Goal: Task Accomplishment & Management: Manage account settings

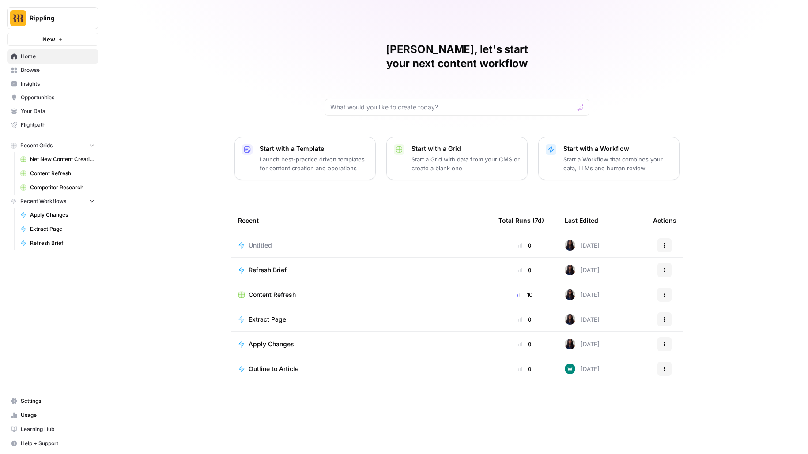
click at [35, 107] on span "Your Data" at bounding box center [58, 111] width 74 height 8
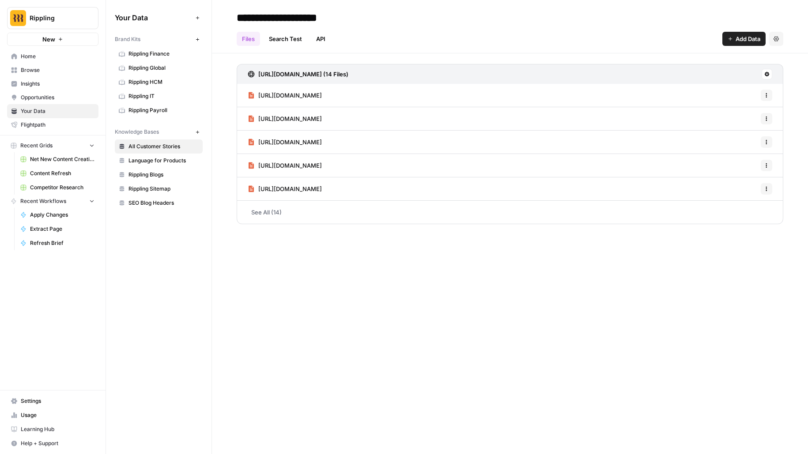
click at [158, 160] on span "Language for Products" at bounding box center [163, 161] width 70 height 8
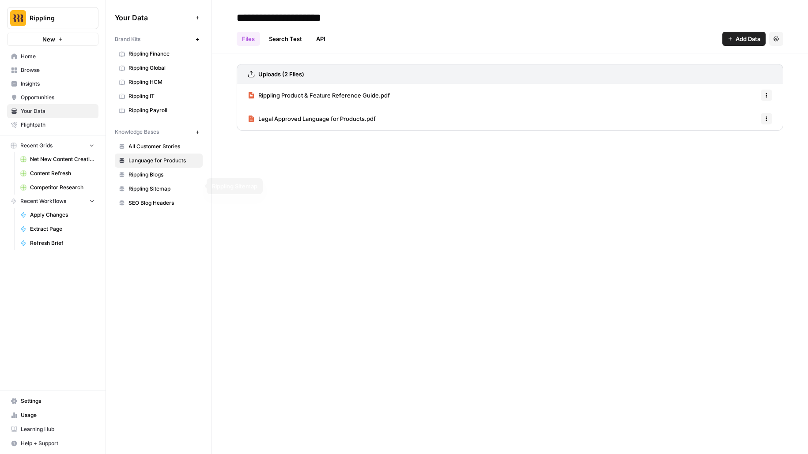
click at [159, 174] on span "Rippling Blogs" at bounding box center [163, 175] width 70 height 8
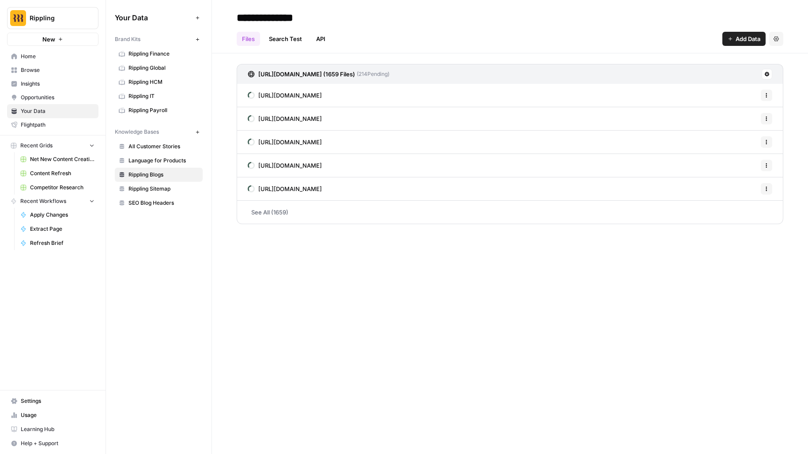
click at [761, 75] on div "https://www.rippling.com/sitemap.xml (1659 Files) ( 214 Pending)" at bounding box center [510, 74] width 547 height 20
click at [765, 75] on icon at bounding box center [766, 74] width 5 height 5
click at [713, 91] on span "Sync Data" at bounding box center [733, 93] width 54 height 9
click at [766, 72] on icon at bounding box center [767, 74] width 5 height 5
click at [755, 106] on span "Schedule Data Sync" at bounding box center [733, 105] width 54 height 9
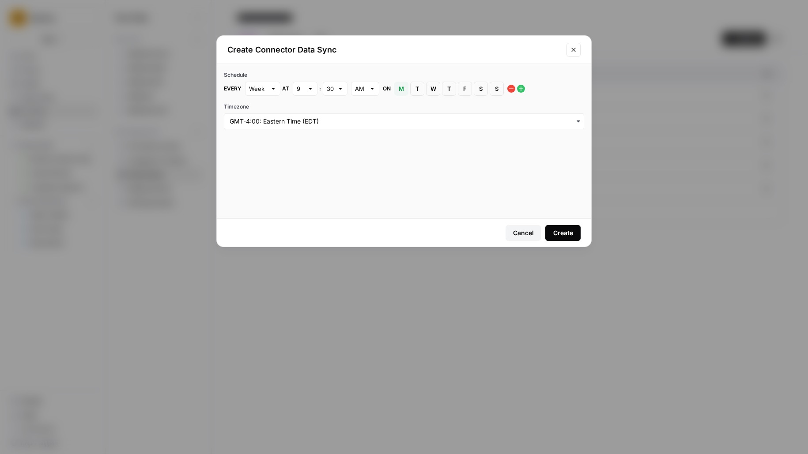
click at [550, 235] on button "Create" at bounding box center [562, 233] width 35 height 16
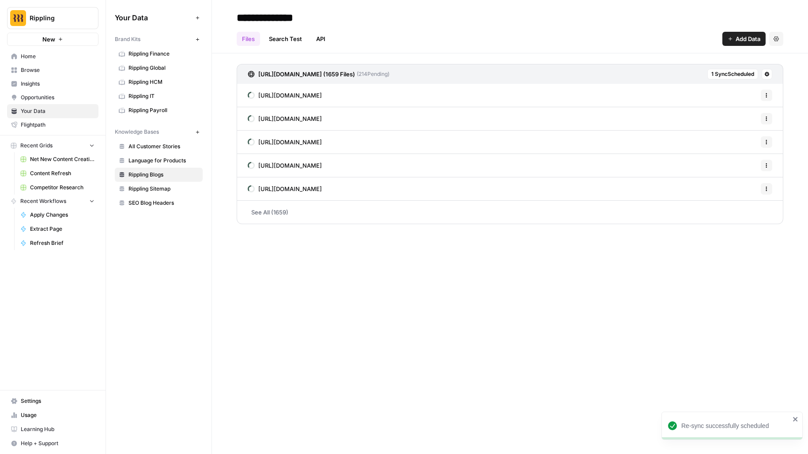
click at [137, 186] on span "Rippling Sitemap" at bounding box center [163, 189] width 70 height 8
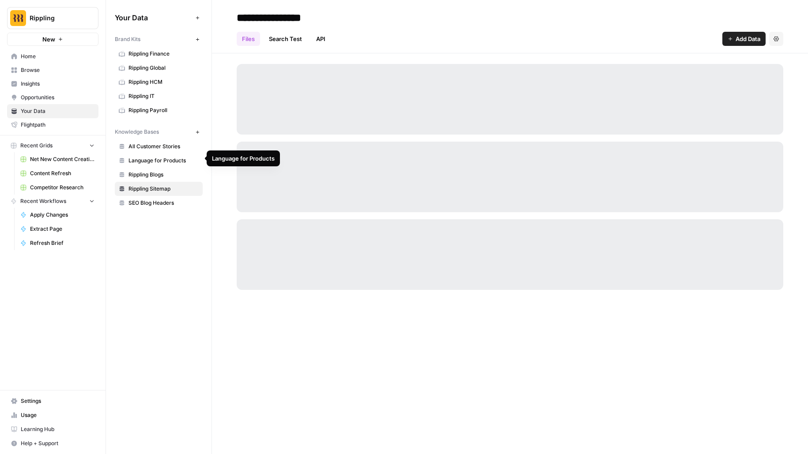
click at [145, 171] on span "Rippling Blogs" at bounding box center [163, 175] width 70 height 8
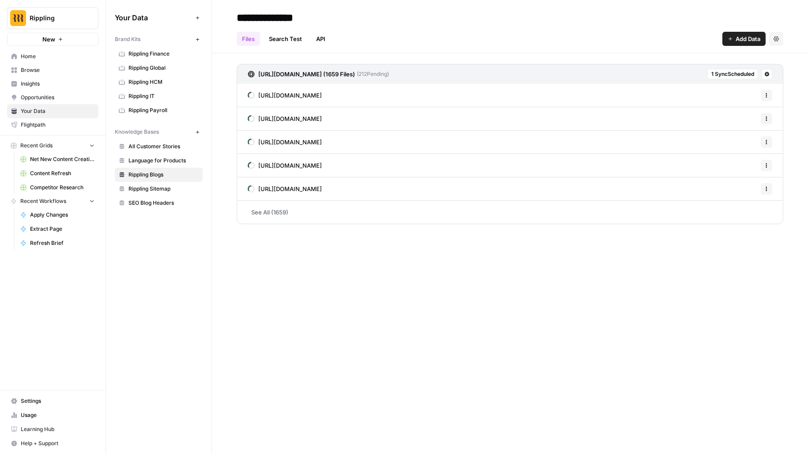
click at [144, 187] on span "Rippling Sitemap" at bounding box center [163, 189] width 70 height 8
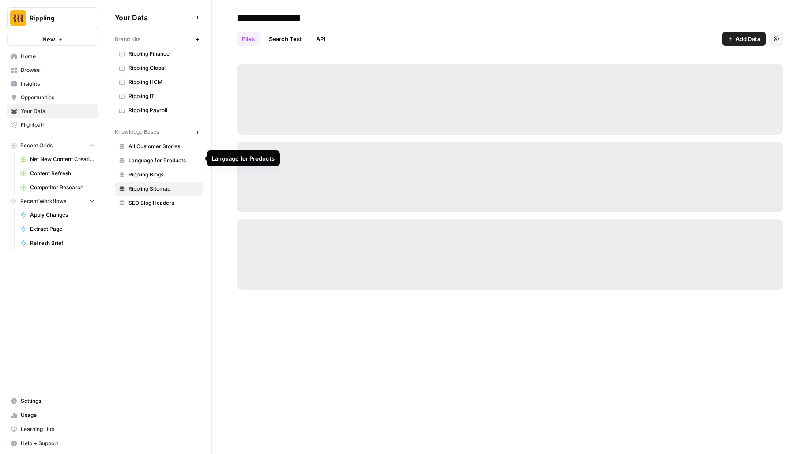
click at [157, 154] on link "Language for Products" at bounding box center [159, 161] width 88 height 14
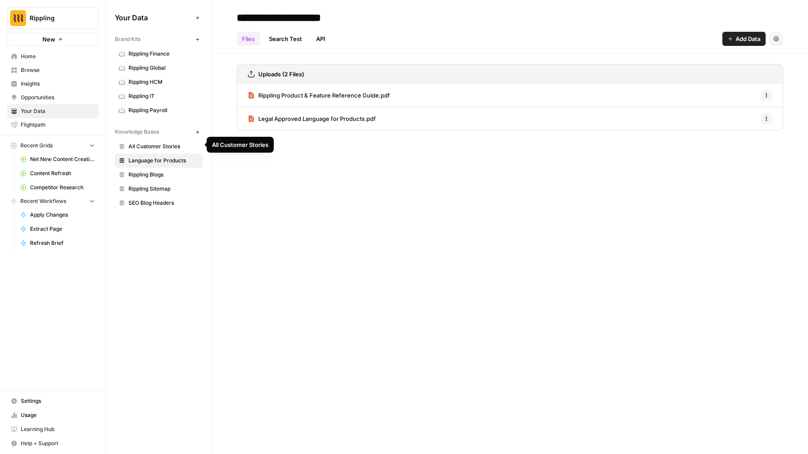
click at [181, 143] on span "All Customer Stories" at bounding box center [163, 147] width 70 height 8
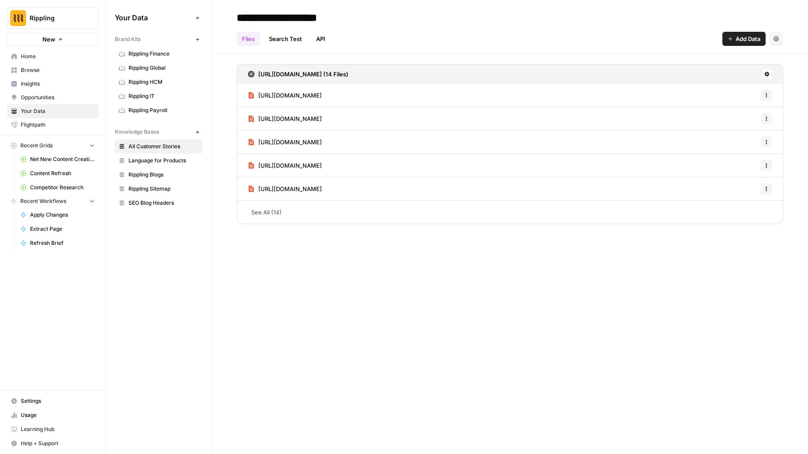
click at [193, 129] on button "New" at bounding box center [197, 132] width 11 height 11
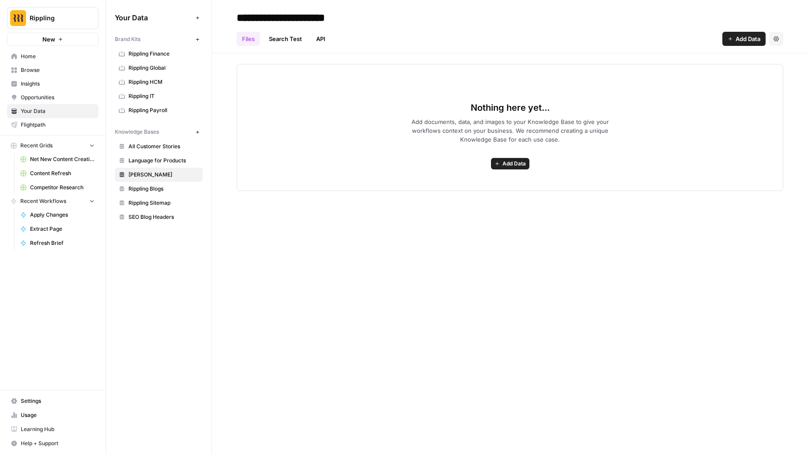
click at [270, 16] on input "**********" at bounding box center [303, 18] width 141 height 18
click at [276, 16] on input "**********" at bounding box center [303, 18] width 141 height 18
drag, startPoint x: 283, startPoint y: 16, endPoint x: 232, endPoint y: 17, distance: 51.2
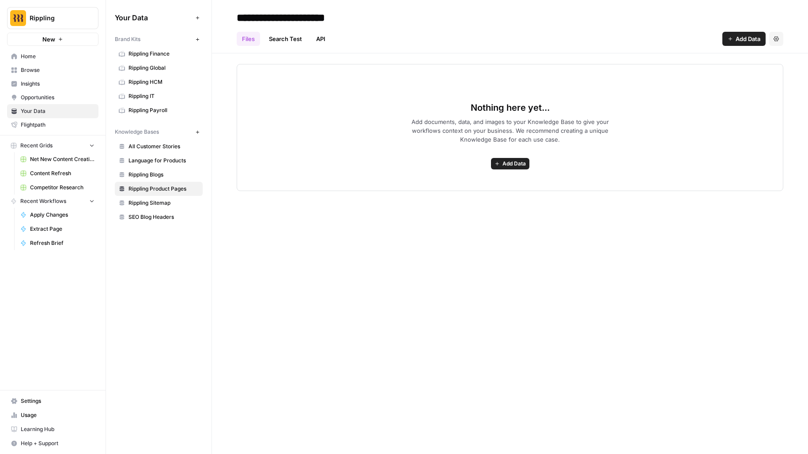
click at [232, 18] on header "**********" at bounding box center [510, 26] width 596 height 53
click at [279, 19] on input "**********" at bounding box center [303, 18] width 141 height 18
type input "**********"
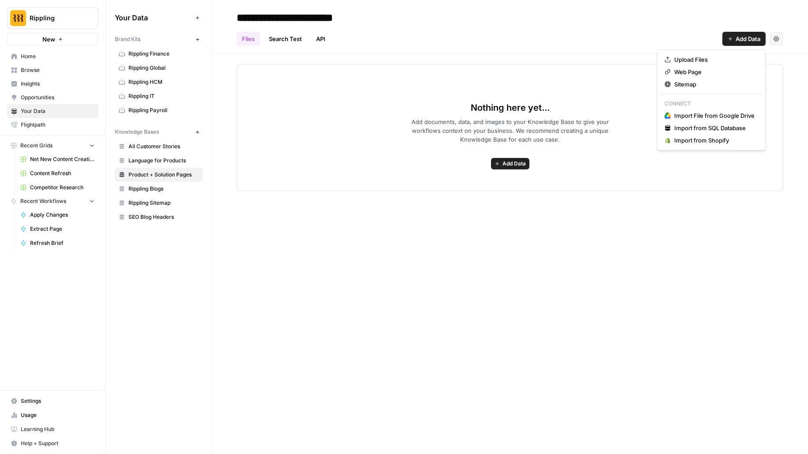
click at [738, 41] on span "Add Data" at bounding box center [748, 38] width 25 height 9
click at [738, 69] on span "Web Page" at bounding box center [714, 72] width 80 height 9
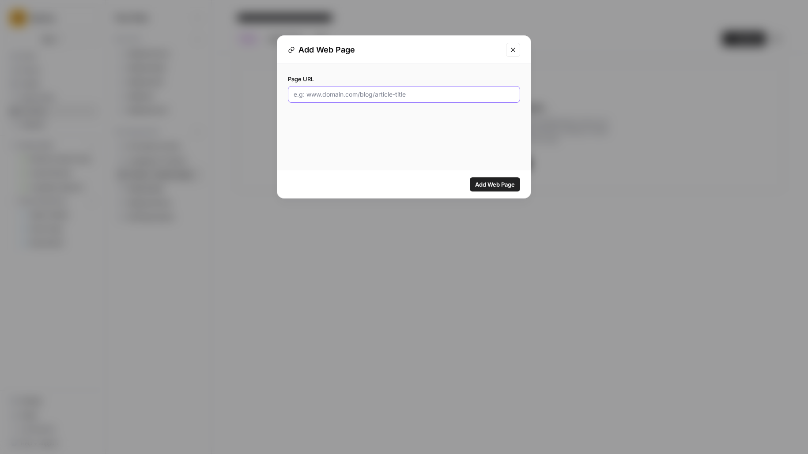
click at [349, 96] on input "Page URL" at bounding box center [404, 94] width 221 height 9
paste input "https://www.rippling.com/products/hr"
type input "https://www.rippling.com/products/hr"
click at [492, 182] on span "Add Web Page" at bounding box center [495, 184] width 40 height 9
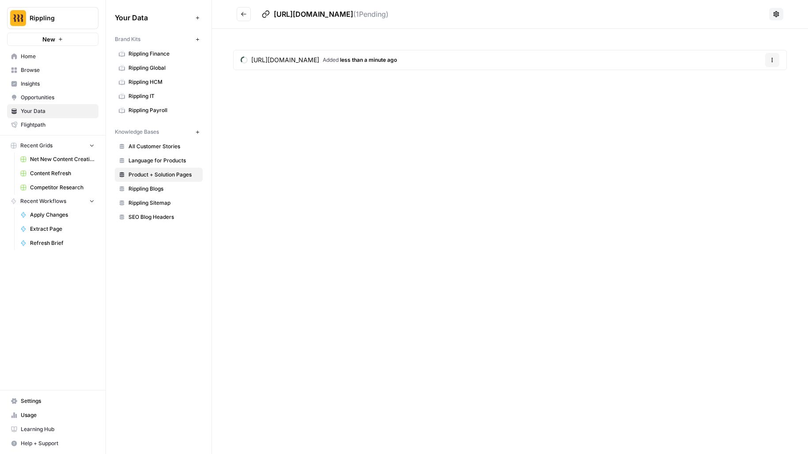
click at [239, 11] on button "Go back" at bounding box center [244, 14] width 14 height 14
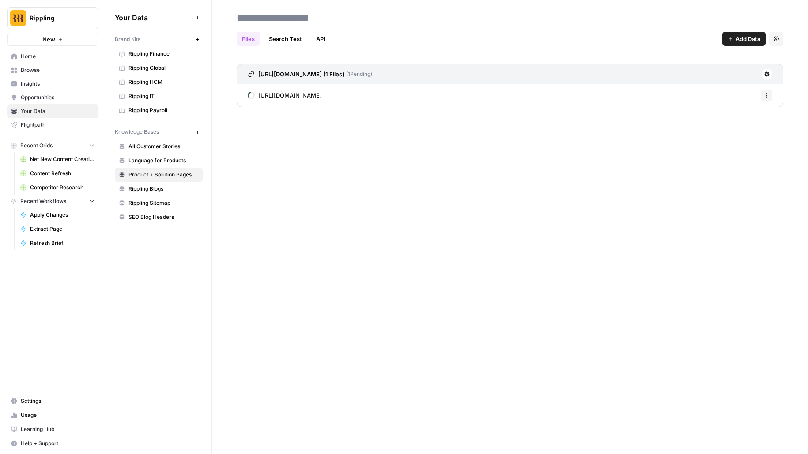
click at [748, 42] on span "Add Data" at bounding box center [748, 38] width 25 height 9
click at [725, 70] on span "Web Page" at bounding box center [714, 72] width 80 height 9
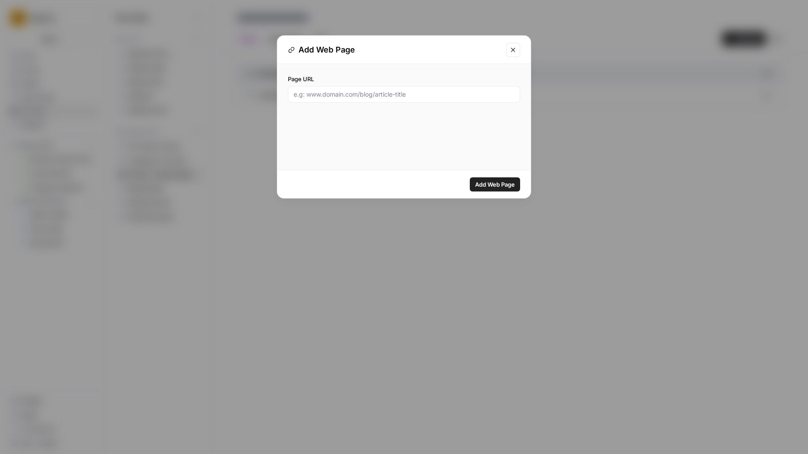
click at [470, 88] on div at bounding box center [404, 94] width 232 height 17
paste input "https://www.rippling.com/hris"
type input "https://www.rippling.com/hris"
click at [470, 177] on button "Add Web Page" at bounding box center [495, 184] width 50 height 14
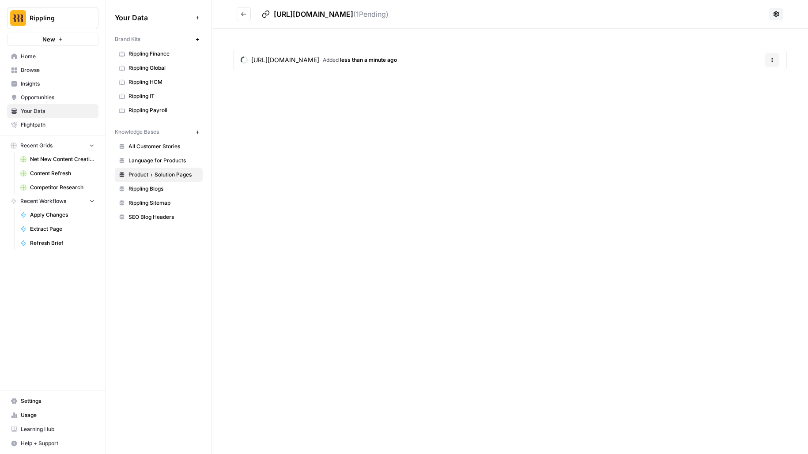
click at [774, 19] on button at bounding box center [776, 14] width 14 height 12
click at [525, 37] on div "https://www.rippling.com/hris Added less than a minute ago Options" at bounding box center [510, 62] width 596 height 66
click at [238, 10] on button "Go back" at bounding box center [244, 14] width 14 height 14
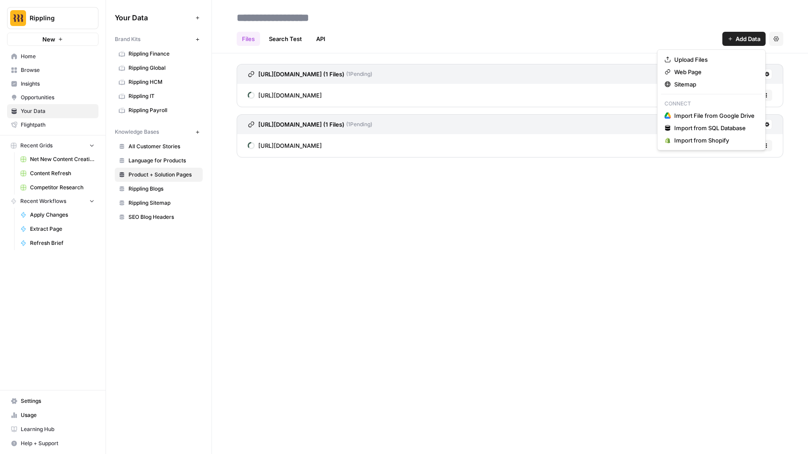
click at [750, 38] on span "Add Data" at bounding box center [748, 38] width 25 height 9
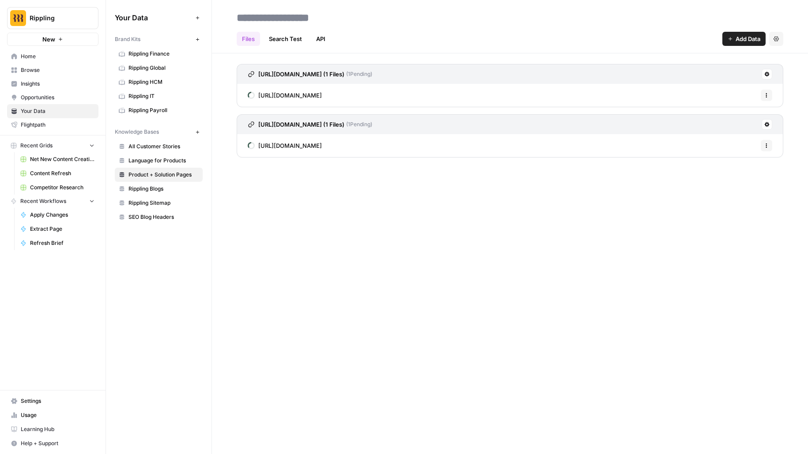
click at [408, 259] on div "Files Search Test API Add Data Settings https://www.rippling.com/hris (1 Files)…" at bounding box center [510, 227] width 596 height 454
click at [322, 97] on span "https://www.rippling.com/hris" at bounding box center [290, 95] width 64 height 9
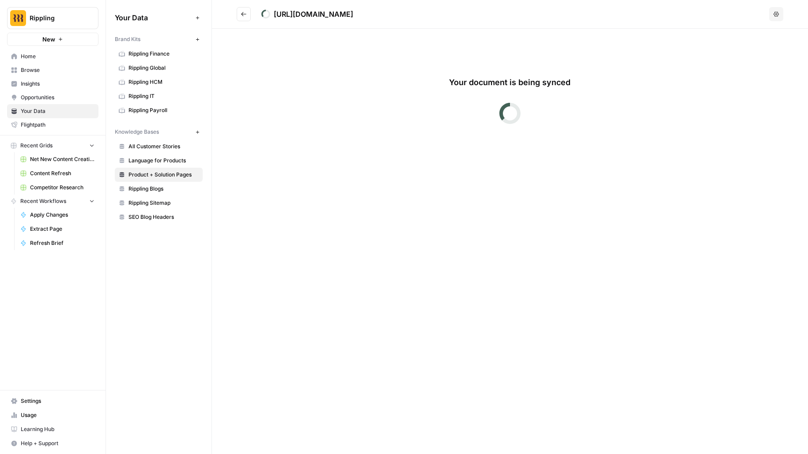
click at [245, 16] on icon "Go back" at bounding box center [244, 14] width 6 height 6
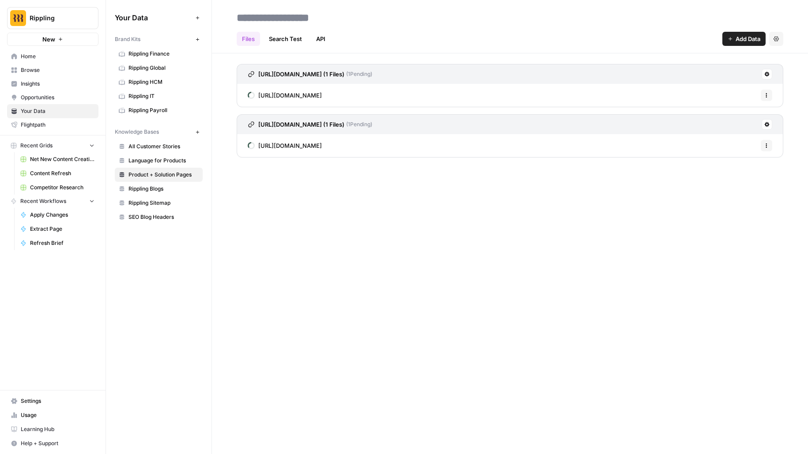
click at [397, 259] on div "Files Search Test API Add Data Settings https://www.rippling.com/hris (1 Files)…" at bounding box center [510, 227] width 596 height 454
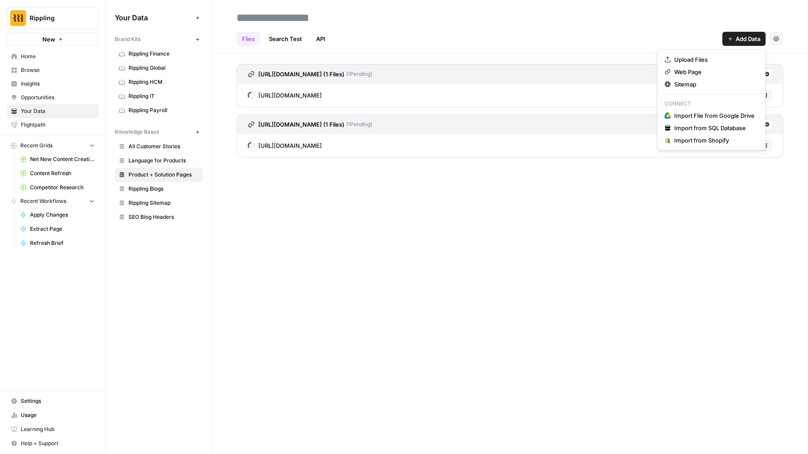
click at [750, 37] on span "Add Data" at bounding box center [748, 38] width 25 height 9
click at [701, 73] on span "Web Page" at bounding box center [714, 72] width 80 height 9
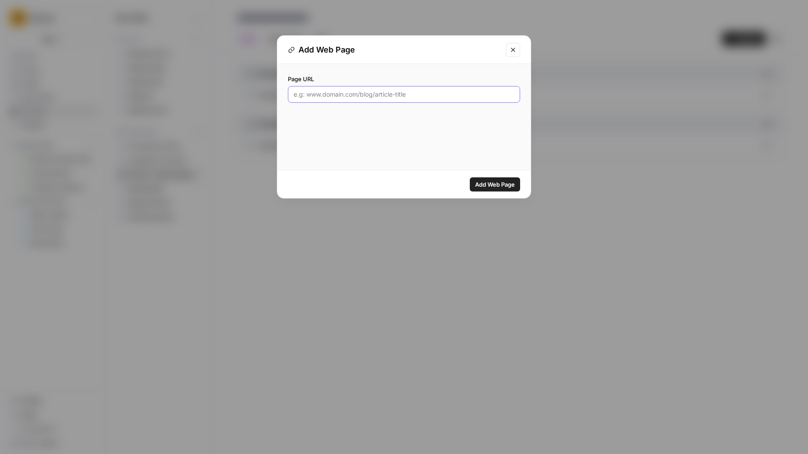
click at [455, 96] on input "Page URL" at bounding box center [404, 94] width 221 height 9
paste input "https://www.rippling.com/headcount-planning"
type input "https://www.rippling.com/headcount-planning"
click at [470, 177] on button "Add Web Page" at bounding box center [495, 184] width 50 height 14
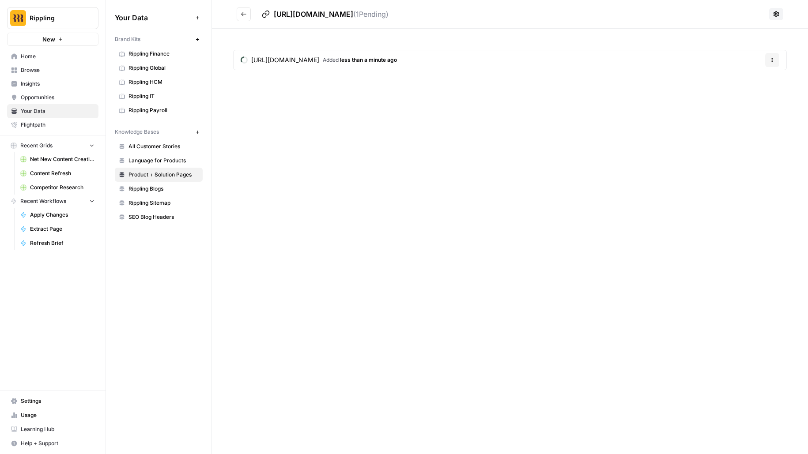
click at [251, 14] on h2 "https://www.rippling.com/headcount-planning ( 1 Pending)" at bounding box center [501, 14] width 529 height 14
click at [244, 13] on icon "Go back" at bounding box center [244, 14] width 6 height 6
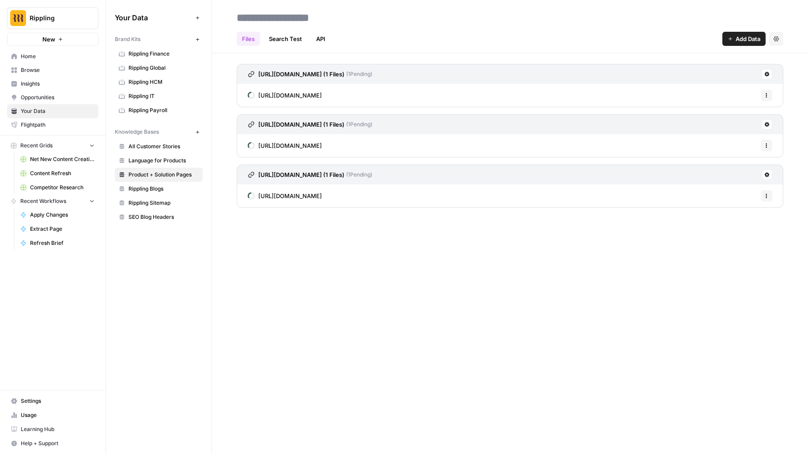
click at [749, 36] on span "Add Data" at bounding box center [748, 38] width 25 height 9
click at [691, 72] on span "Web Page" at bounding box center [714, 72] width 80 height 9
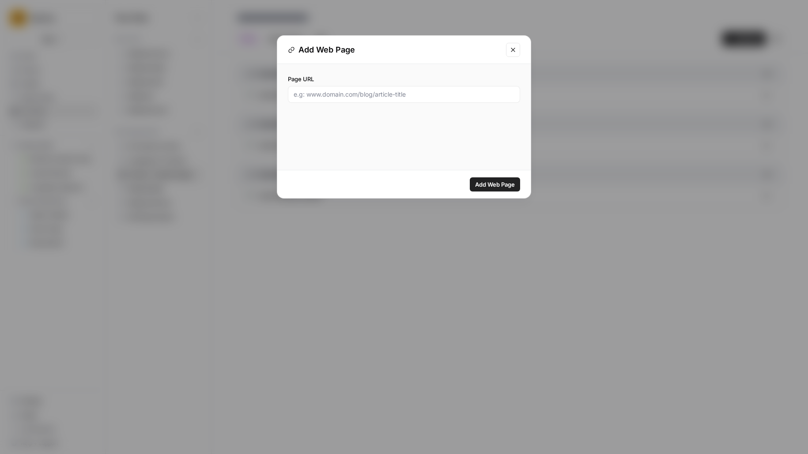
click at [402, 106] on div "Page URL" at bounding box center [403, 88] width 253 height 49
click at [402, 97] on input "Page URL" at bounding box center [404, 94] width 221 height 9
paste input "https://www.rippling.com/products/hr/hr-services"
type input "https://www.rippling.com/products/hr/hr-services"
click at [508, 182] on span "Add Web Page" at bounding box center [495, 184] width 40 height 9
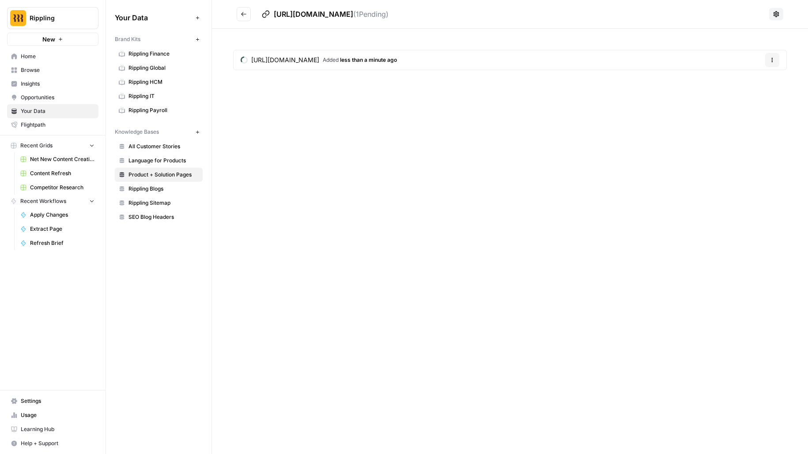
click at [242, 17] on icon "Go back" at bounding box center [244, 14] width 6 height 6
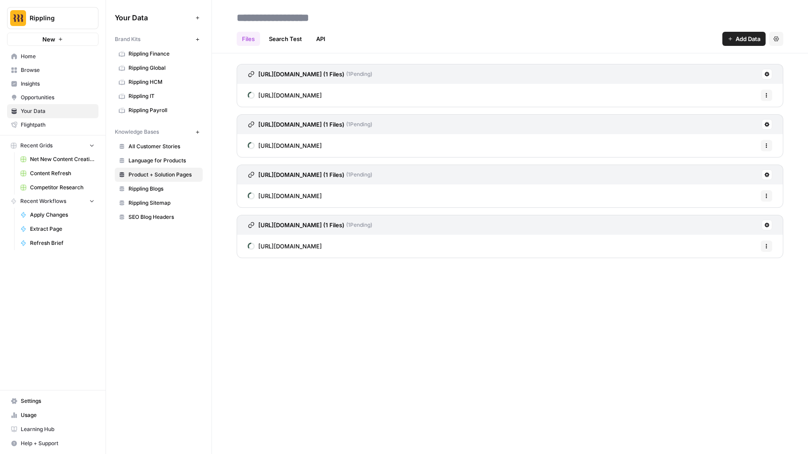
click at [739, 37] on span "Add Data" at bounding box center [748, 38] width 25 height 9
click at [677, 72] on span "Web Page" at bounding box center [714, 72] width 80 height 9
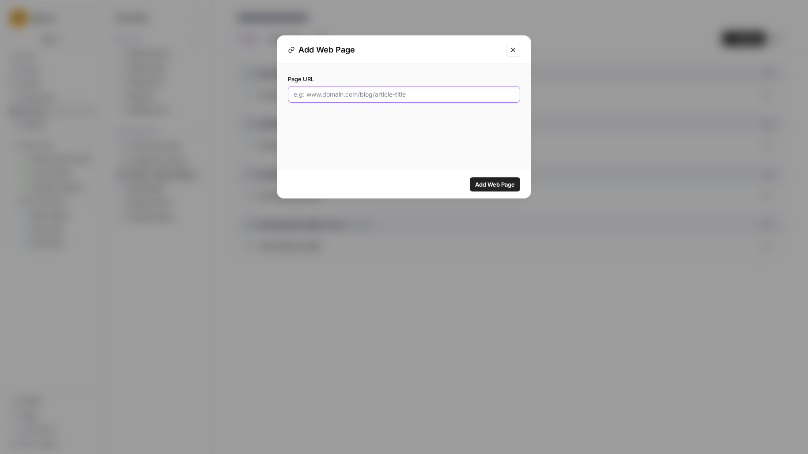
click at [437, 96] on input "Page URL" at bounding box center [404, 94] width 221 height 9
paste input "https://www.rippling.com/products/hr/time-and-attendance"
type input "https://www.rippling.com/products/hr/time-and-attendance"
click at [487, 183] on span "Add Web Page" at bounding box center [495, 184] width 40 height 9
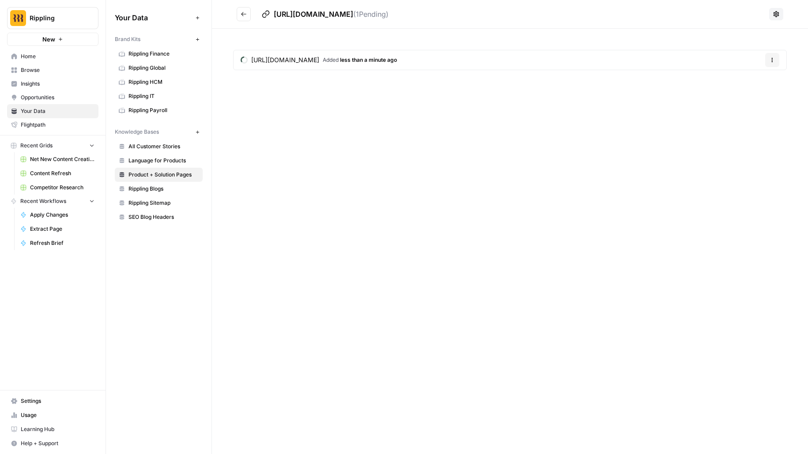
click at [244, 14] on icon "Go back" at bounding box center [244, 14] width 6 height 6
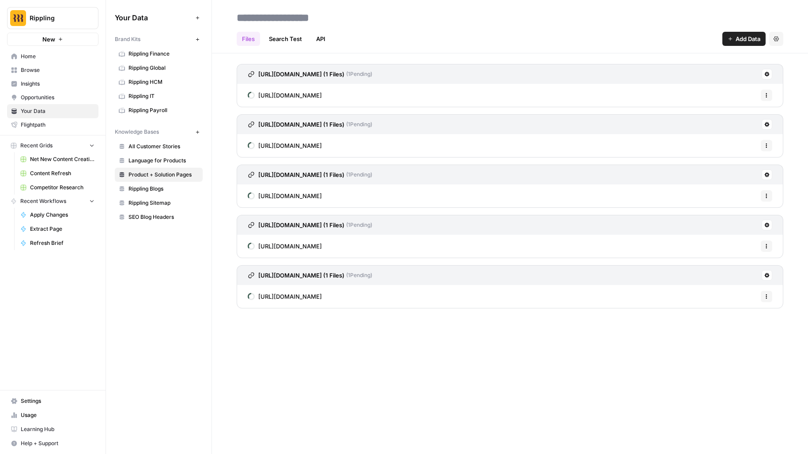
click at [744, 36] on span "Add Data" at bounding box center [748, 38] width 25 height 9
click at [687, 73] on span "Web Page" at bounding box center [714, 72] width 80 height 9
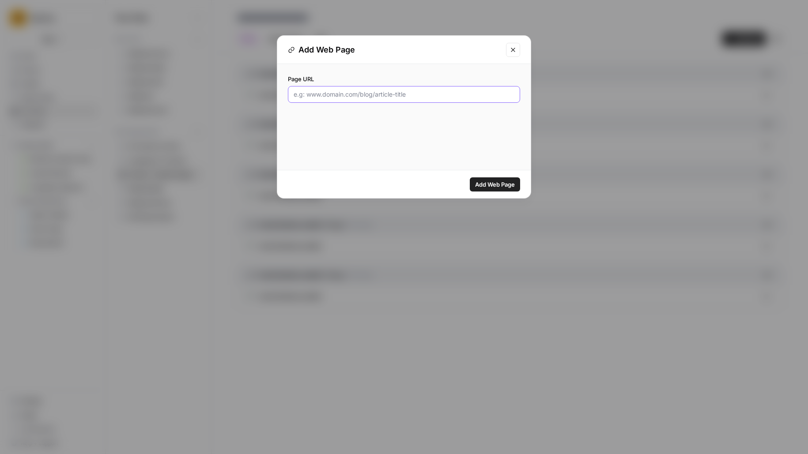
click at [468, 94] on input "Page URL" at bounding box center [404, 94] width 221 height 9
paste input "https://www.rippling.com/products/hr/scheduling"
type input "https://www.rippling.com/products/hr/scheduling"
click at [470, 177] on button "Add Web Page" at bounding box center [495, 184] width 50 height 14
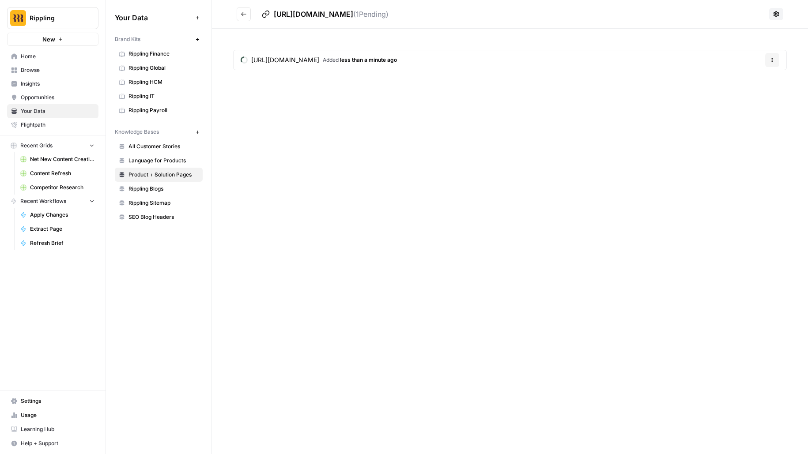
click at [241, 18] on button "Go back" at bounding box center [244, 14] width 14 height 14
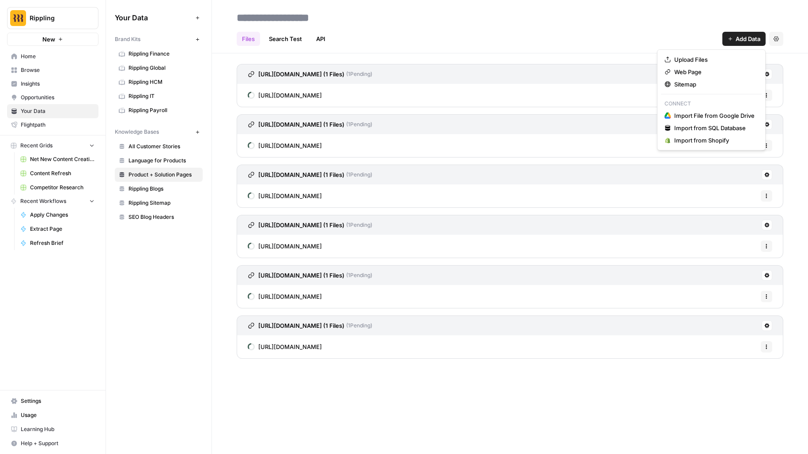
click at [754, 37] on span "Add Data" at bounding box center [748, 38] width 25 height 9
click at [715, 71] on span "Web Page" at bounding box center [714, 72] width 80 height 9
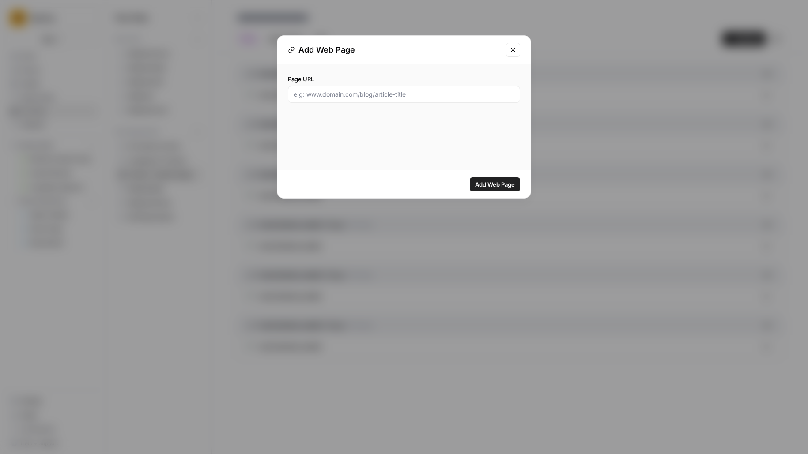
click at [322, 99] on div at bounding box center [404, 94] width 232 height 17
paste input "https://www.rippling.com/products/hr/chat"
type input "https://www.rippling.com/products/hr/chat"
click at [470, 177] on button "Add Web Page" at bounding box center [495, 184] width 50 height 14
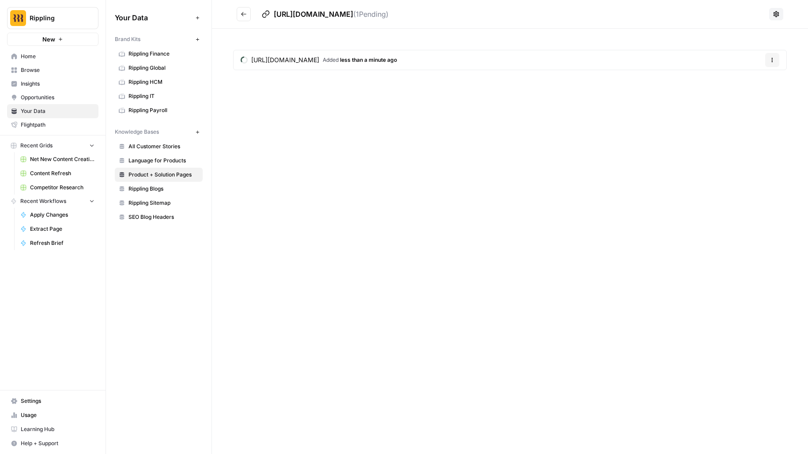
click at [242, 15] on icon "Go back" at bounding box center [244, 14] width 6 height 6
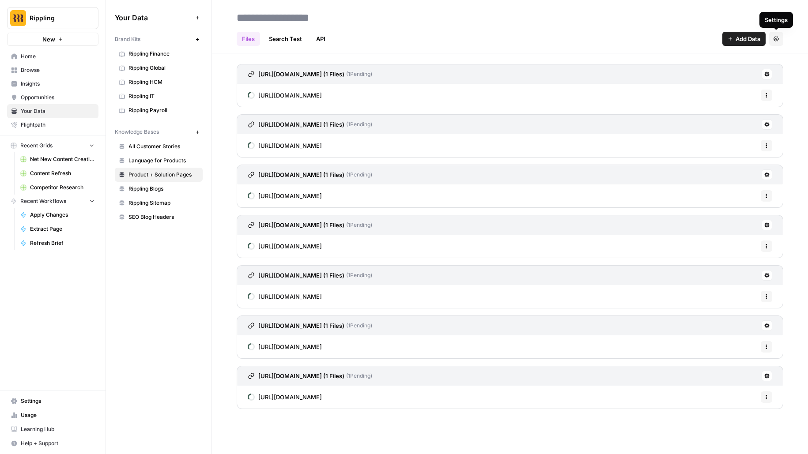
click at [730, 42] on button "Add Data" at bounding box center [743, 39] width 43 height 14
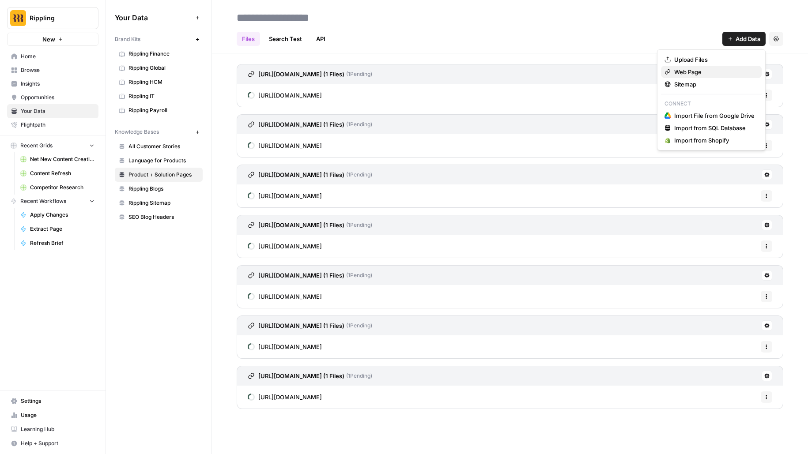
click at [693, 73] on span "Web Page" at bounding box center [714, 72] width 80 height 9
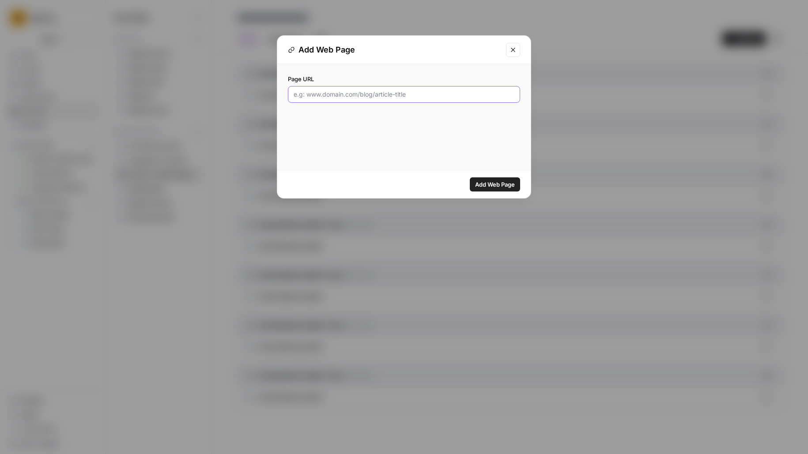
click at [404, 94] on input "Page URL" at bounding box center [404, 94] width 221 height 9
paste input "https://www.rippling.com/products/hr/lms"
type input "https://www.rippling.com/products/hr/lms"
click at [470, 177] on button "Add Web Page" at bounding box center [495, 184] width 50 height 14
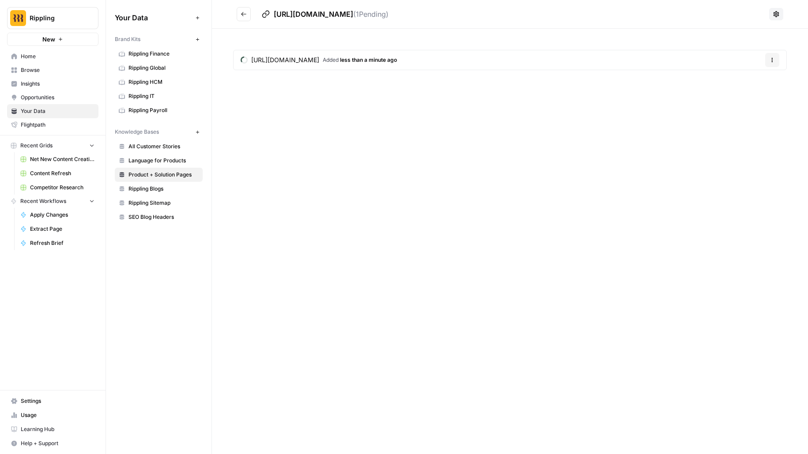
click at [242, 13] on icon "Go back" at bounding box center [244, 14] width 6 height 6
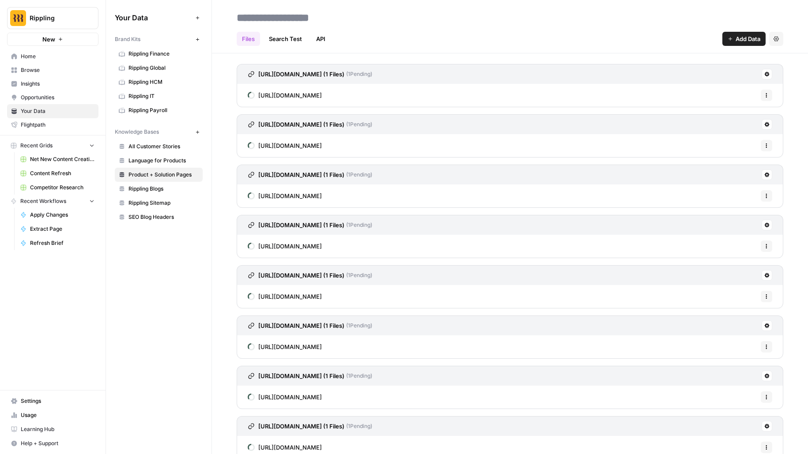
click at [753, 37] on span "Add Data" at bounding box center [748, 38] width 25 height 9
click at [717, 72] on span "Web Page" at bounding box center [714, 72] width 80 height 9
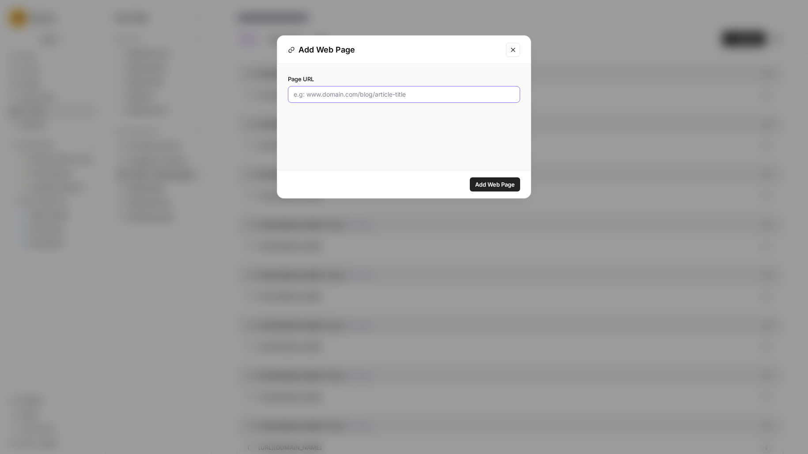
click at [410, 94] on input "Page URL" at bounding box center [404, 94] width 221 height 9
paste input "https://www.rippling.com/surveys"
type input "https://www.rippling.com/surveys"
click at [470, 177] on button "Add Web Page" at bounding box center [495, 184] width 50 height 14
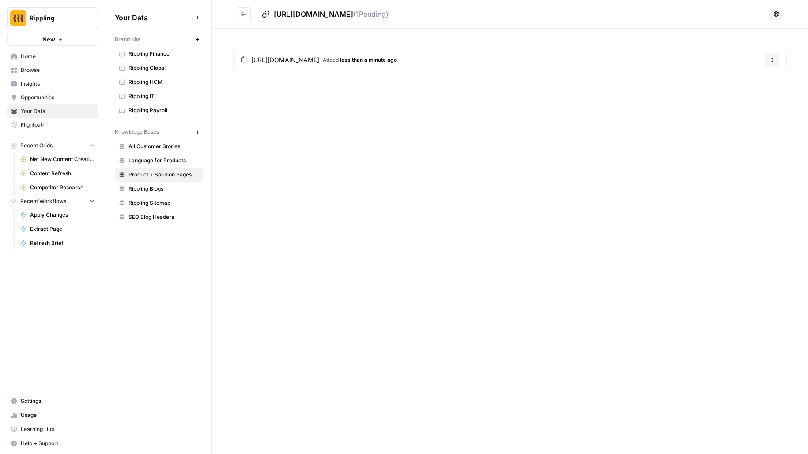
click at [241, 12] on icon "Go back" at bounding box center [244, 14] width 6 height 6
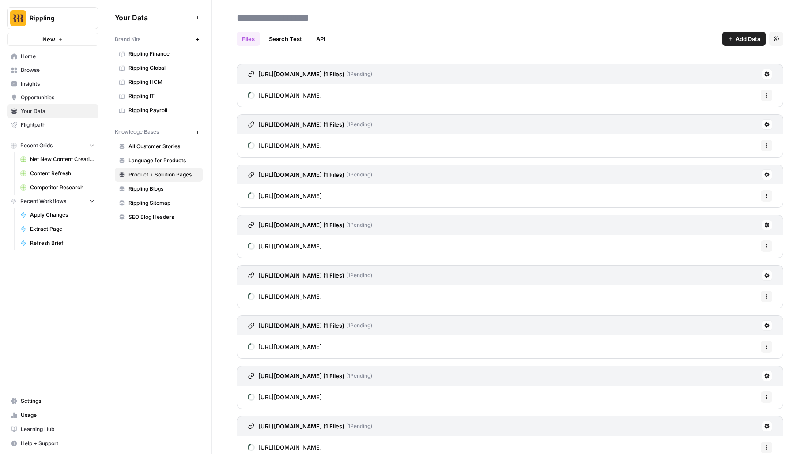
click at [746, 35] on span "Add Data" at bounding box center [748, 38] width 25 height 9
click at [693, 69] on span "Web Page" at bounding box center [714, 72] width 80 height 9
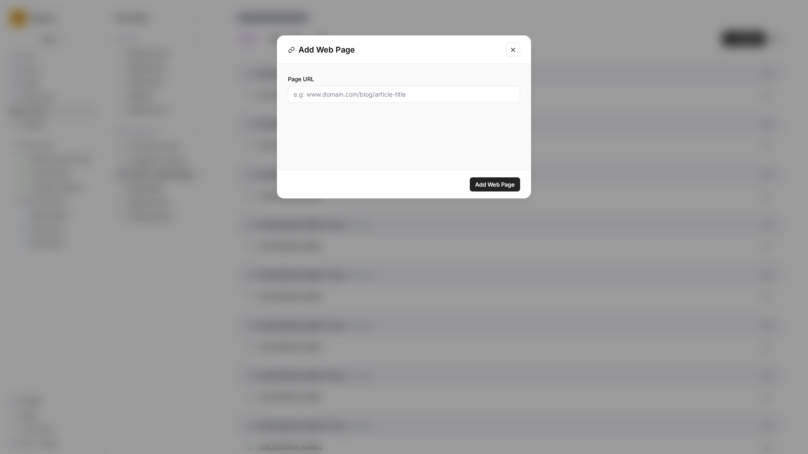
click at [422, 100] on div at bounding box center [404, 94] width 232 height 17
paste input "https://www.rippling.com/performance-management"
type input "https://www.rippling.com/performance-management"
click at [470, 177] on button "Add Web Page" at bounding box center [495, 184] width 50 height 14
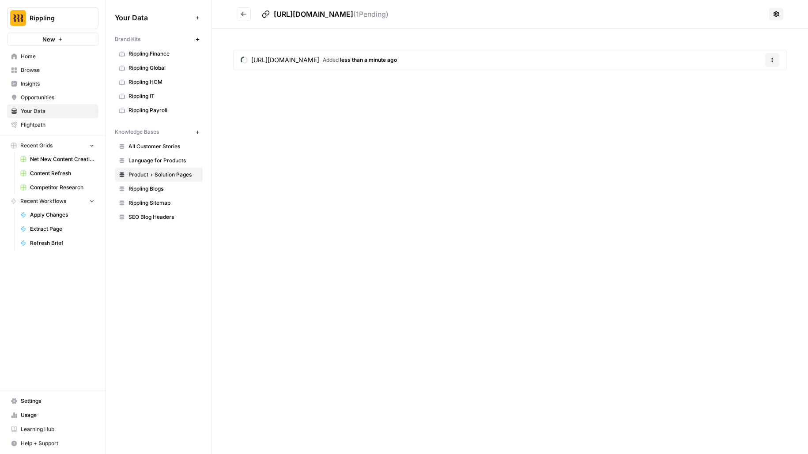
click at [244, 18] on button "Go back" at bounding box center [244, 14] width 14 height 14
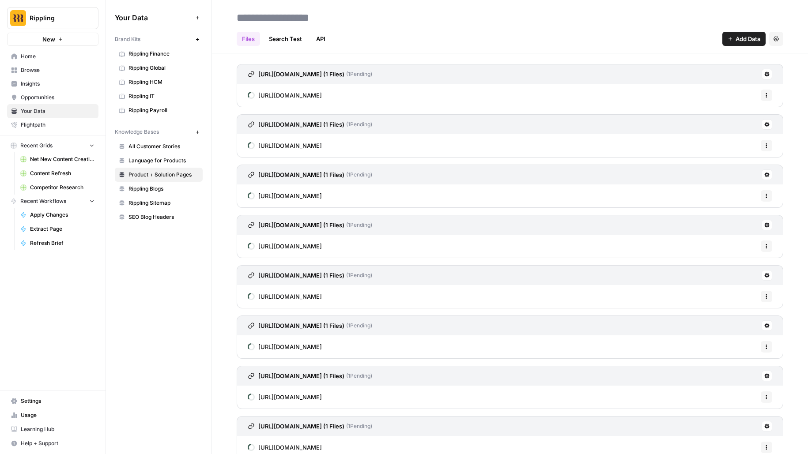
click at [739, 38] on span "Add Data" at bounding box center [748, 38] width 25 height 9
click at [723, 74] on span "Web Page" at bounding box center [714, 72] width 80 height 9
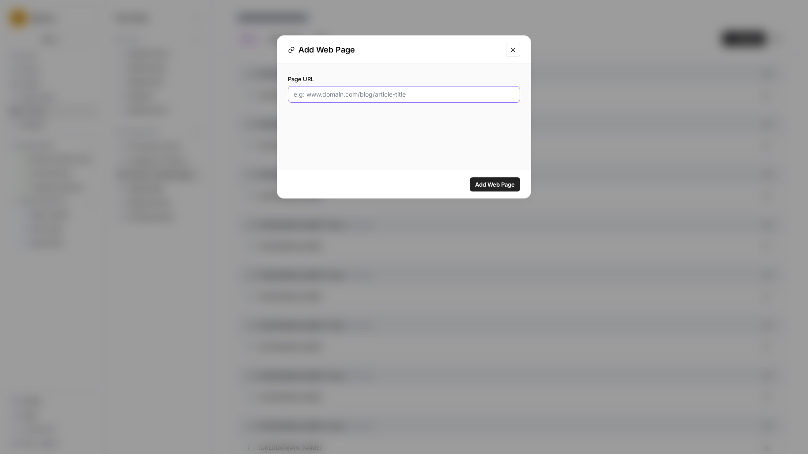
click at [385, 98] on input "Page URL" at bounding box center [404, 94] width 221 height 9
paste input "https://www.rippling.com/headcount-planning"
type input "https://www.rippling.com/headcount-planning"
click at [489, 181] on span "Add Web Page" at bounding box center [495, 184] width 40 height 9
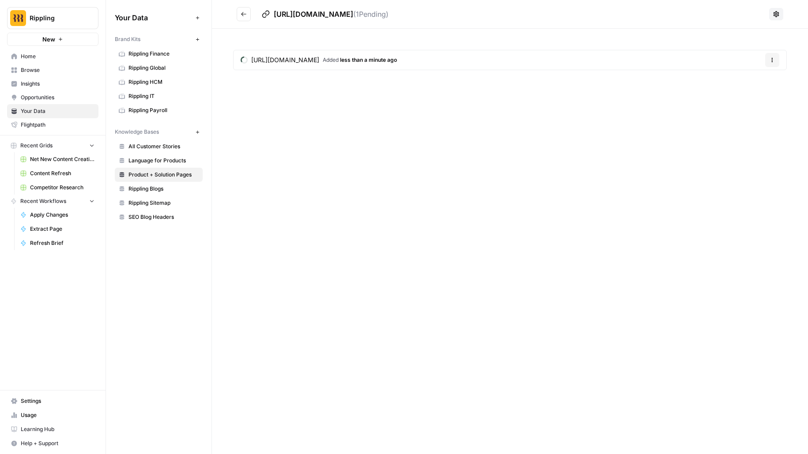
click at [246, 11] on icon "Go back" at bounding box center [244, 14] width 6 height 6
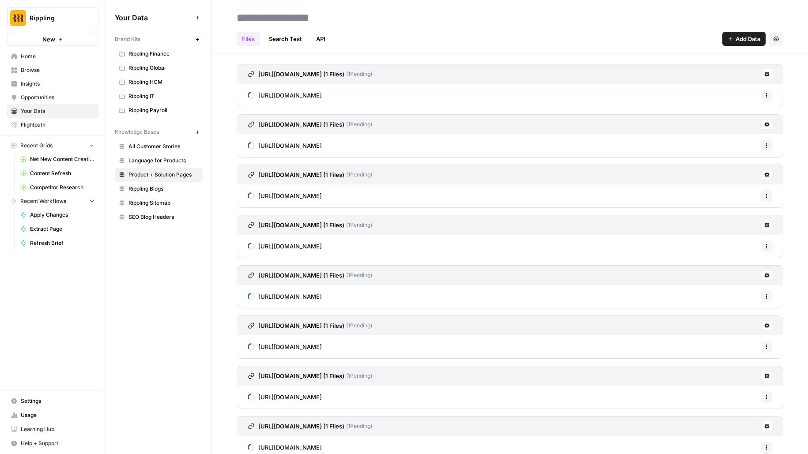
click at [770, 93] on button "Options" at bounding box center [766, 95] width 11 height 11
click at [756, 115] on span "Delete File" at bounding box center [747, 114] width 29 height 9
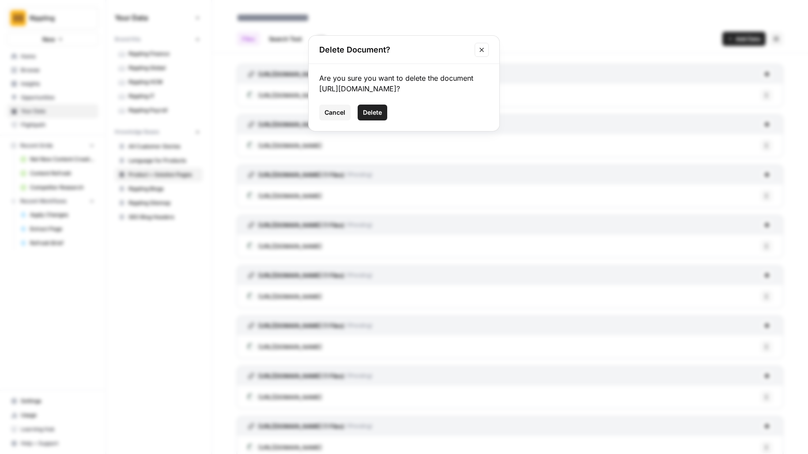
click at [377, 109] on span "Delete" at bounding box center [372, 112] width 19 height 9
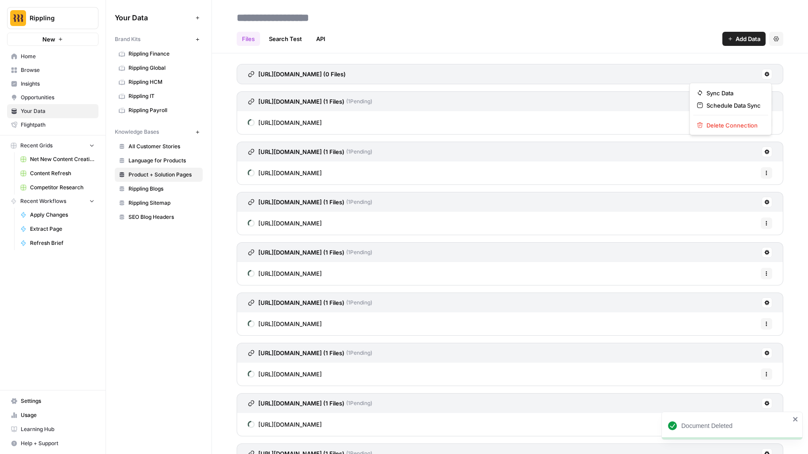
click at [763, 72] on button at bounding box center [767, 74] width 11 height 11
click at [721, 125] on span "Delete Connection" at bounding box center [733, 125] width 54 height 9
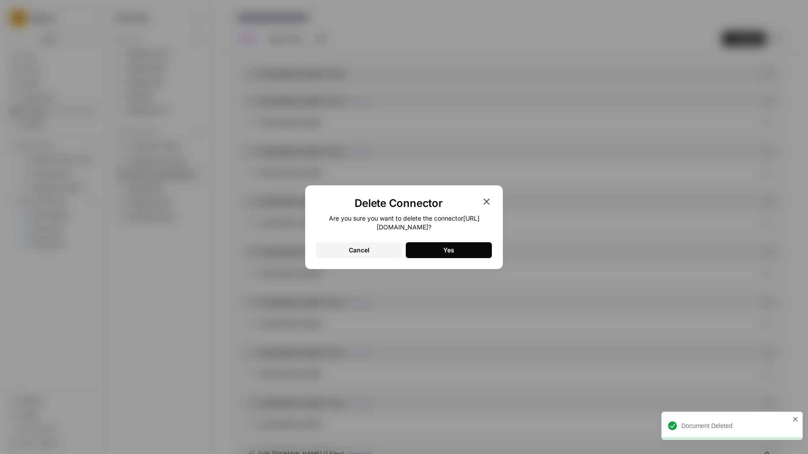
click at [441, 255] on button "Yes" at bounding box center [449, 250] width 86 height 16
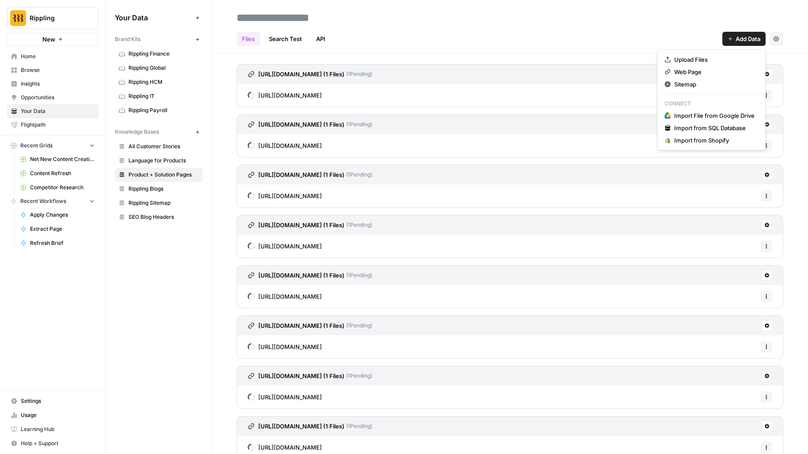
click at [736, 35] on span "Add Data" at bounding box center [748, 38] width 25 height 9
click at [726, 70] on span "Web Page" at bounding box center [714, 72] width 80 height 9
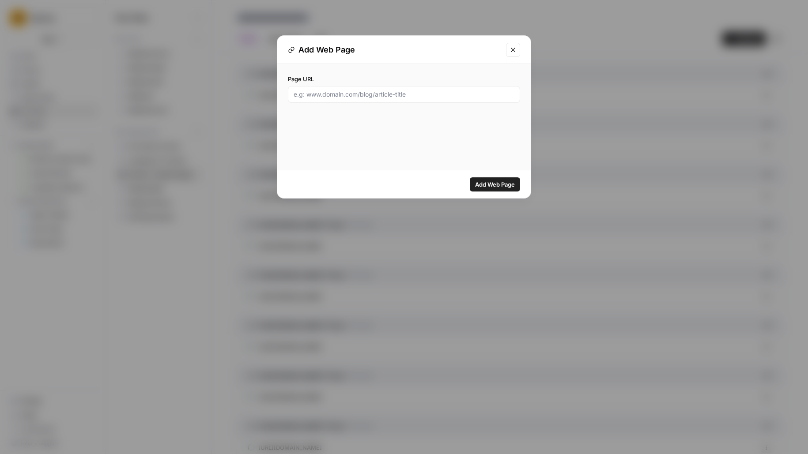
click at [382, 99] on div at bounding box center [404, 94] width 232 height 17
paste input "https://www.rippling.com/products/hr/recruiting"
type input "https://www.rippling.com/products/hr/recruiting"
click at [470, 177] on button "Add Web Page" at bounding box center [495, 184] width 50 height 14
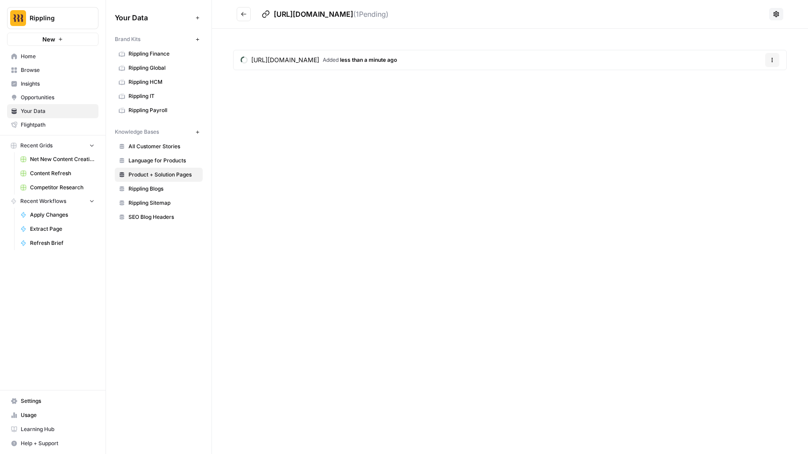
click at [245, 19] on button "Go back" at bounding box center [244, 14] width 14 height 14
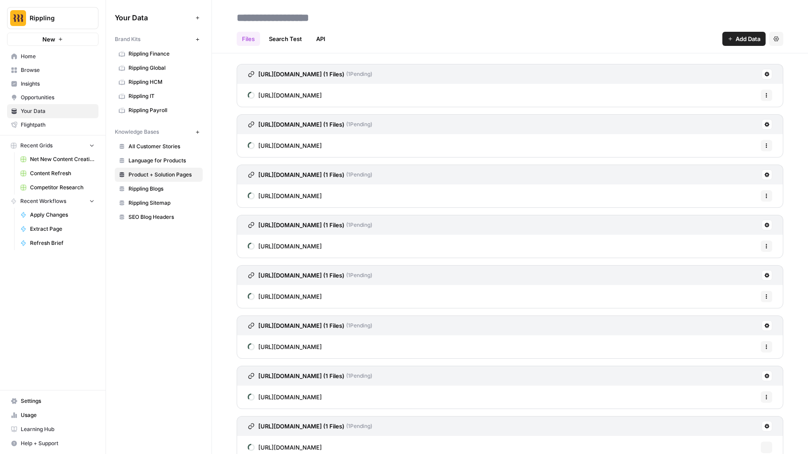
click at [751, 36] on span "Add Data" at bounding box center [748, 38] width 25 height 9
click at [676, 70] on span "Web Page" at bounding box center [714, 72] width 80 height 9
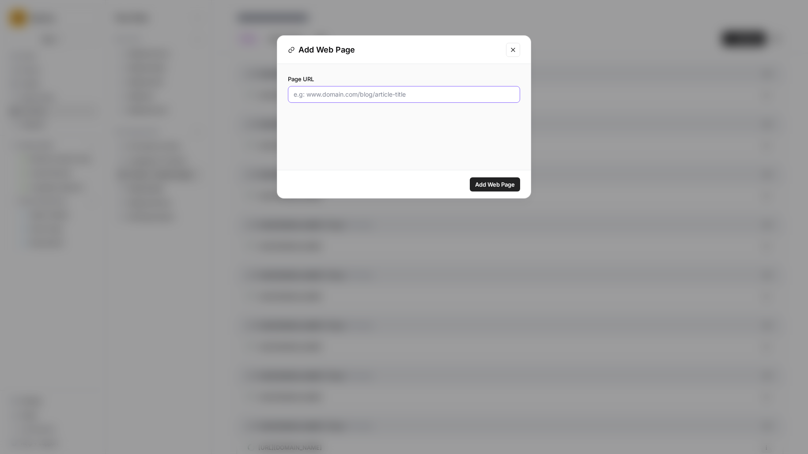
click at [444, 98] on input "Page URL" at bounding box center [404, 94] width 221 height 9
paste input "https://www.rippling.com/benefits"
type input "https://www.rippling.com/benefits"
click at [470, 177] on button "Add Web Page" at bounding box center [495, 184] width 50 height 14
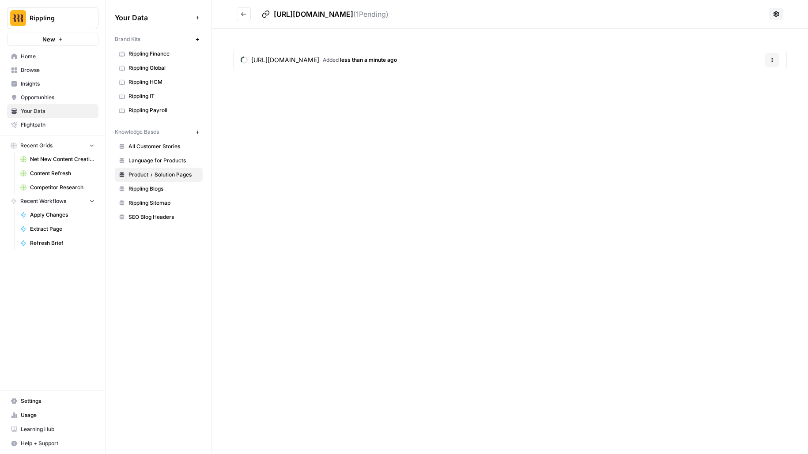
click at [242, 14] on icon "Go back" at bounding box center [243, 14] width 5 height 4
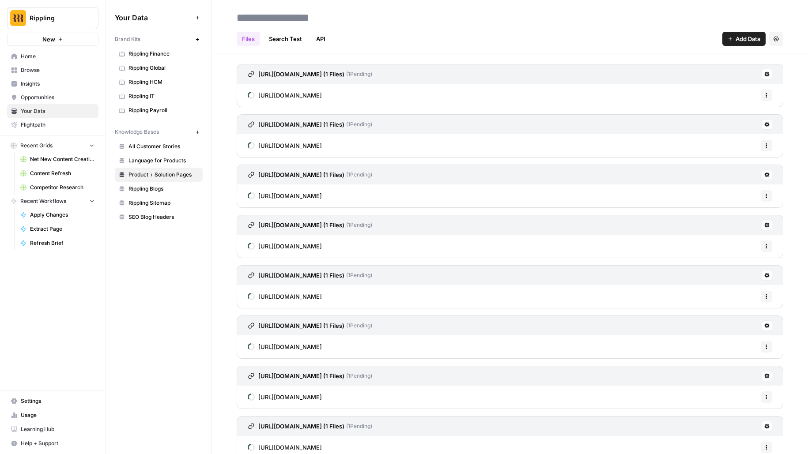
click at [736, 39] on span "Add Data" at bounding box center [748, 38] width 25 height 9
click at [720, 75] on span "Web Page" at bounding box center [714, 72] width 80 height 9
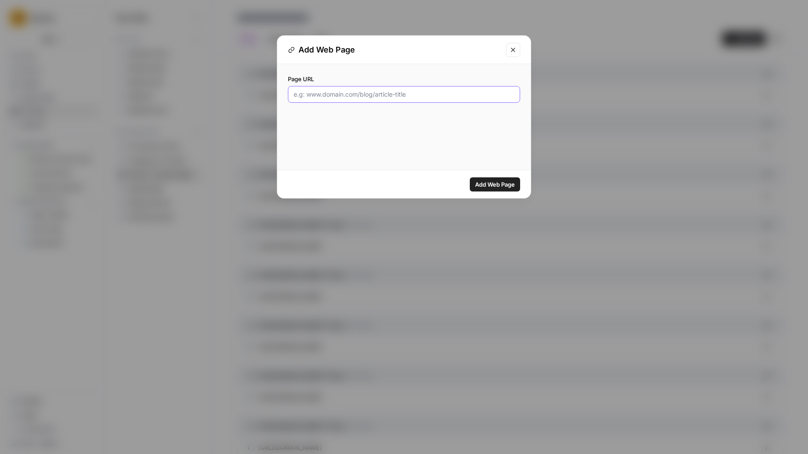
click at [384, 97] on input "Page URL" at bounding box center [404, 94] width 221 height 9
paste input "https://www.rippling.com/products/hr/peo"
type input "https://www.rippling.com/products/hr/peo"
click at [470, 177] on button "Add Web Page" at bounding box center [495, 184] width 50 height 14
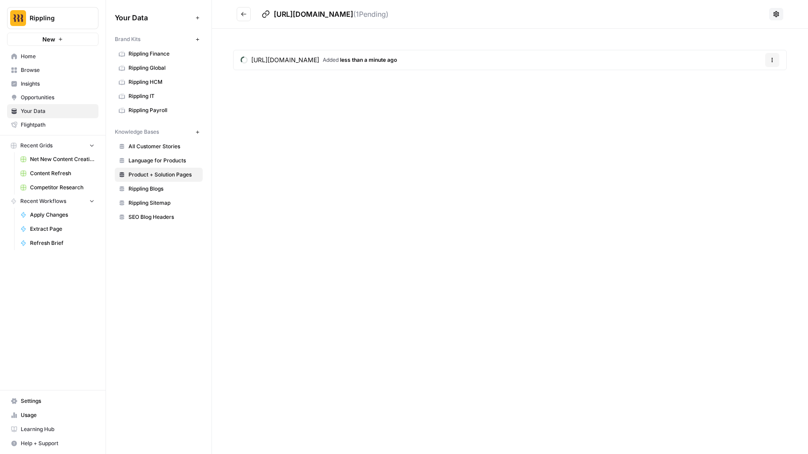
click at [245, 14] on icon "Go back" at bounding box center [244, 14] width 6 height 6
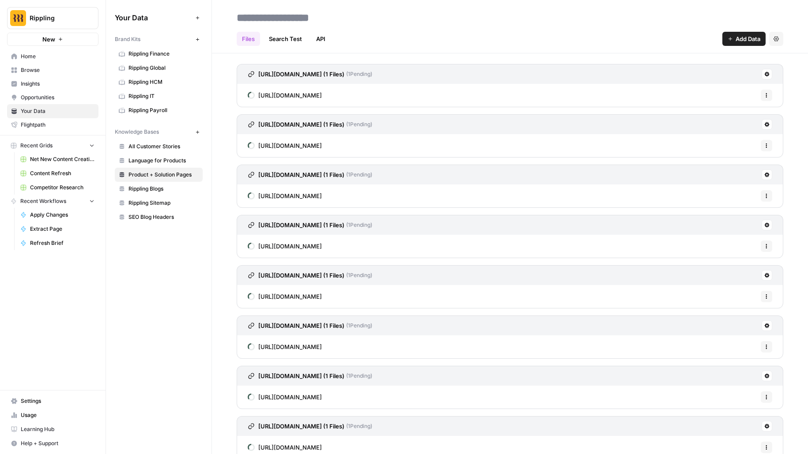
click at [741, 37] on span "Add Data" at bounding box center [748, 38] width 25 height 9
click at [714, 71] on span "Web Page" at bounding box center [714, 72] width 80 height 9
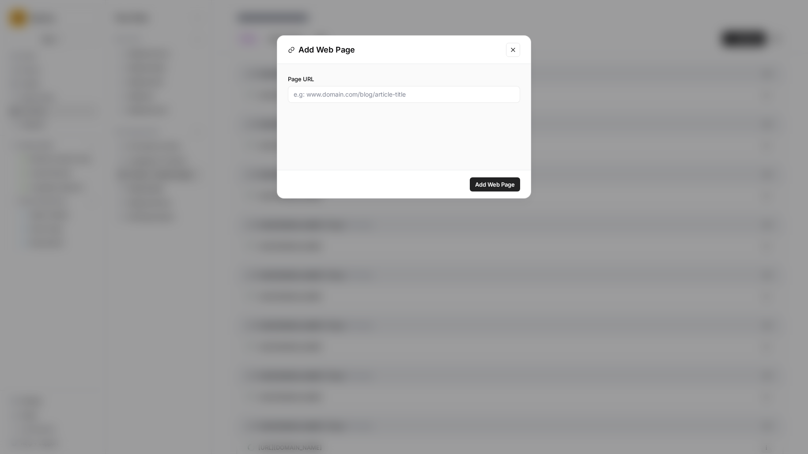
click at [404, 101] on div at bounding box center [404, 94] width 232 height 17
paste input "https://www.rippling.com/international-payroll"
type input "https://www.rippling.com/international-payroll"
click at [470, 177] on button "Add Web Page" at bounding box center [495, 184] width 50 height 14
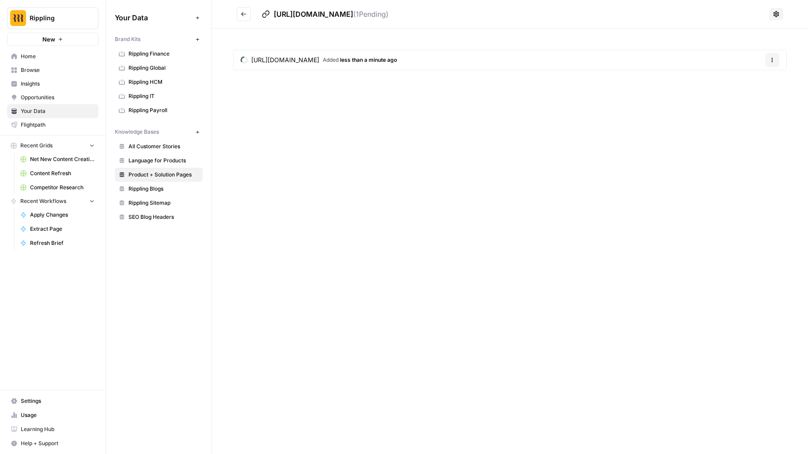
click at [245, 17] on icon "Go back" at bounding box center [244, 14] width 6 height 6
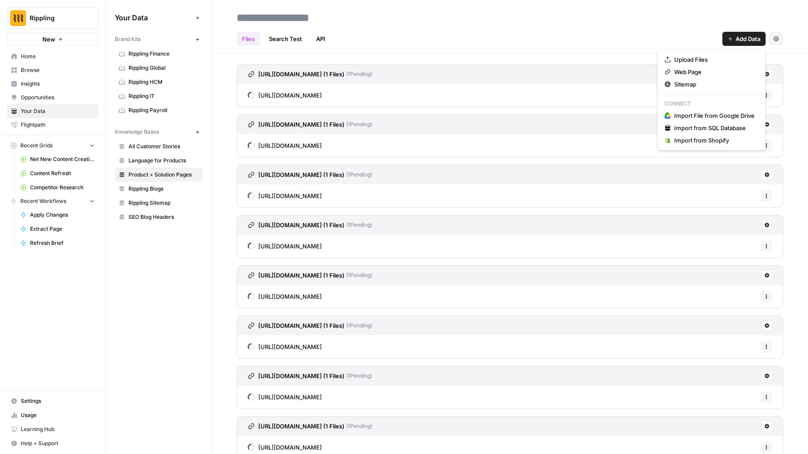
click at [738, 42] on span "Add Data" at bounding box center [748, 38] width 25 height 9
click at [719, 71] on span "Web Page" at bounding box center [714, 72] width 80 height 9
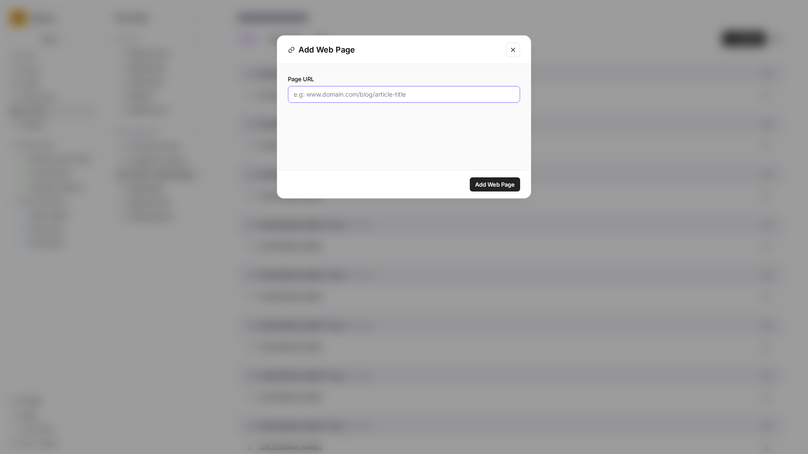
click at [398, 96] on input "Page URL" at bounding box center [404, 94] width 221 height 9
paste input "https://www.rippling.com/employer-of-record"
type input "https://www.rippling.com/employer-of-record"
click at [470, 177] on button "Add Web Page" at bounding box center [495, 184] width 50 height 14
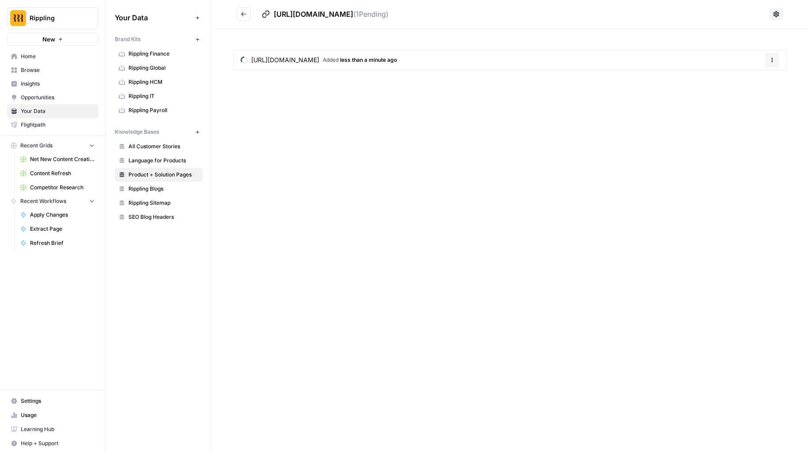
click at [242, 15] on icon "Go back" at bounding box center [244, 14] width 6 height 6
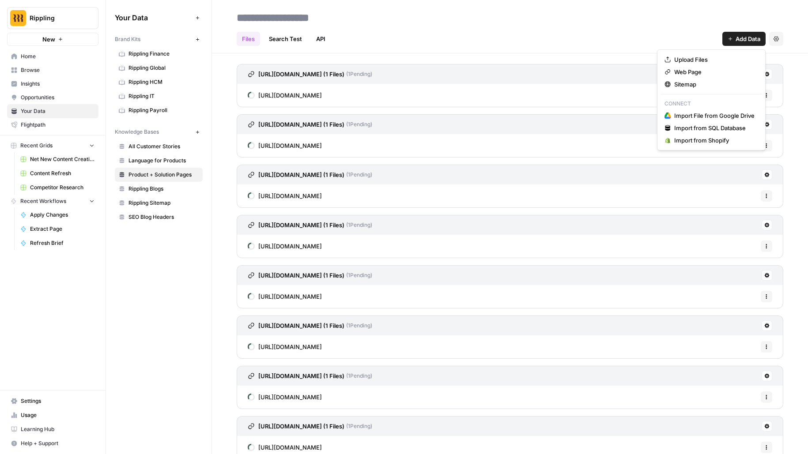
click at [734, 40] on button "Add Data" at bounding box center [743, 39] width 43 height 14
click at [732, 76] on span "Web Page" at bounding box center [714, 72] width 80 height 9
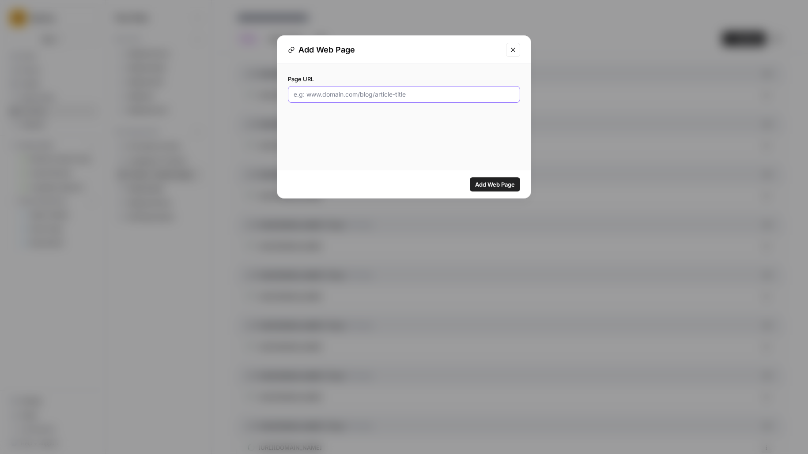
click at [411, 90] on input "Page URL" at bounding box center [404, 94] width 221 height 9
paste input "https://www.rippling.com/products/payroll/contractor-of-record"
type input "https://www.rippling.com/products/payroll/contractor-of-record"
click at [470, 177] on button "Add Web Page" at bounding box center [495, 184] width 50 height 14
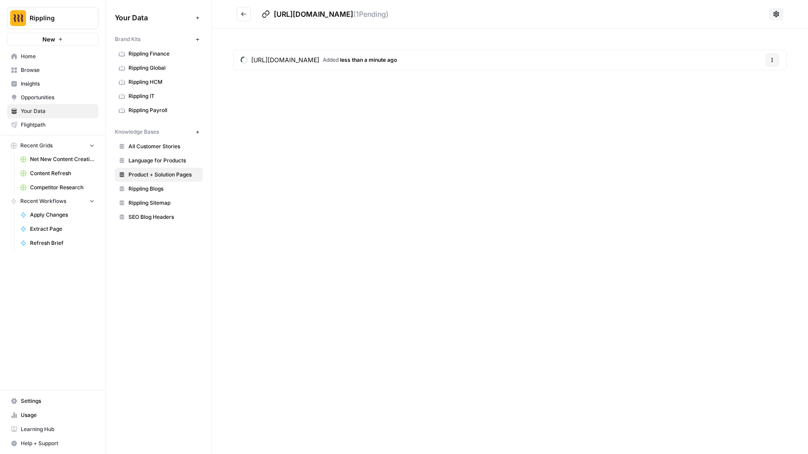
click at [245, 19] on button "Go back" at bounding box center [244, 14] width 14 height 14
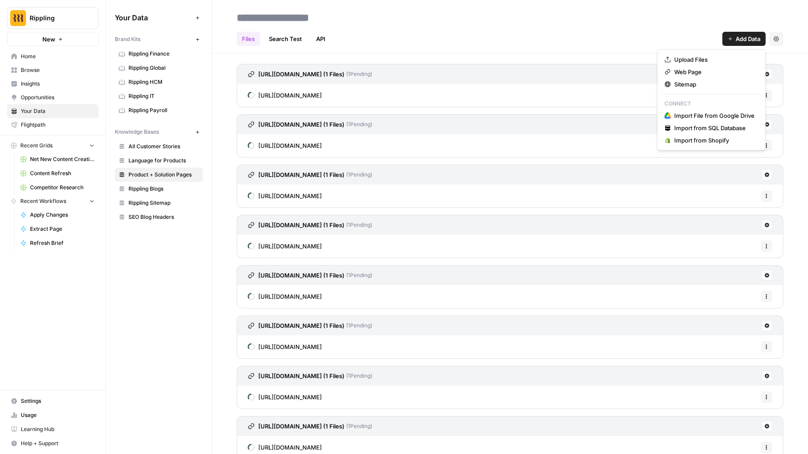
click at [736, 39] on span "Add Data" at bounding box center [748, 38] width 25 height 9
click at [726, 75] on span "Web Page" at bounding box center [714, 72] width 80 height 9
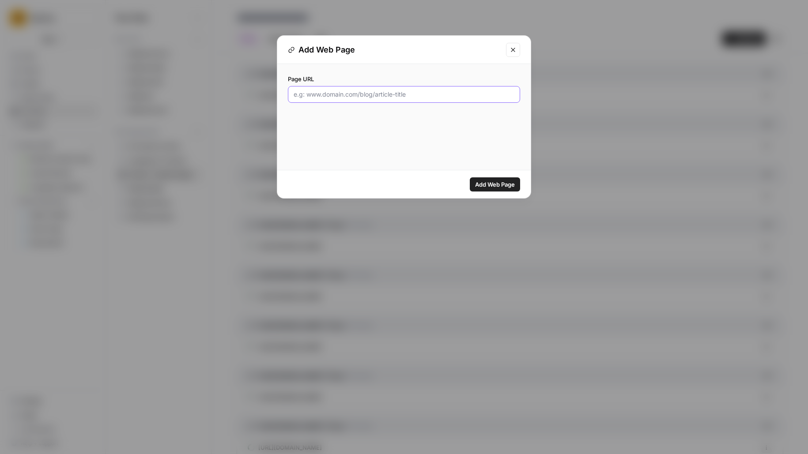
click at [438, 94] on input "Page URL" at bounding box center [404, 94] width 221 height 9
paste input "https://www.rippling.com/global-contractors"
type input "https://www.rippling.com/global-contractors"
click at [470, 177] on button "Add Web Page" at bounding box center [495, 184] width 50 height 14
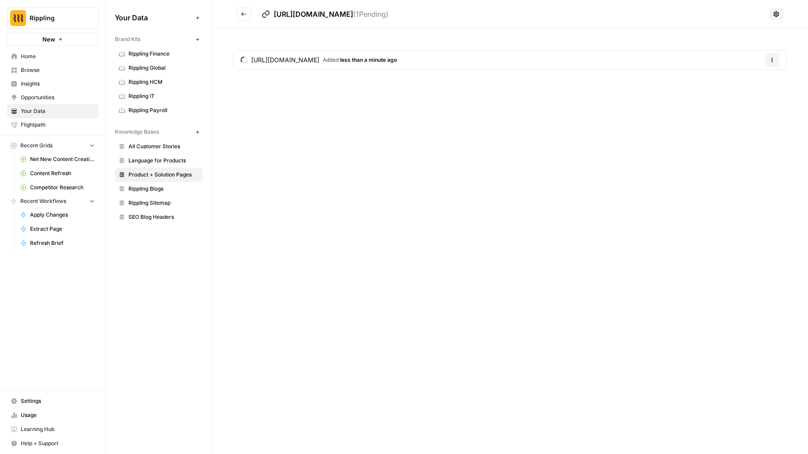
click at [245, 13] on icon "Go back" at bounding box center [244, 14] width 6 height 6
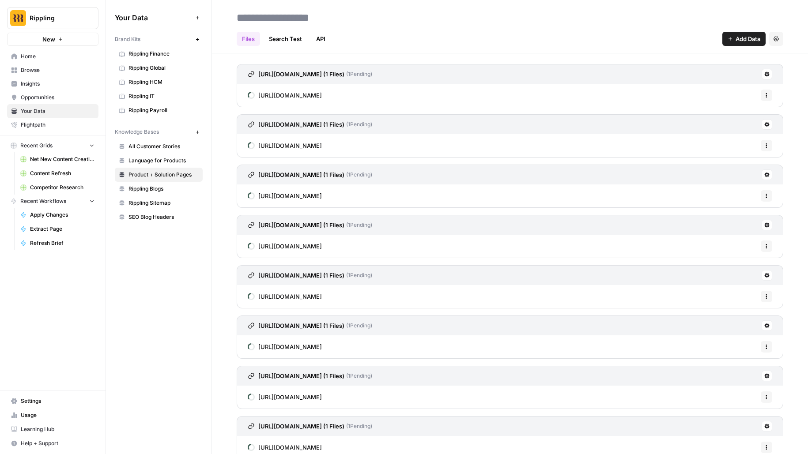
click at [756, 38] on span "Add Data" at bounding box center [748, 38] width 25 height 9
click at [732, 74] on span "Web Page" at bounding box center [714, 72] width 80 height 9
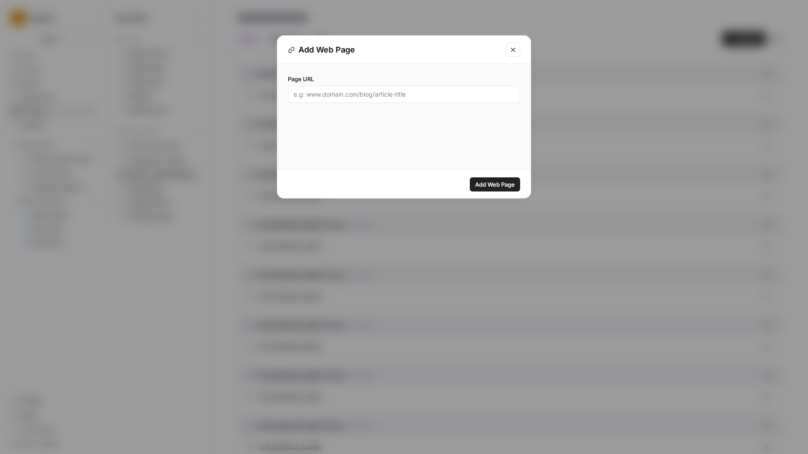
click at [402, 100] on div at bounding box center [404, 94] width 232 height 17
paste input "https://www.rippling.com/global-contractors"
type input "https://www.rippling.com/global-contractors"
click at [470, 177] on button "Add Web Page" at bounding box center [495, 184] width 50 height 14
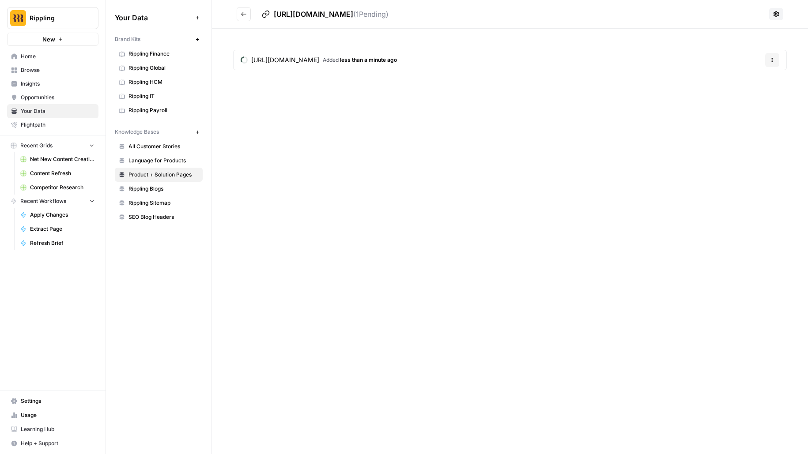
click at [249, 14] on button "Go back" at bounding box center [244, 14] width 14 height 14
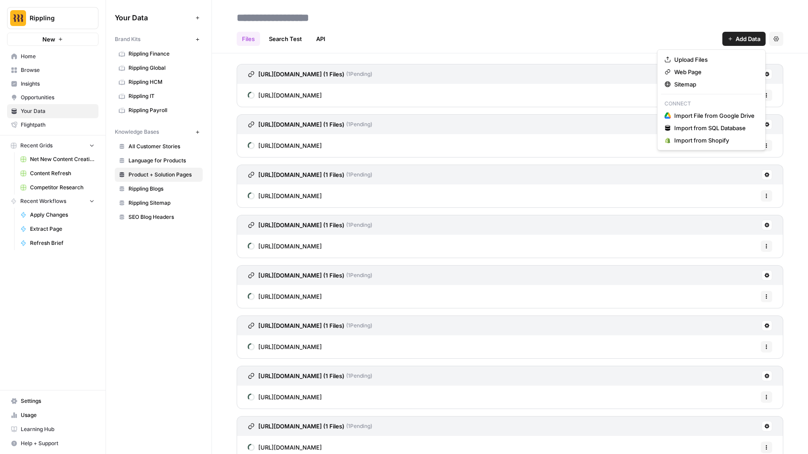
click at [749, 33] on button "Add Data" at bounding box center [743, 39] width 43 height 14
click at [726, 76] on span "Web Page" at bounding box center [714, 72] width 80 height 9
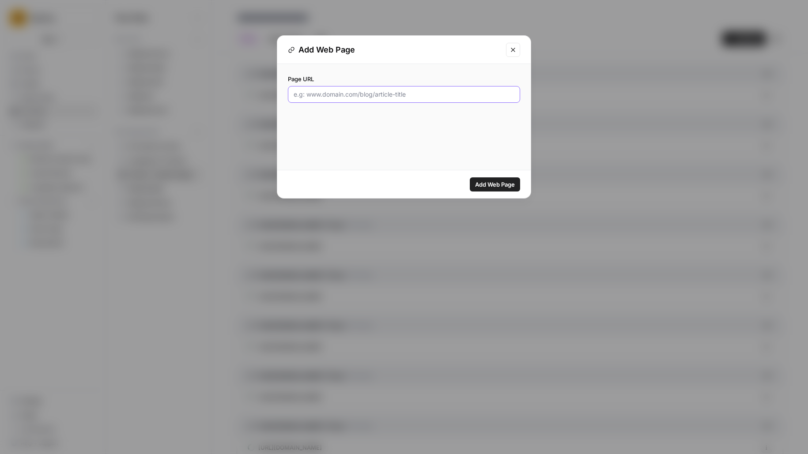
click at [467, 95] on input "Page URL" at bounding box center [404, 94] width 221 height 9
paste input "https://www.rippling.com/products/payroll"
type input "https://www.rippling.com/products/payroll"
click at [470, 177] on button "Add Web Page" at bounding box center [495, 184] width 50 height 14
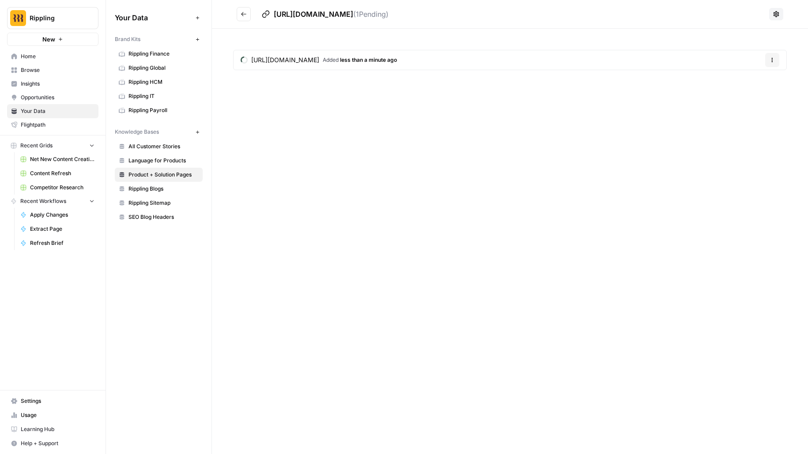
click at [242, 15] on icon "Go back" at bounding box center [243, 14] width 5 height 4
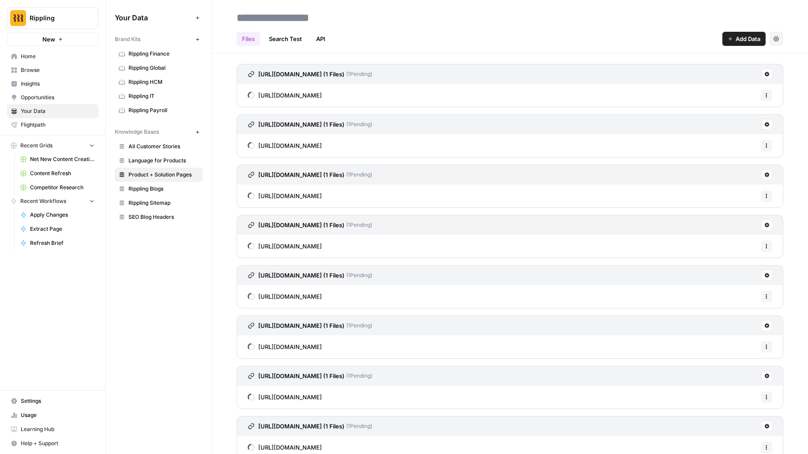
click at [741, 40] on span "Add Data" at bounding box center [748, 38] width 25 height 9
click at [713, 75] on span "Web Page" at bounding box center [714, 72] width 80 height 9
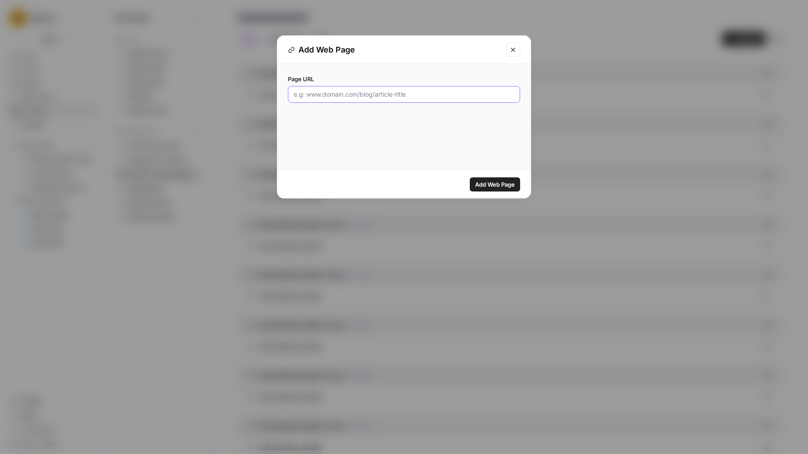
click at [411, 91] on input "Page URL" at bounding box center [404, 94] width 221 height 9
paste input "https://www.rippling.com/identity-access-management"
type input "https://www.rippling.com/identity-access-management"
click at [470, 177] on button "Add Web Page" at bounding box center [495, 184] width 50 height 14
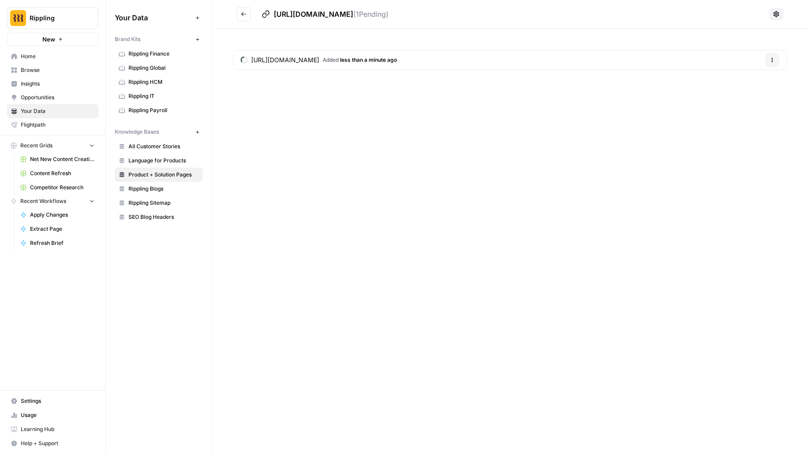
click at [245, 13] on icon "Go back" at bounding box center [244, 14] width 6 height 6
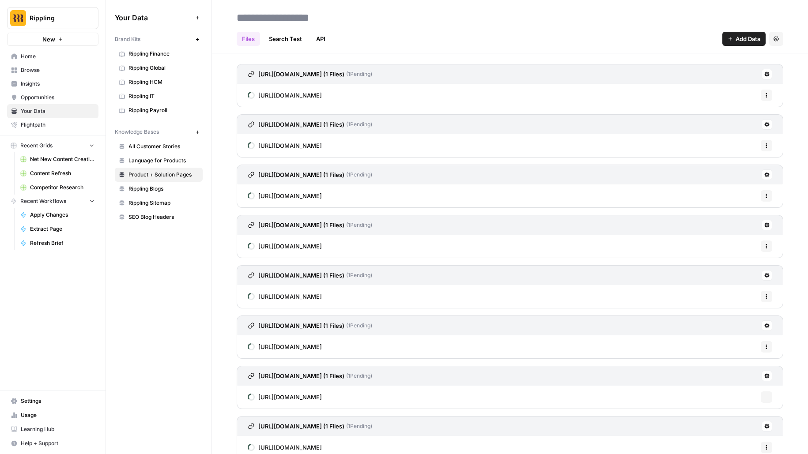
click at [745, 34] on button "Add Data" at bounding box center [743, 39] width 43 height 14
click at [712, 70] on span "Web Page" at bounding box center [714, 72] width 80 height 9
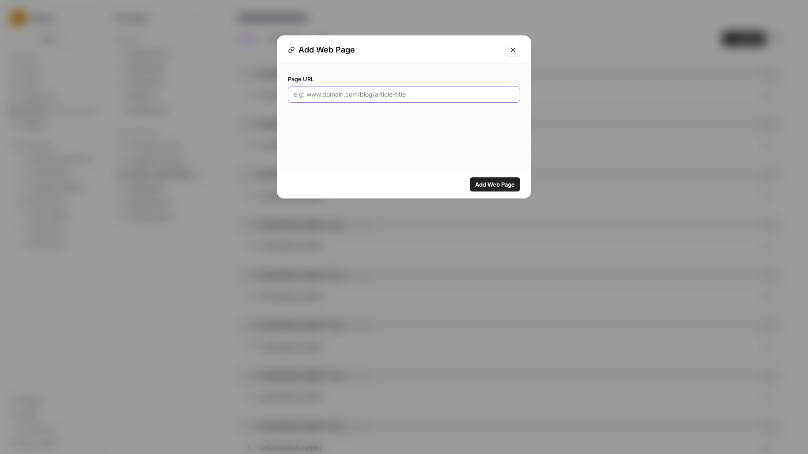
click at [437, 90] on input "Page URL" at bounding box center [404, 94] width 221 height 9
paste input "https://www.rippling.com/inventory-management"
type input "https://www.rippling.com/inventory-management"
click at [470, 177] on button "Add Web Page" at bounding box center [495, 184] width 50 height 14
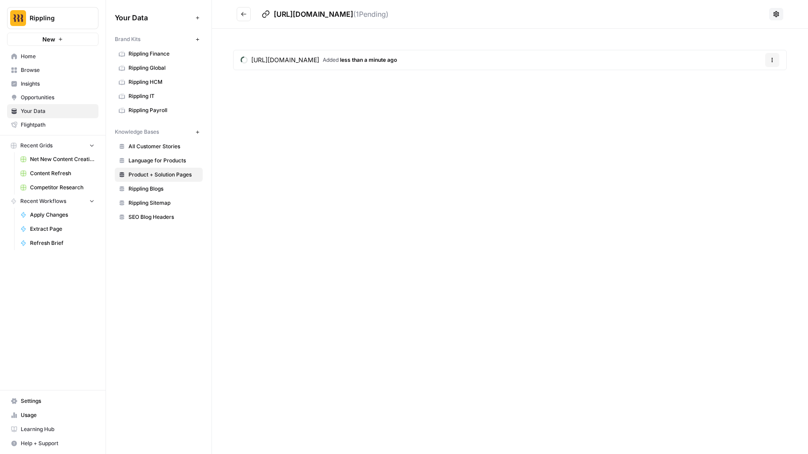
click at [245, 12] on icon "Go back" at bounding box center [244, 14] width 6 height 6
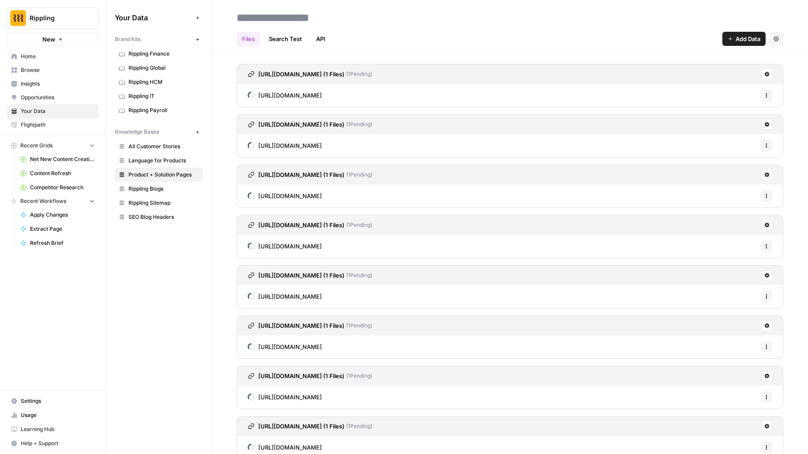
click at [742, 37] on span "Add Data" at bounding box center [748, 38] width 25 height 9
click at [713, 73] on span "Web Page" at bounding box center [714, 72] width 80 height 9
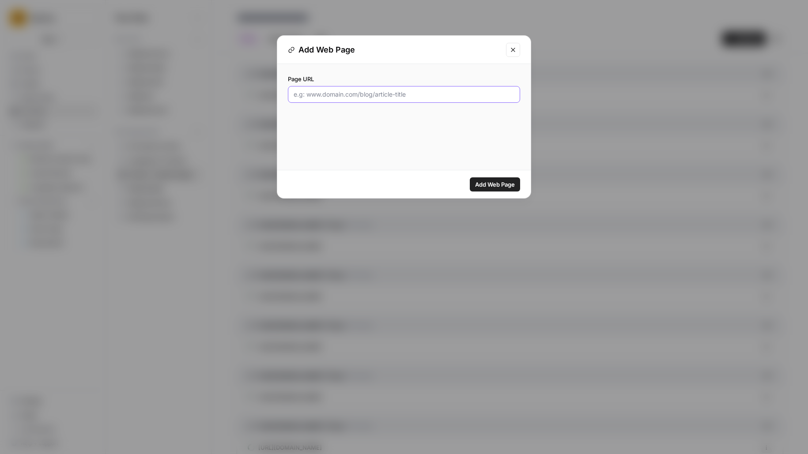
click at [373, 95] on input "Page URL" at bounding box center [404, 94] width 221 height 9
paste input "https://www.rippling.com/device-management"
type input "https://www.rippling.com/device-management"
click at [470, 177] on button "Add Web Page" at bounding box center [495, 184] width 50 height 14
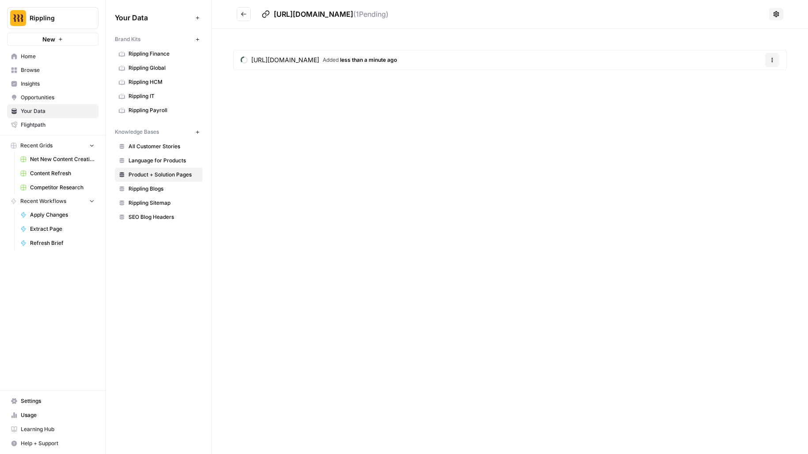
click at [239, 11] on button "Go back" at bounding box center [244, 14] width 14 height 14
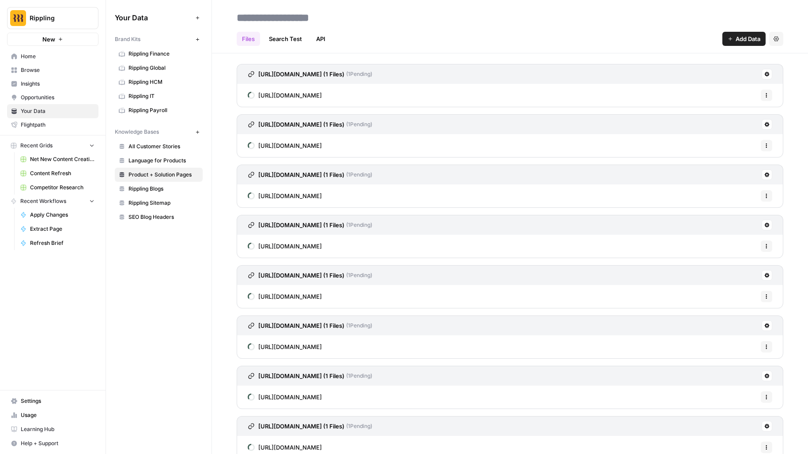
click at [744, 27] on div "Files Search Test API Add Data Settings" at bounding box center [510, 35] width 547 height 21
click at [744, 29] on div "Files Search Test API Add Data Settings" at bounding box center [510, 35] width 547 height 21
click at [743, 37] on span "Add Data" at bounding box center [748, 38] width 25 height 9
click at [688, 74] on span "Web Page" at bounding box center [714, 72] width 80 height 9
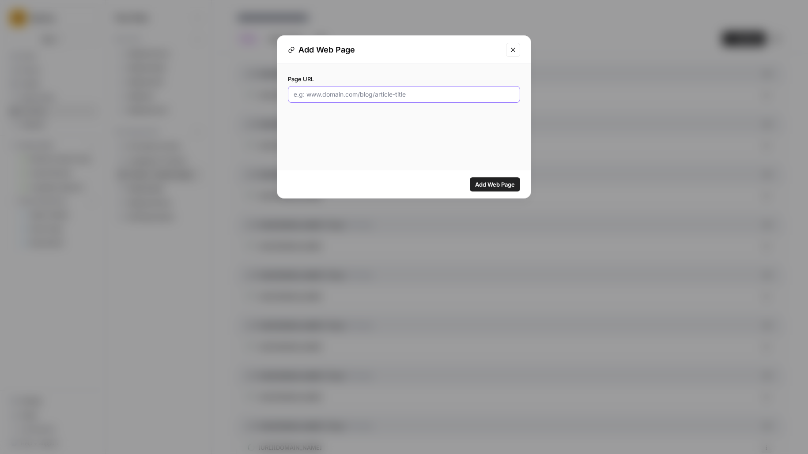
click at [434, 92] on input "Page URL" at bounding box center [404, 94] width 221 height 9
paste input "https://www.rippling.com/rippling-it/unify-cross-os-device-management"
type input "https://www.rippling.com/rippling-it/unify-cross-os-device-management"
click at [470, 177] on button "Add Web Page" at bounding box center [495, 184] width 50 height 14
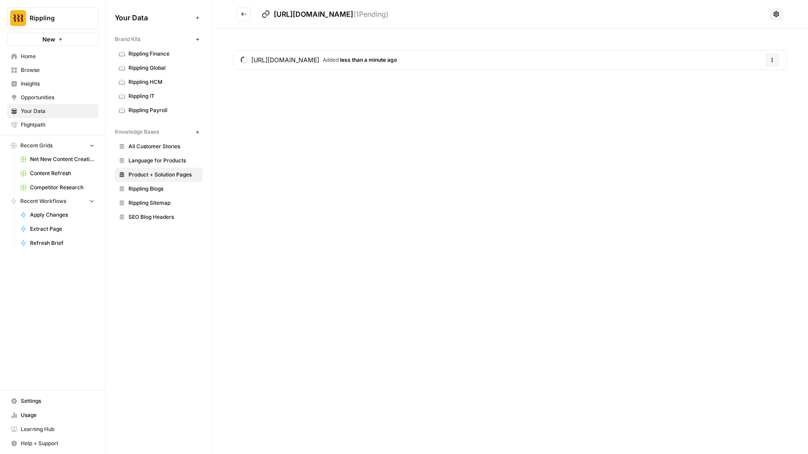
click at [239, 17] on button "Go back" at bounding box center [244, 14] width 14 height 14
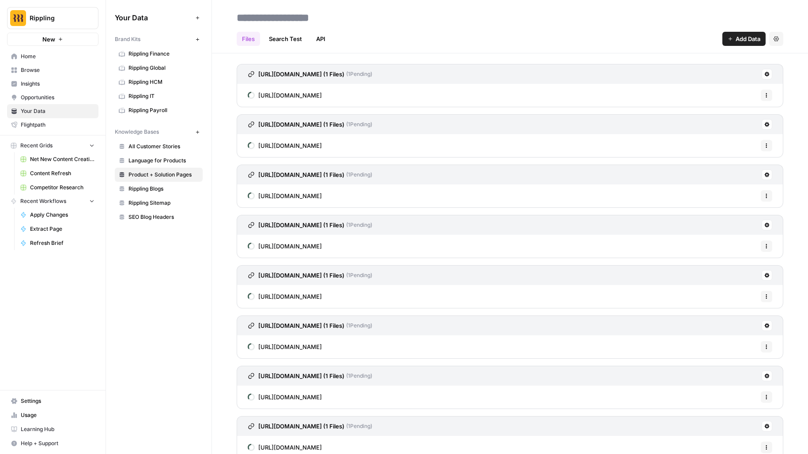
click at [729, 40] on icon "button" at bounding box center [730, 38] width 5 height 5
click at [719, 71] on span "Web Page" at bounding box center [714, 72] width 80 height 9
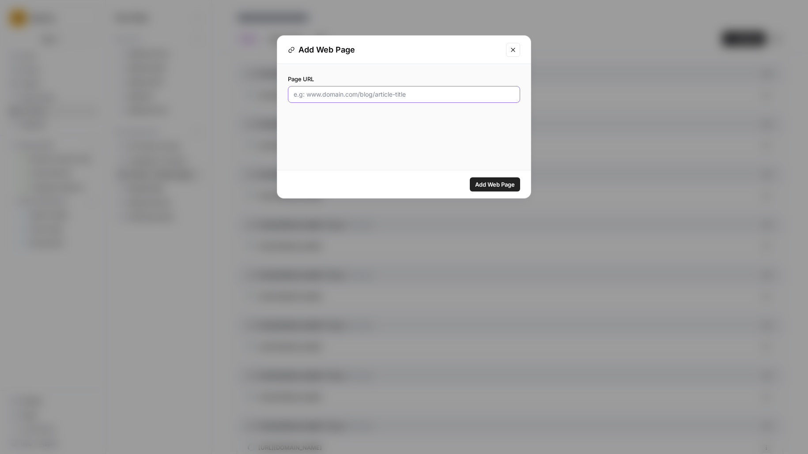
click at [406, 94] on input "Page URL" at bounding box center [404, 94] width 221 height 9
paste input "https://www.rippling.com/rippling-it/enforce-zero-trust-controls"
type input "https://www.rippling.com/rippling-it/enforce-zero-trust-controls"
click at [470, 177] on button "Add Web Page" at bounding box center [495, 184] width 50 height 14
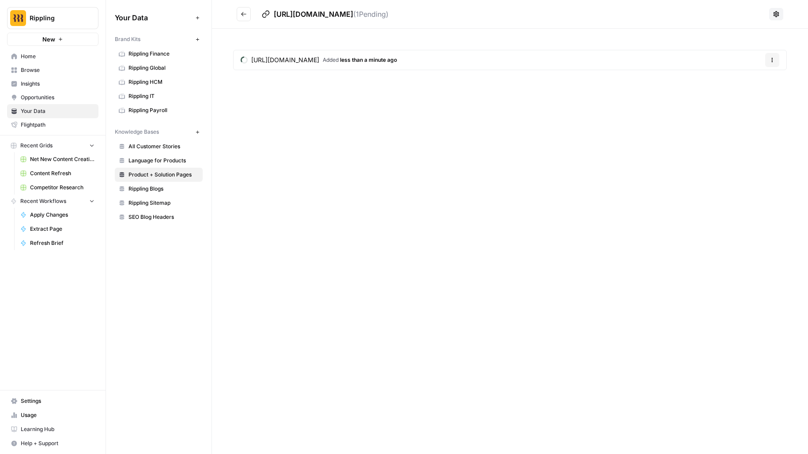
click at [240, 16] on button "Go back" at bounding box center [244, 14] width 14 height 14
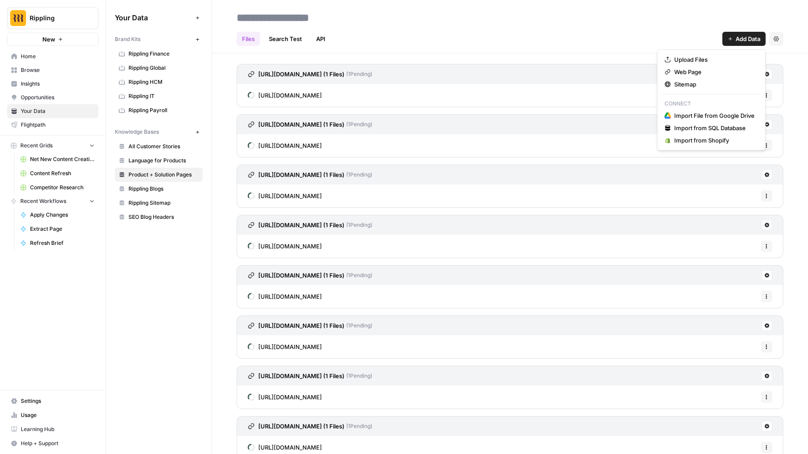
click at [736, 34] on button "Add Data" at bounding box center [743, 39] width 43 height 14
click at [717, 72] on span "Web Page" at bounding box center [714, 72] width 80 height 9
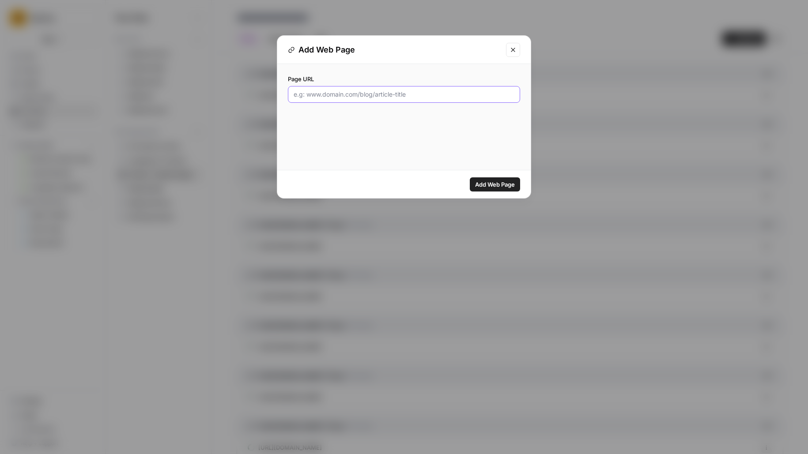
click at [348, 95] on input "Page URL" at bounding box center [404, 94] width 221 height 9
paste input "https://www.rippling.com/expense-management"
type input "https://www.rippling.com/expense-management"
click at [470, 177] on button "Add Web Page" at bounding box center [495, 184] width 50 height 14
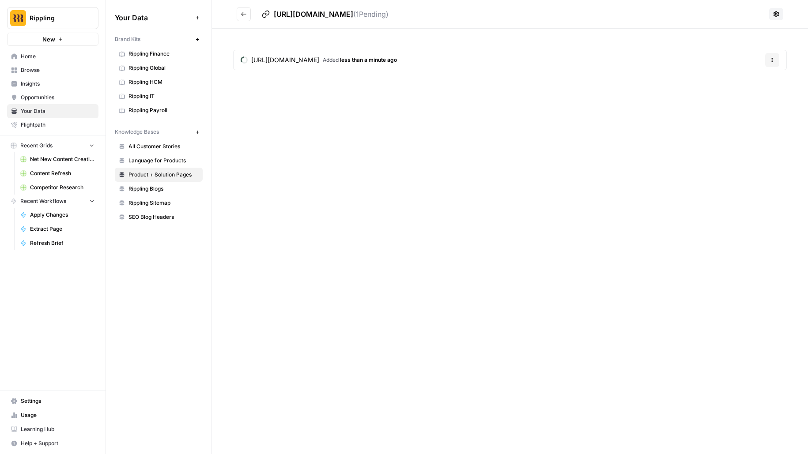
click at [243, 12] on icon "Go back" at bounding box center [243, 14] width 5 height 4
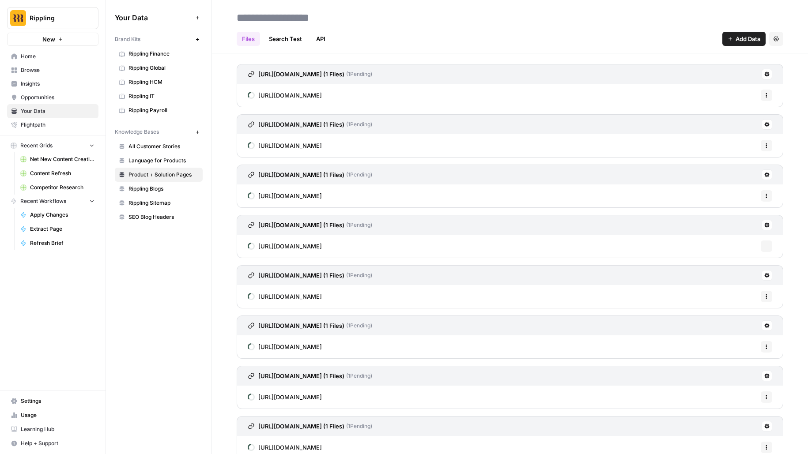
click at [745, 42] on span "Add Data" at bounding box center [748, 38] width 25 height 9
click at [741, 68] on span "Web Page" at bounding box center [714, 72] width 80 height 9
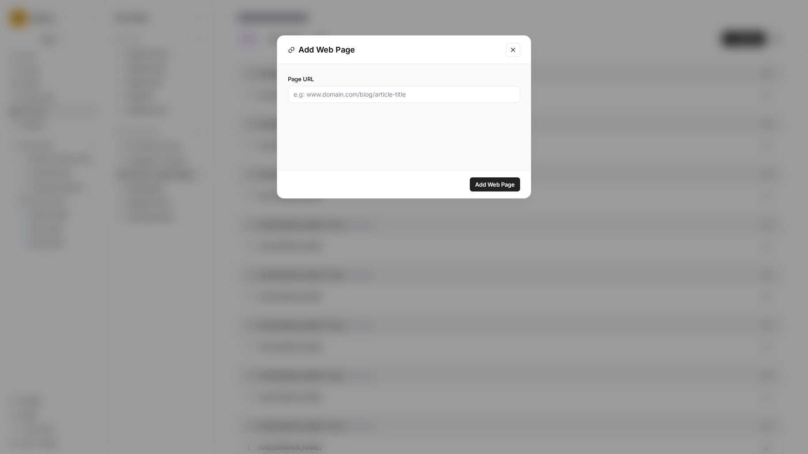
click at [425, 101] on div at bounding box center [404, 94] width 232 height 17
paste input "https://www.rippling.com/corporate-cards"
type input "https://www.rippling.com/corporate-cards"
click at [470, 177] on button "Add Web Page" at bounding box center [495, 184] width 50 height 14
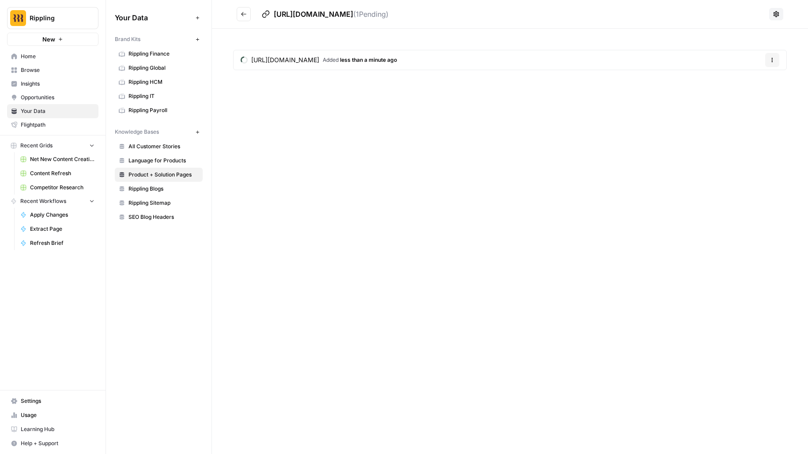
click at [244, 17] on icon "Go back" at bounding box center [244, 14] width 6 height 6
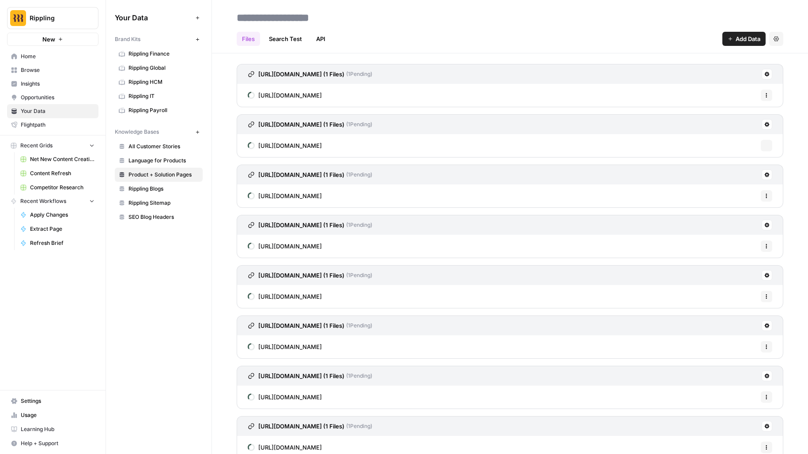
click at [755, 37] on span "Add Data" at bounding box center [748, 38] width 25 height 9
click at [723, 73] on span "Web Page" at bounding box center [714, 72] width 80 height 9
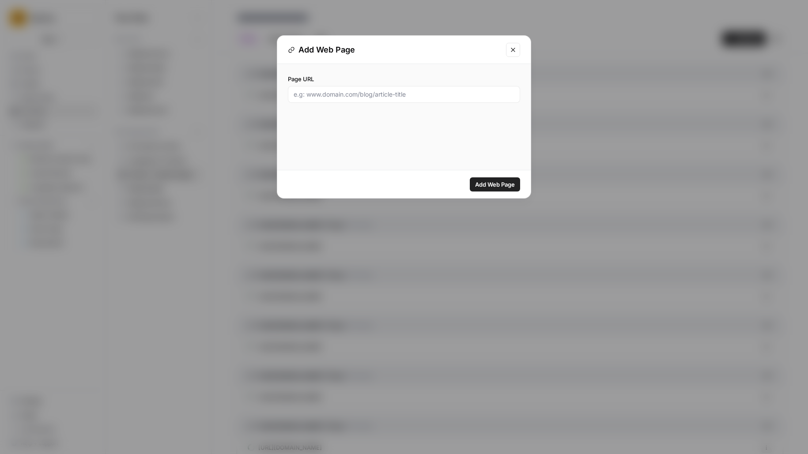
click at [412, 89] on div at bounding box center [404, 94] width 232 height 17
paste input "https://www.rippling.com/products/finance/travel"
type input "https://www.rippling.com/products/finance/travel"
click at [470, 177] on button "Add Web Page" at bounding box center [495, 184] width 50 height 14
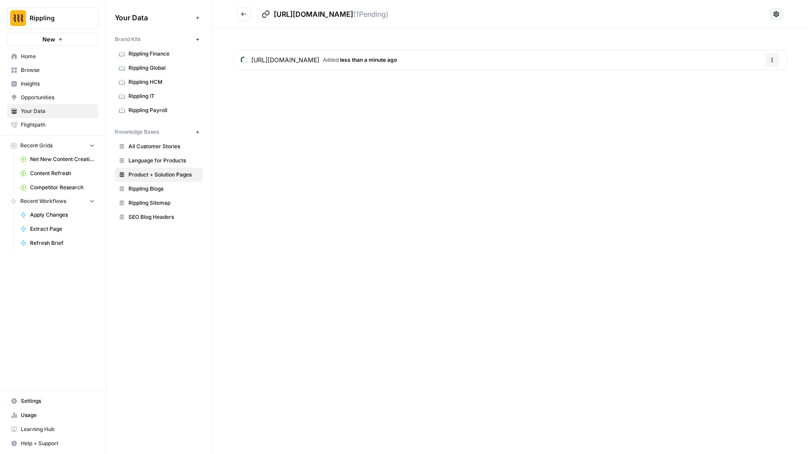
click at [241, 15] on icon "Go back" at bounding box center [244, 14] width 6 height 6
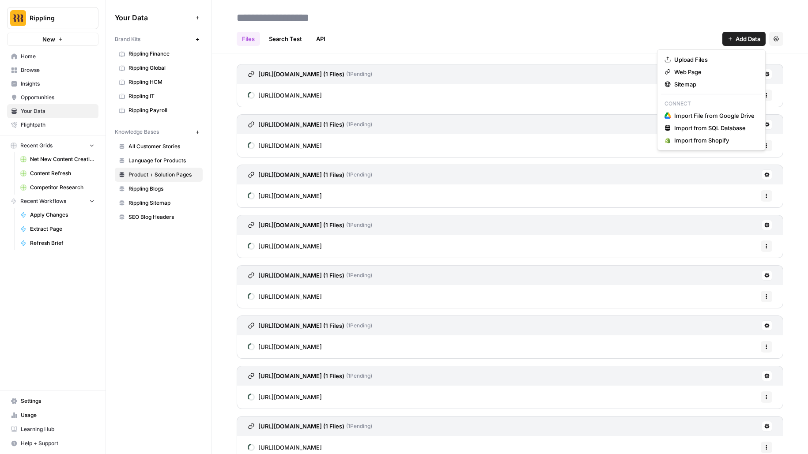
click at [759, 43] on button "Add Data" at bounding box center [743, 39] width 43 height 14
click at [736, 75] on span "Web Page" at bounding box center [714, 72] width 80 height 9
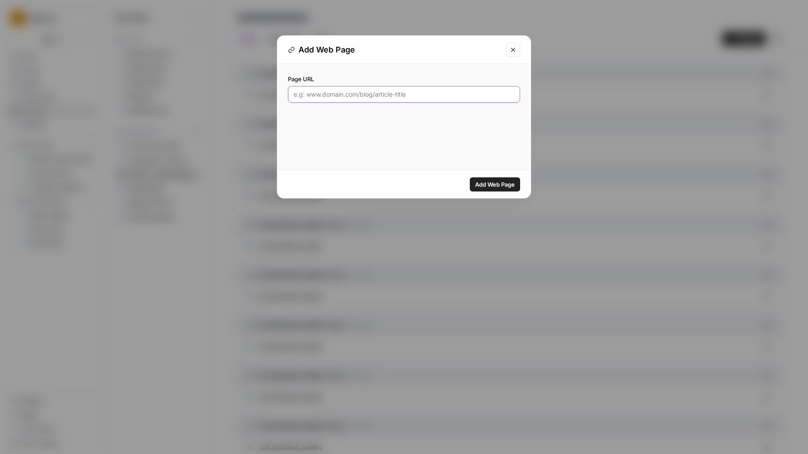
click at [332, 96] on input "Page URL" at bounding box center [404, 94] width 221 height 9
paste input "https://www.rippling.com/global-spend"
type input "https://www.rippling.com/global-spend"
click at [470, 177] on button "Add Web Page" at bounding box center [495, 184] width 50 height 14
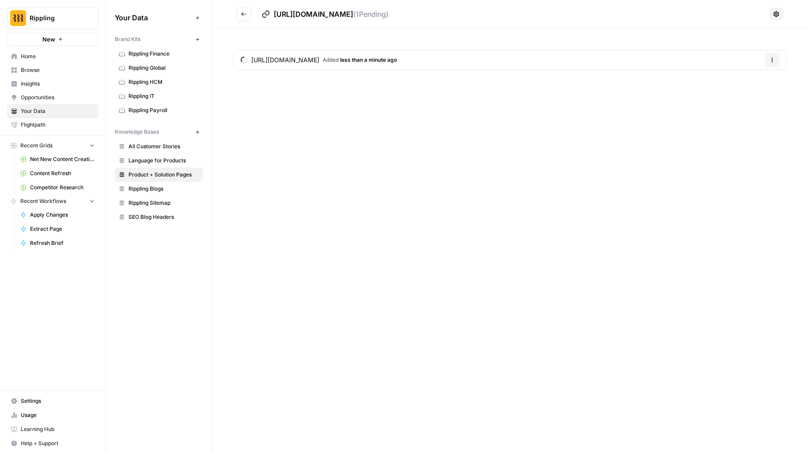
click at [242, 15] on icon "Go back" at bounding box center [244, 14] width 6 height 6
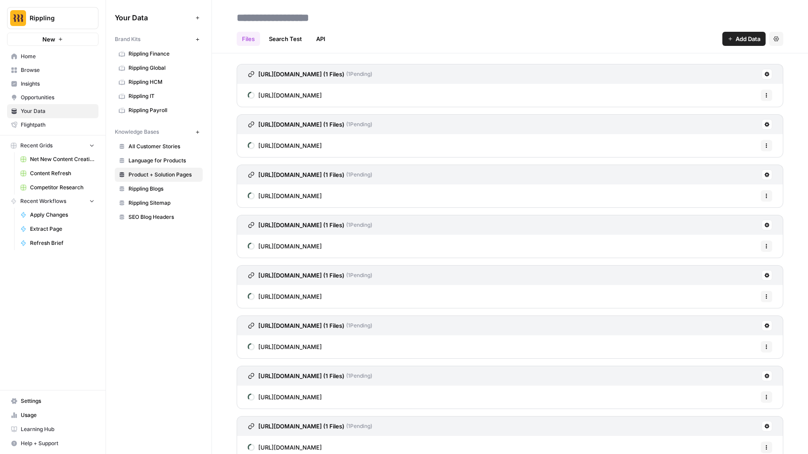
click at [733, 37] on button "Add Data" at bounding box center [743, 39] width 43 height 14
click at [707, 73] on span "Web Page" at bounding box center [714, 72] width 80 height 9
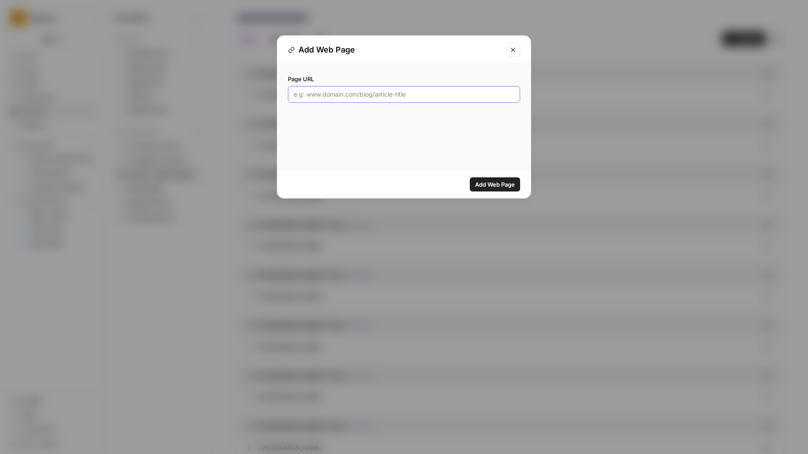
click at [423, 95] on input "Page URL" at bounding box center [404, 94] width 221 height 9
paste input "https://www.rippling.com/bill-pay"
type input "https://www.rippling.com/bill-pay"
click at [470, 177] on button "Add Web Page" at bounding box center [495, 184] width 50 height 14
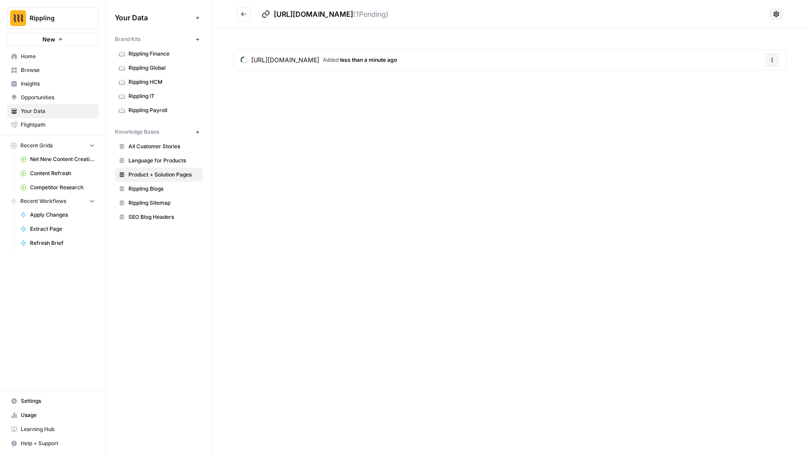
click at [242, 9] on button "Go back" at bounding box center [244, 14] width 14 height 14
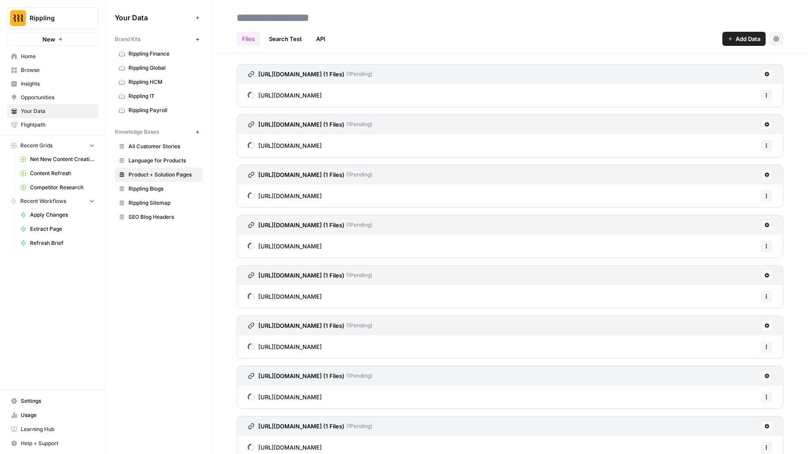
click at [132, 199] on span "Rippling Sitemap" at bounding box center [163, 203] width 70 height 8
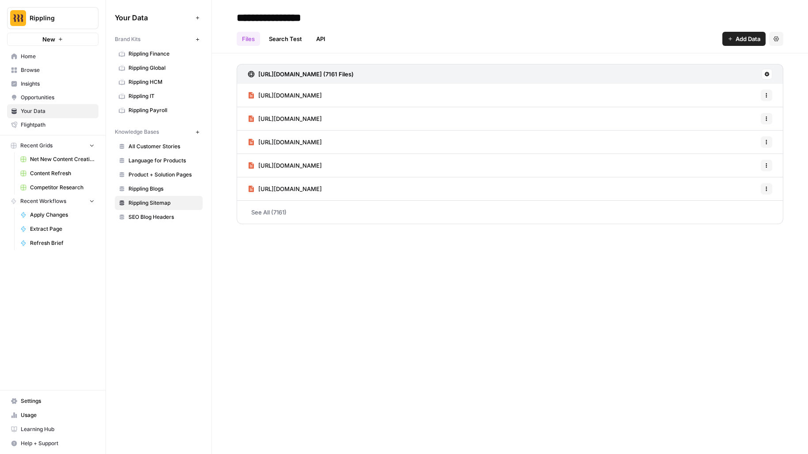
click at [144, 172] on span "Product + Solution Pages" at bounding box center [163, 175] width 70 height 8
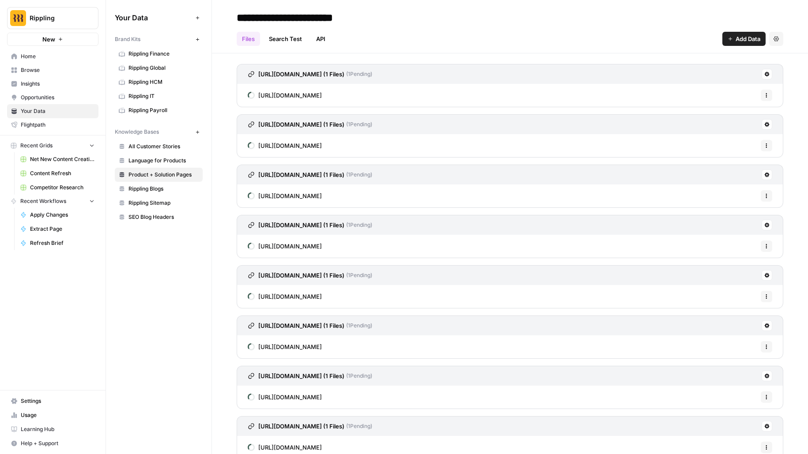
click at [162, 190] on link "Rippling Blogs" at bounding box center [159, 189] width 88 height 14
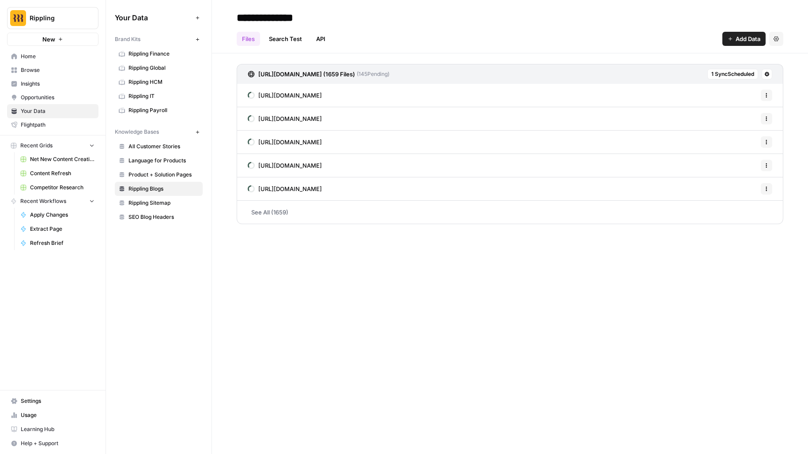
click at [146, 201] on span "Rippling Sitemap" at bounding box center [163, 203] width 70 height 8
click at [156, 186] on span "Rippling Blogs" at bounding box center [163, 189] width 70 height 8
click at [162, 177] on link "Product + Solution Pages" at bounding box center [159, 175] width 88 height 14
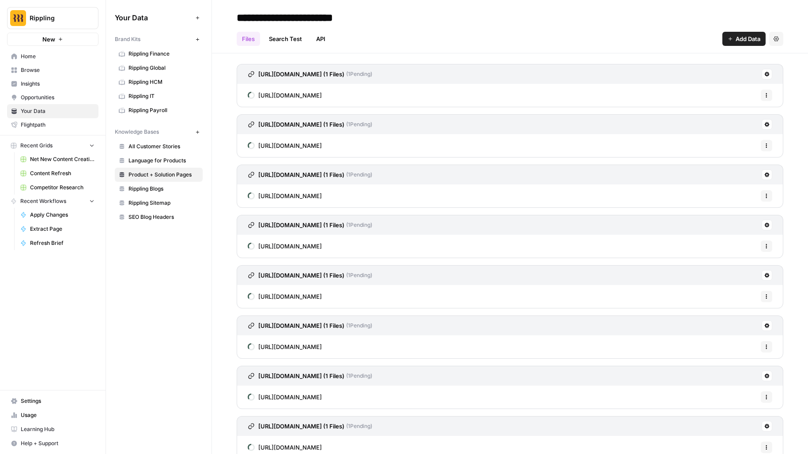
click at [147, 185] on span "Rippling Blogs" at bounding box center [163, 189] width 70 height 8
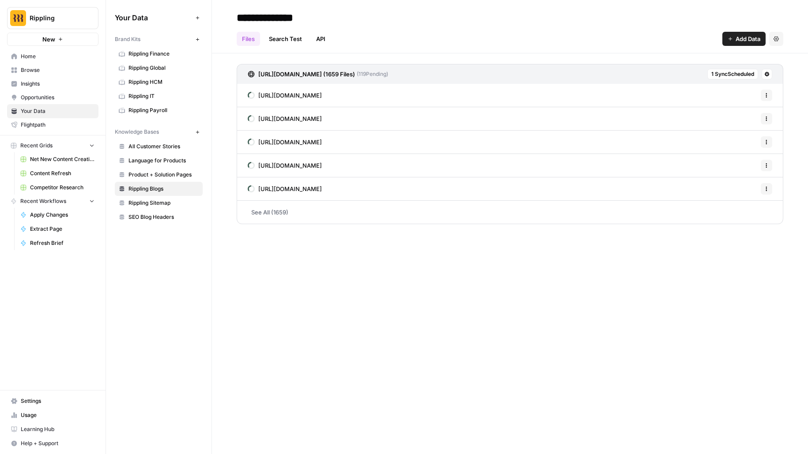
click at [155, 56] on span "Rippling Finance" at bounding box center [163, 54] width 70 height 8
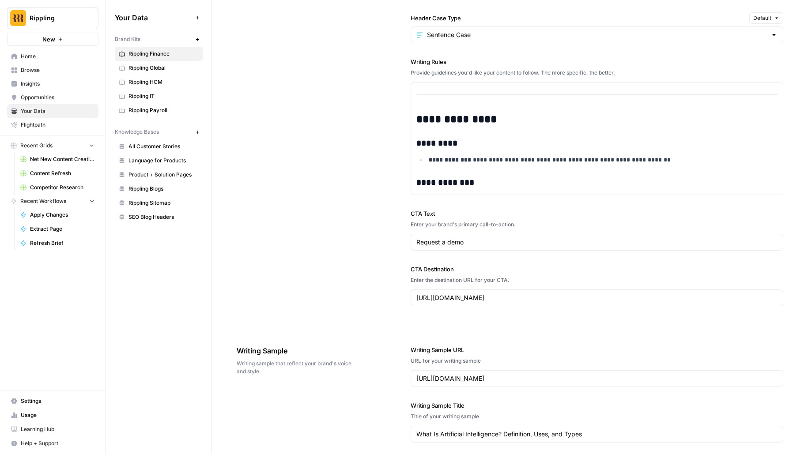
scroll to position [313, 0]
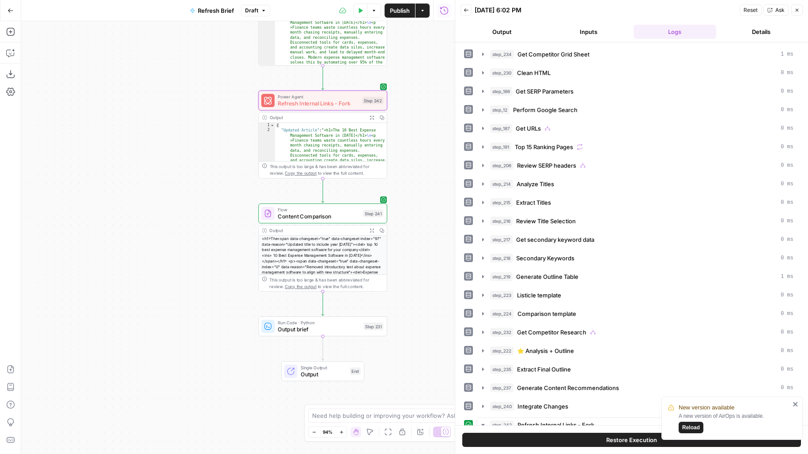
scroll to position [983, 0]
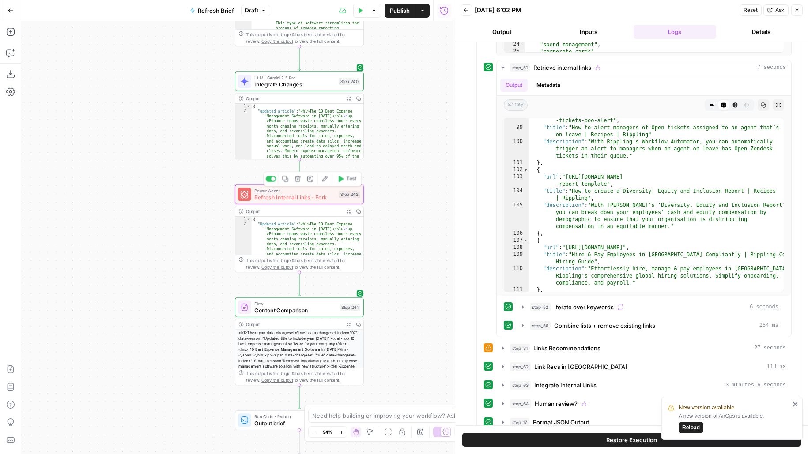
click at [274, 199] on span "Refresh Internal Links - Fork" at bounding box center [294, 197] width 81 height 8
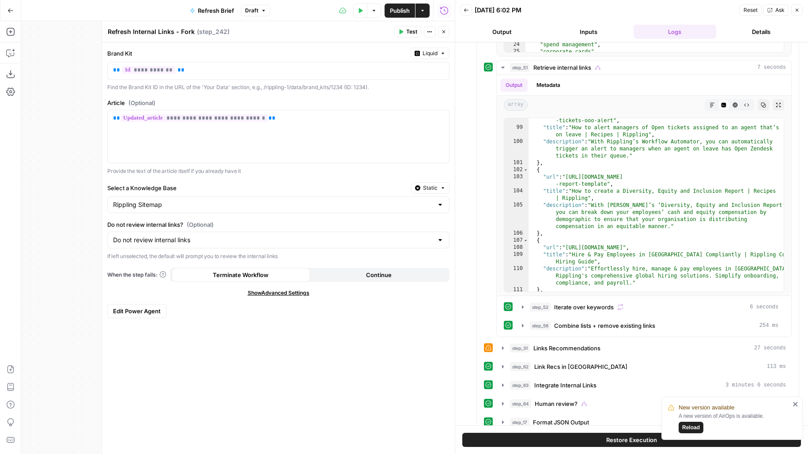
click at [228, 196] on div "Rippling Sitemap" at bounding box center [278, 204] width 342 height 17
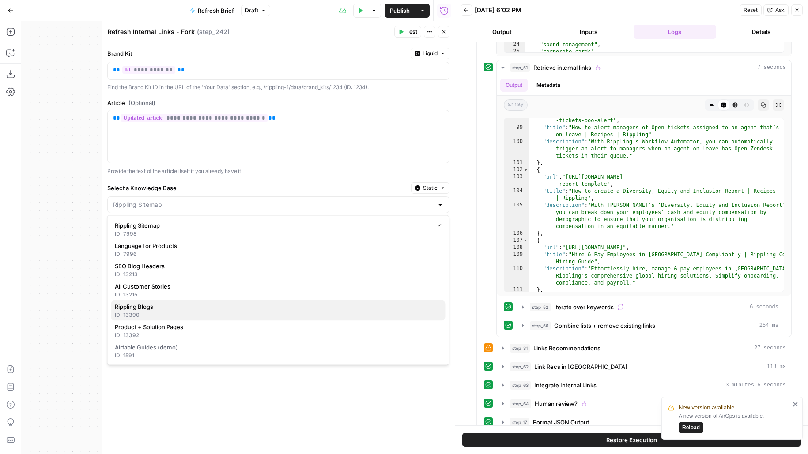
click at [167, 312] on div "ID: 13390" at bounding box center [278, 315] width 327 height 8
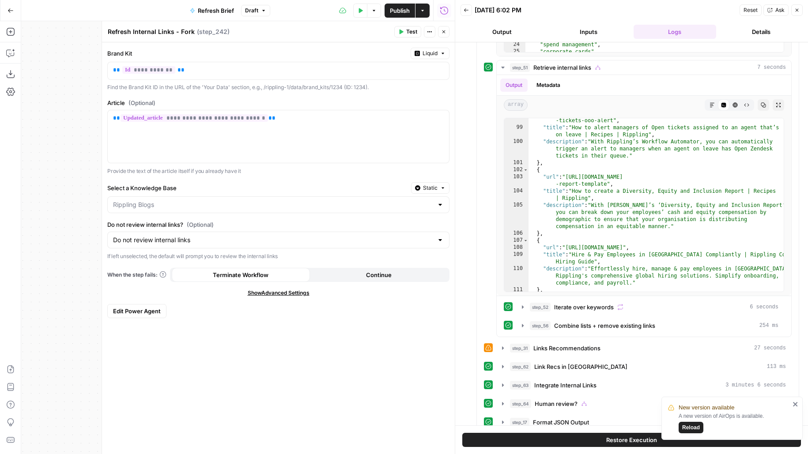
type input "Rippling Blogs"
click at [441, 34] on button "Close" at bounding box center [443, 31] width 11 height 11
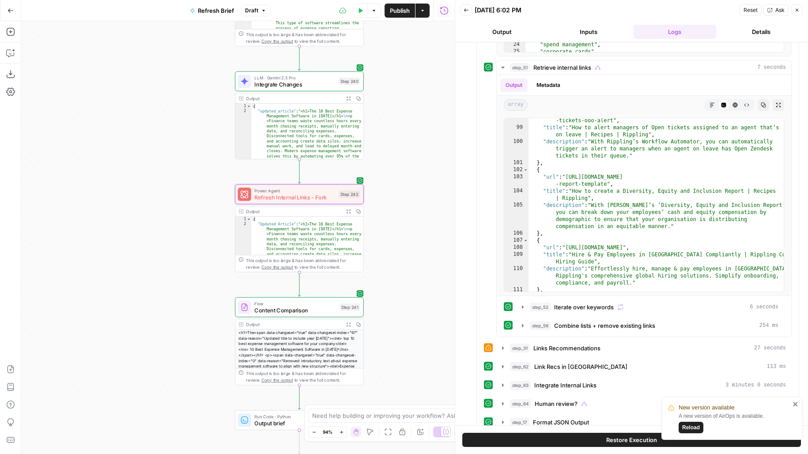
click at [411, 159] on div "true false false true false true false true true false Workflow Input Settings …" at bounding box center [238, 237] width 434 height 433
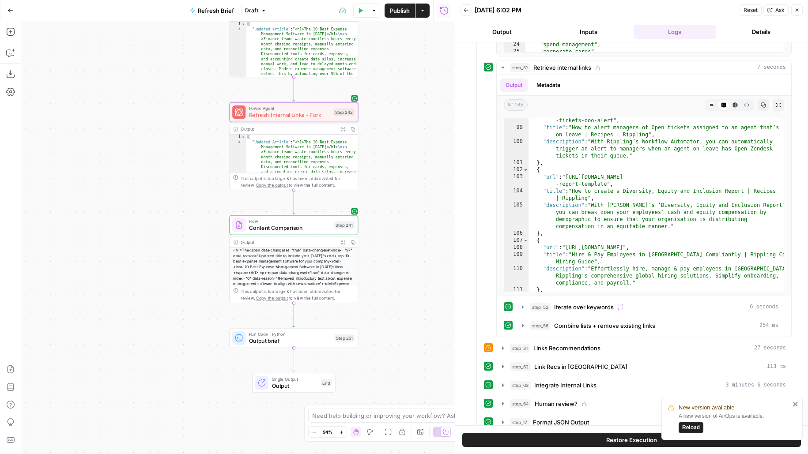
click at [800, 5] on button "Close" at bounding box center [796, 9] width 11 height 11
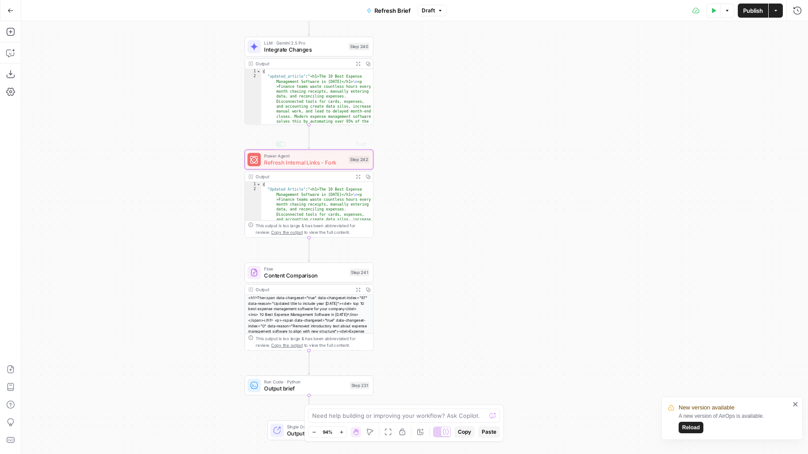
click at [354, 164] on div "Power Agent Refresh Internal Links - Fork Step 242 Copy step Delete step Add No…" at bounding box center [309, 160] width 122 height 14
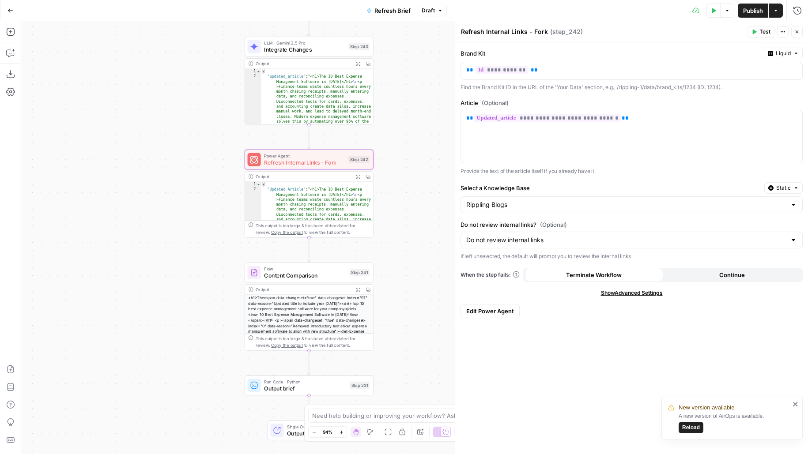
click at [466, 309] on span "Edit Power Agent" at bounding box center [490, 311] width 48 height 9
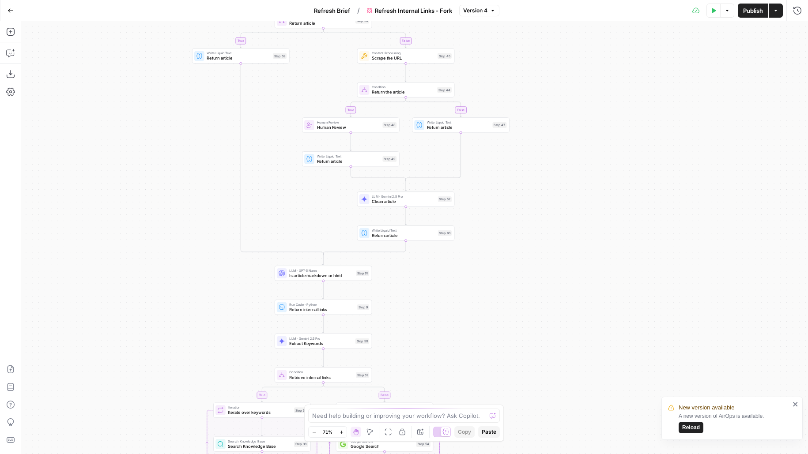
drag, startPoint x: 560, startPoint y: 316, endPoint x: 567, endPoint y: 202, distance: 113.7
click at [567, 203] on div "true false true false true false true false Workflow Input Settings Inputs Cond…" at bounding box center [414, 237] width 787 height 433
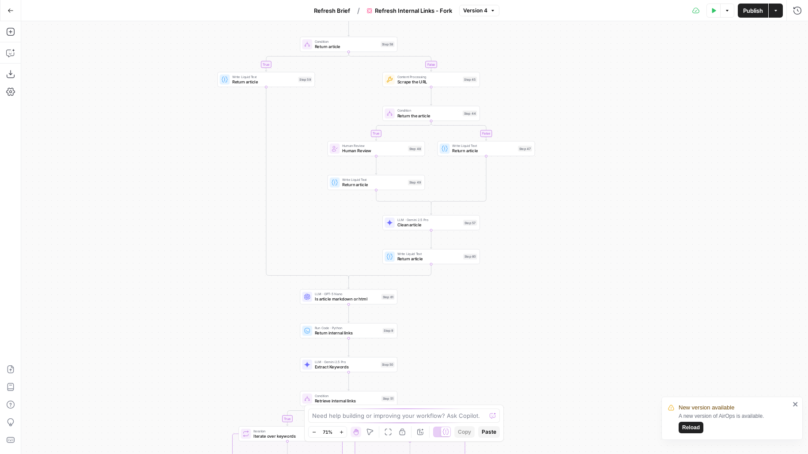
click at [382, 302] on div "LLM · GPT-5 Nano Is article markdown or html Step 61 Copy step Delete step Add …" at bounding box center [348, 297] width 92 height 11
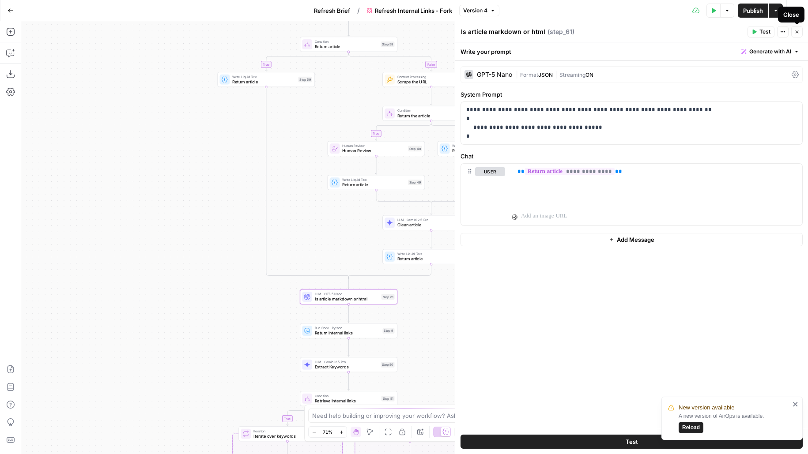
click at [801, 34] on button "Close" at bounding box center [796, 31] width 11 height 11
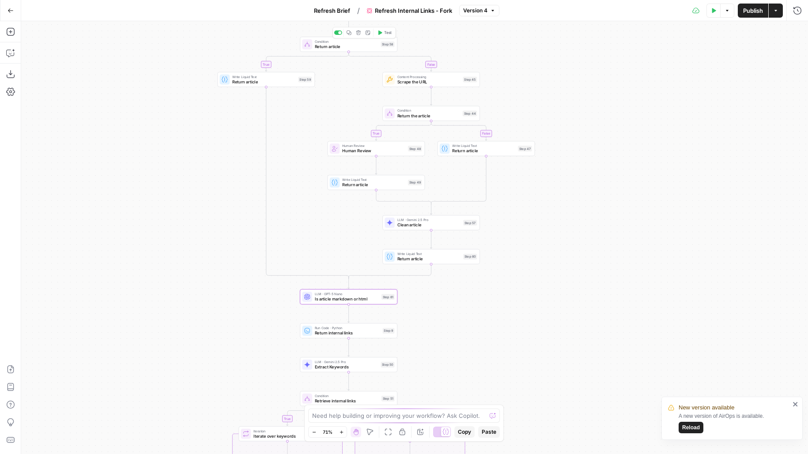
click at [336, 33] on div at bounding box center [338, 32] width 8 height 4
click at [336, 32] on div at bounding box center [336, 32] width 3 height 3
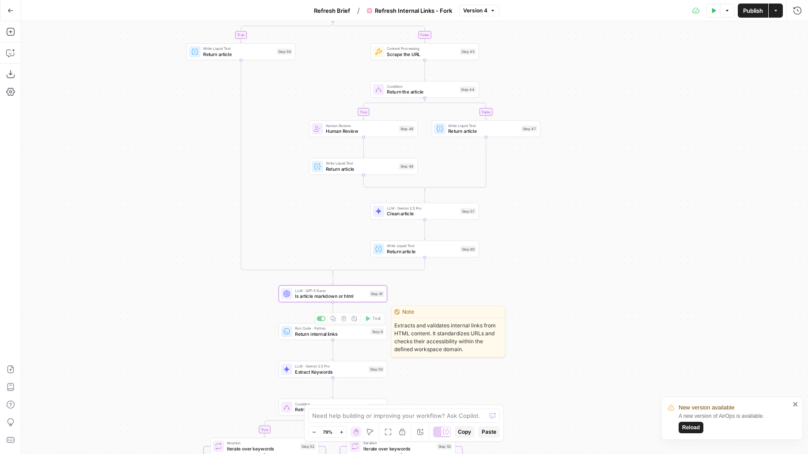
click at [465, 337] on div "true false true false true false true false Workflow Input Settings Inputs Cond…" at bounding box center [414, 237] width 787 height 433
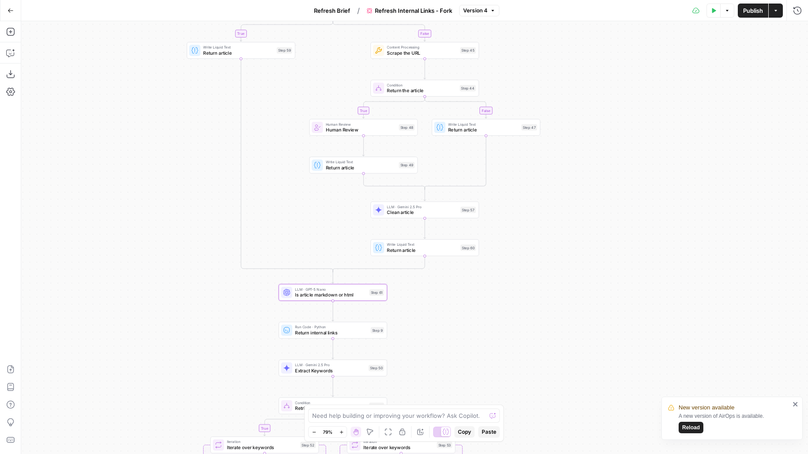
drag, startPoint x: 570, startPoint y: 306, endPoint x: 612, endPoint y: 195, distance: 119.2
click at [612, 195] on div "true false true false true false true false Workflow Input Settings Inputs Cond…" at bounding box center [414, 237] width 787 height 433
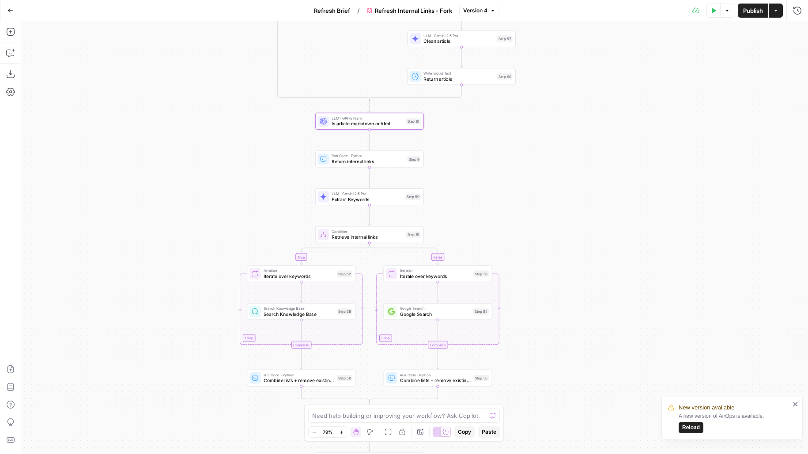
drag, startPoint x: 491, startPoint y: 238, endPoint x: 484, endPoint y: 169, distance: 69.6
click at [484, 169] on div "true false true false true false true false Workflow Input Settings Inputs Cond…" at bounding box center [414, 237] width 787 height 433
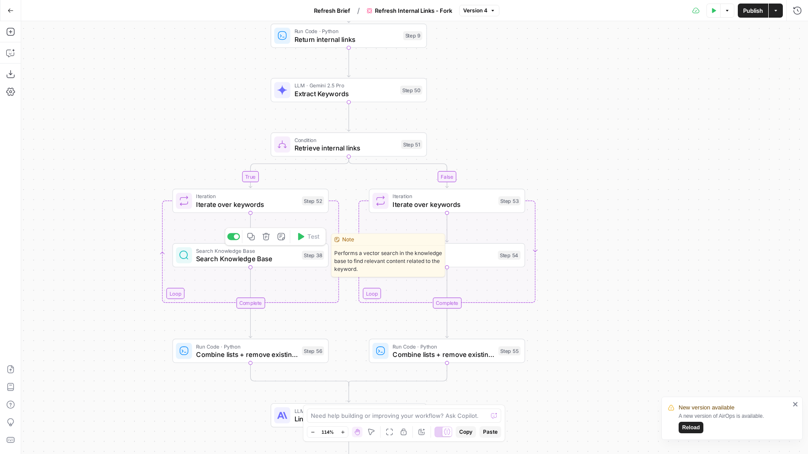
click at [264, 257] on span "Search Knowledge Base" at bounding box center [247, 259] width 102 height 10
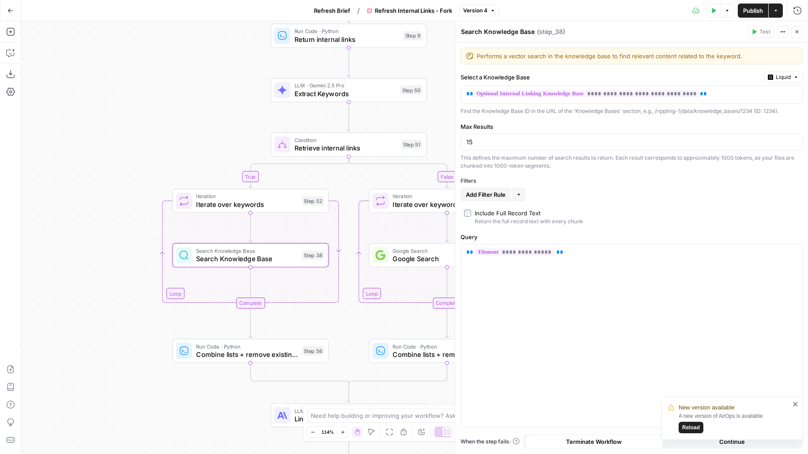
click at [798, 34] on icon "button" at bounding box center [796, 31] width 5 height 5
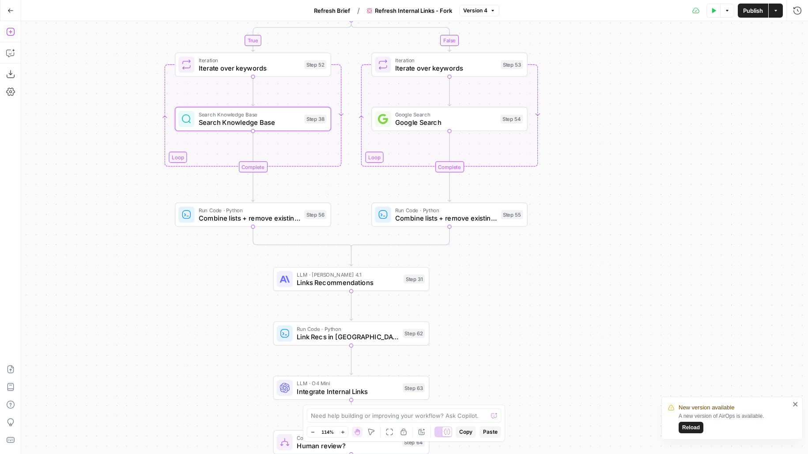
click at [11, 36] on icon "button" at bounding box center [10, 31] width 9 height 9
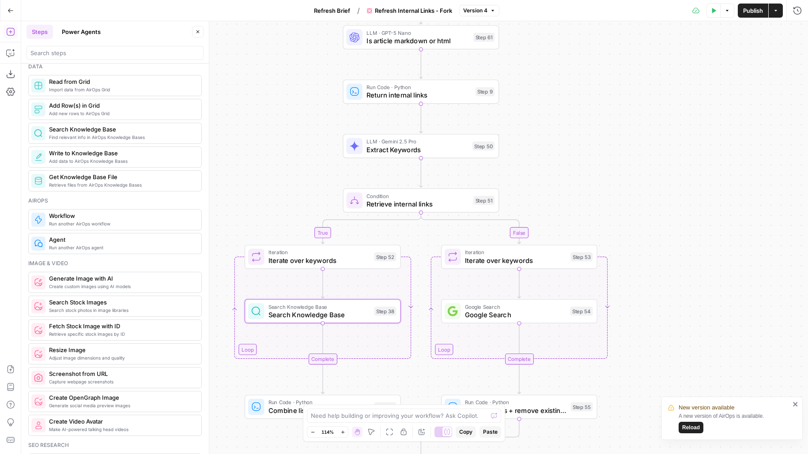
scroll to position [400, 0]
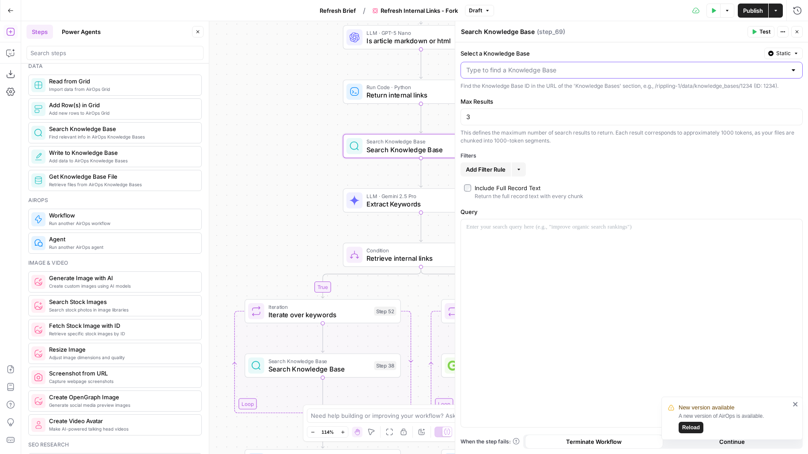
click at [500, 71] on input "Select a Knowledge Base" at bounding box center [626, 70] width 320 height 9
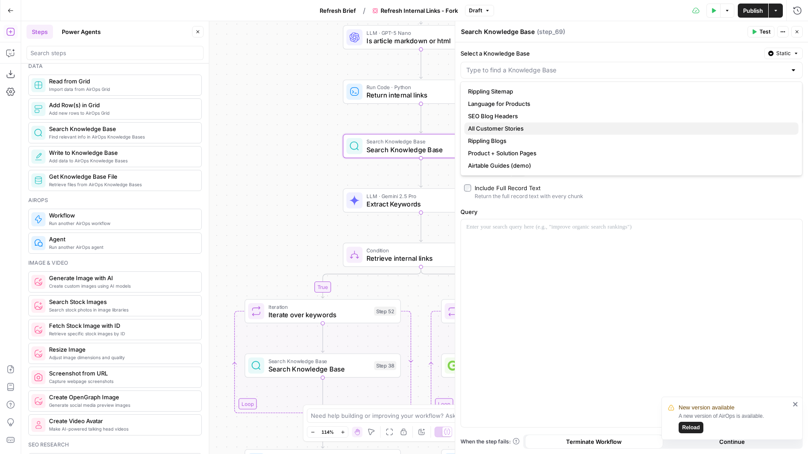
click at [491, 126] on span "All Customer Stories" at bounding box center [630, 128] width 324 height 9
type input "All Customer Stories"
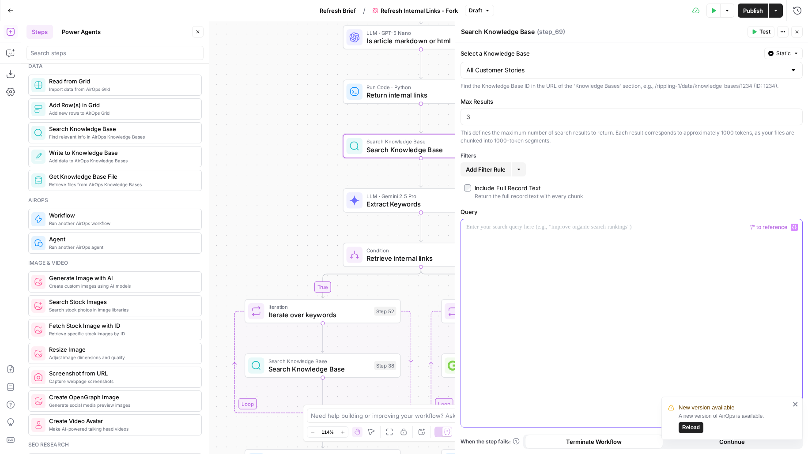
click at [475, 241] on div at bounding box center [631, 323] width 341 height 208
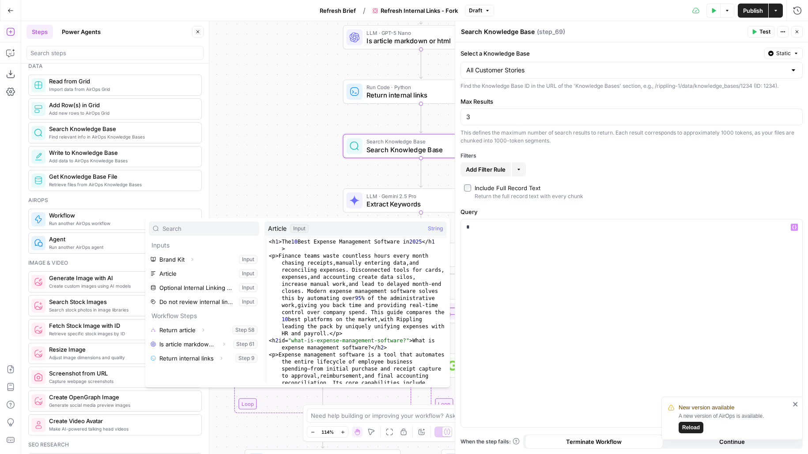
click at [200, 30] on icon "button" at bounding box center [197, 31] width 5 height 5
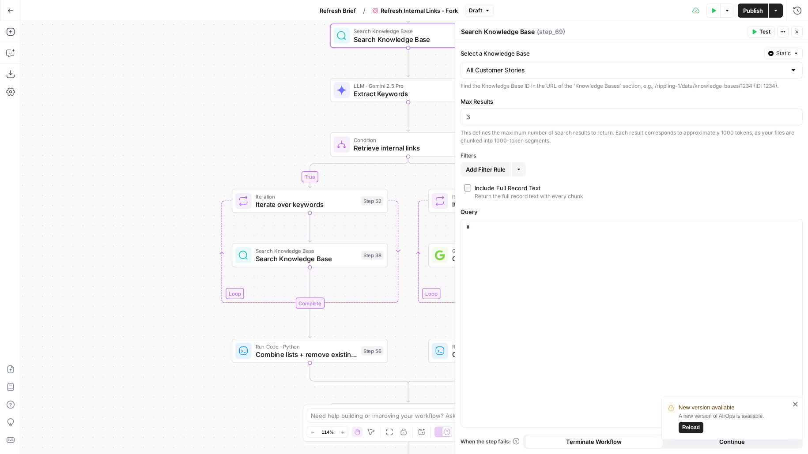
drag, startPoint x: 304, startPoint y: 247, endPoint x: 291, endPoint y: 137, distance: 111.1
click at [291, 137] on div "true false true false true false true false Workflow Input Settings Inputs Cond…" at bounding box center [414, 237] width 787 height 433
click at [293, 266] on div "Search Knowledge Base Search Knowledge Base Step 38 Copy step Delete step Edit …" at bounding box center [310, 255] width 156 height 24
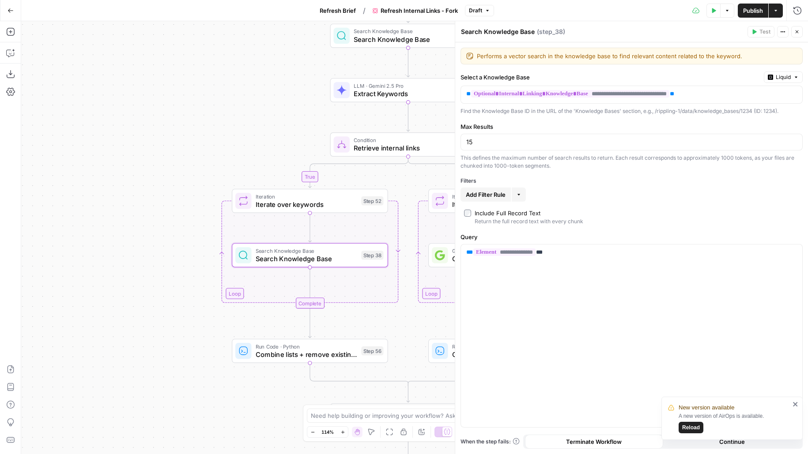
click at [336, 209] on div "Iteration Iterate over keywords Step 52 Copy step Delete step Add Note Test" at bounding box center [310, 201] width 156 height 24
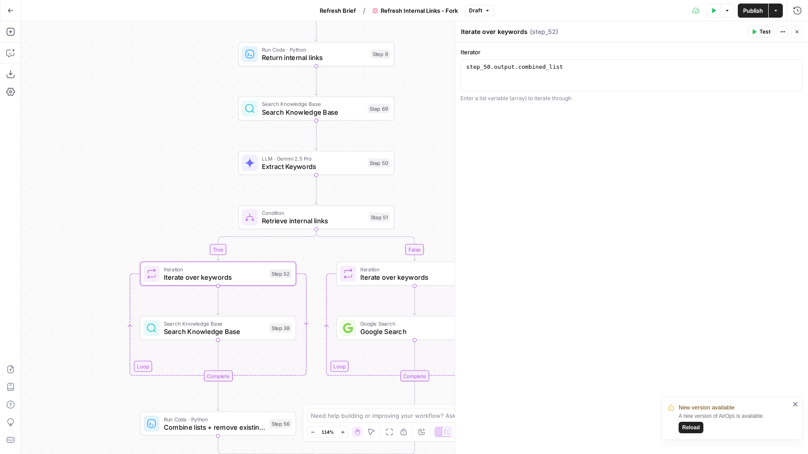
drag, startPoint x: 277, startPoint y: 111, endPoint x: 185, endPoint y: 184, distance: 117.9
click at [185, 185] on div "true false true false true false true false Workflow Input Settings Inputs Cond…" at bounding box center [414, 237] width 787 height 433
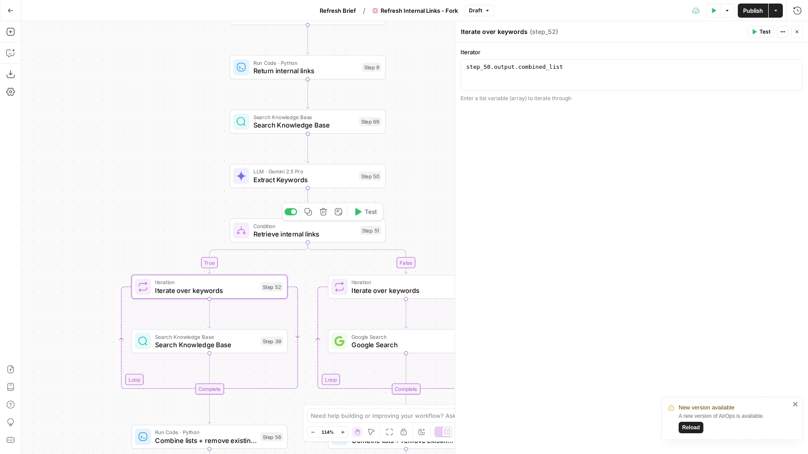
click at [336, 181] on span "Extract Keywords" at bounding box center [304, 180] width 102 height 10
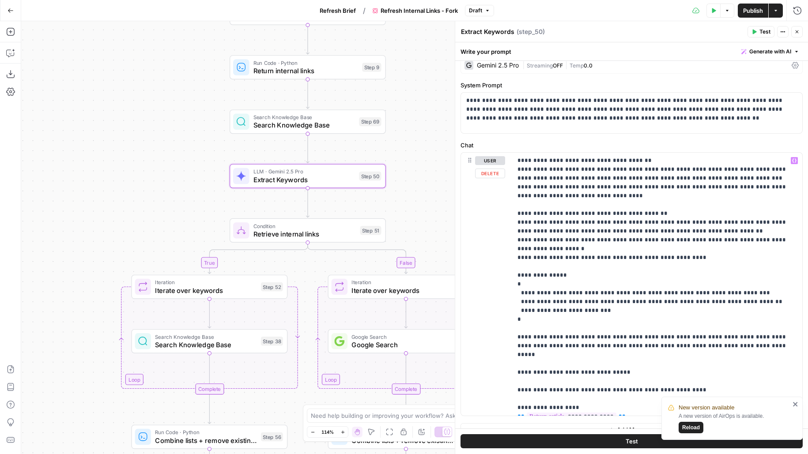
scroll to position [21, 0]
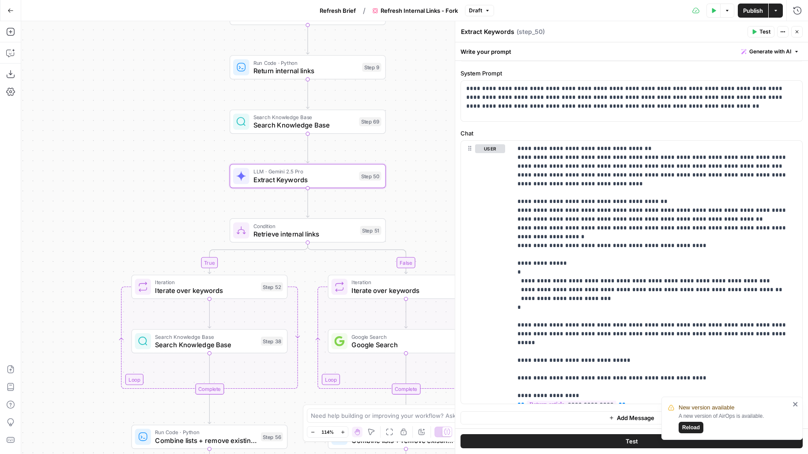
click at [800, 27] on button "Close" at bounding box center [796, 31] width 11 height 11
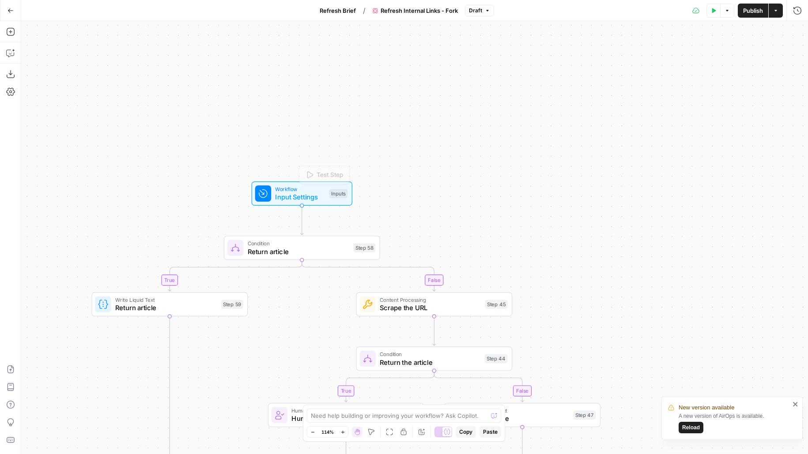
click at [294, 190] on span "Workflow" at bounding box center [300, 189] width 50 height 8
click at [345, 195] on div "Inputs" at bounding box center [338, 193] width 19 height 9
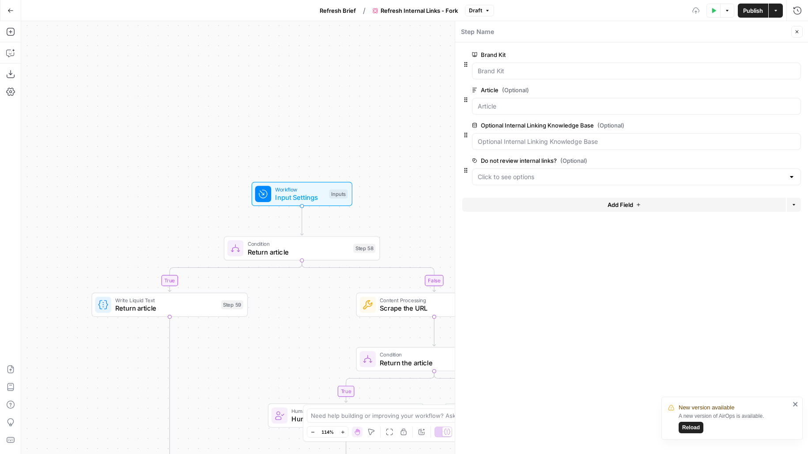
click at [561, 206] on button "Add Field" at bounding box center [624, 205] width 324 height 14
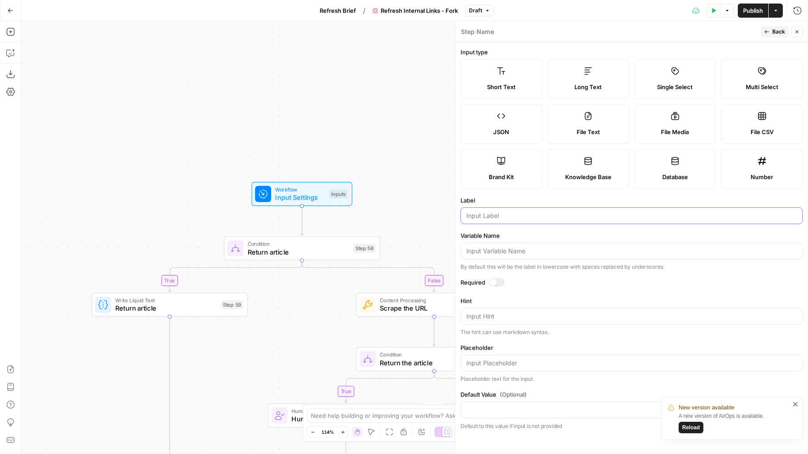
click at [496, 211] on input "Label" at bounding box center [631, 215] width 331 height 9
type input "Primary Keyword"
click at [498, 280] on div at bounding box center [497, 282] width 16 height 9
click at [779, 33] on span "Back" at bounding box center [778, 32] width 13 height 8
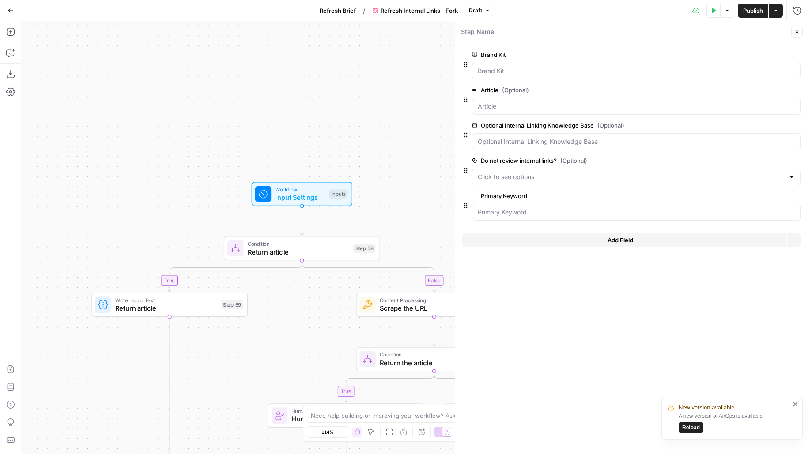
click at [800, 33] on button "Close" at bounding box center [796, 31] width 11 height 11
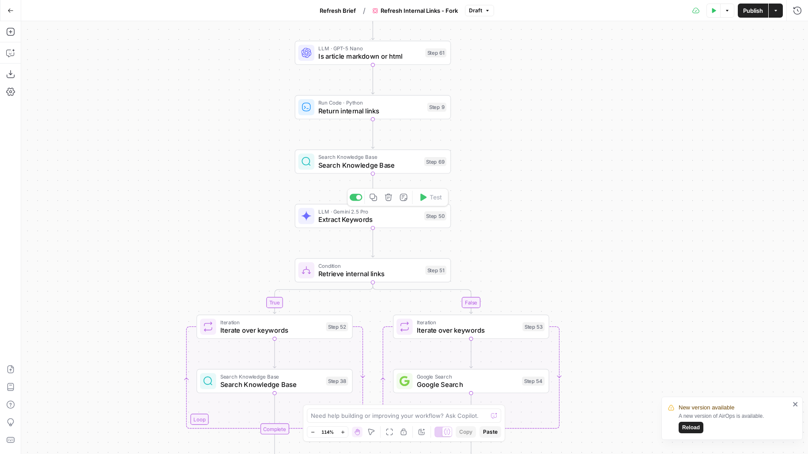
click at [376, 166] on span "Search Knowledge Base" at bounding box center [369, 165] width 102 height 10
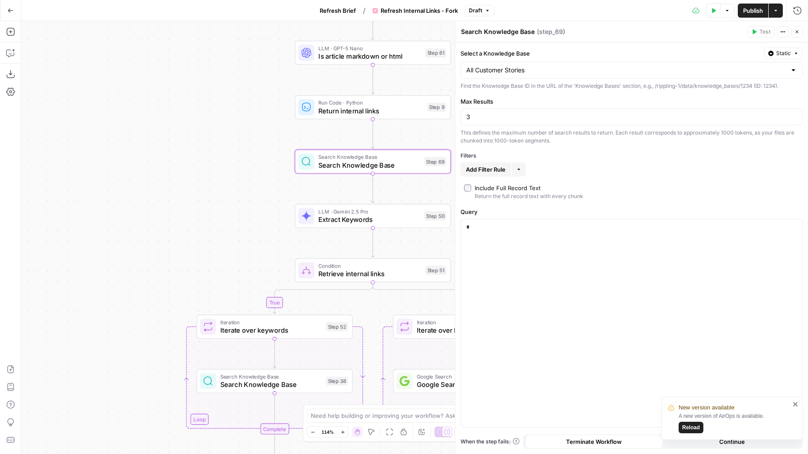
click at [502, 34] on textarea "Search Knowledge Base" at bounding box center [498, 31] width 74 height 9
click at [475, 33] on textarea "Search Knowledge Base" at bounding box center [498, 31] width 74 height 9
type textarea "Customer Story"
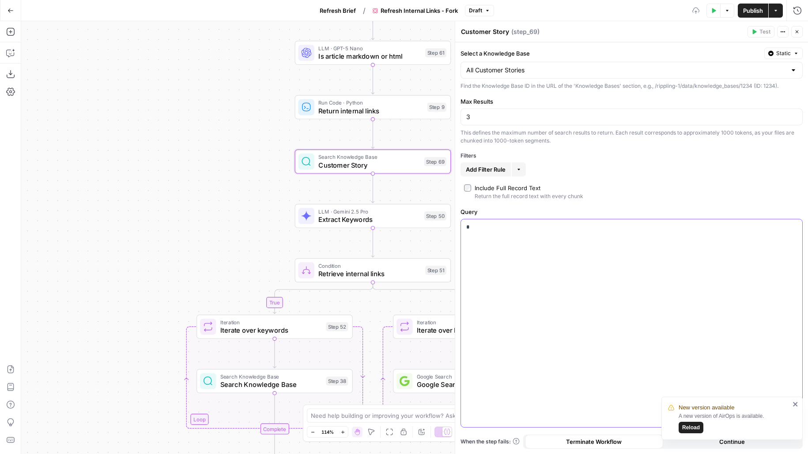
click at [553, 223] on p "*" at bounding box center [631, 227] width 331 height 9
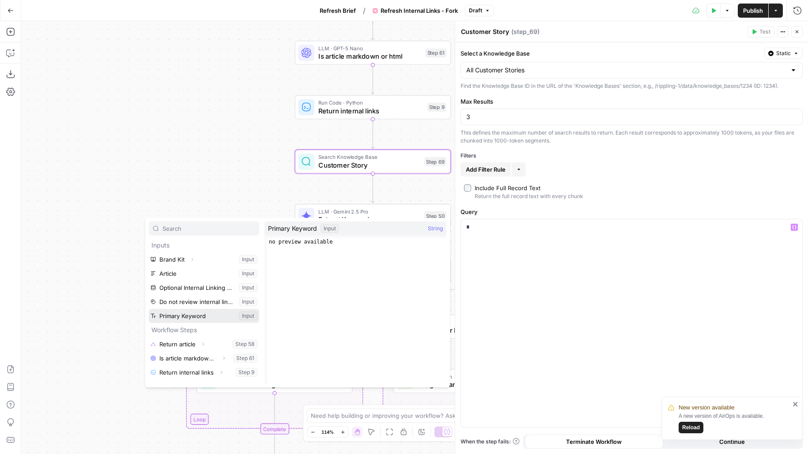
click at [182, 313] on button "Select variable Primary Keyword" at bounding box center [204, 316] width 110 height 14
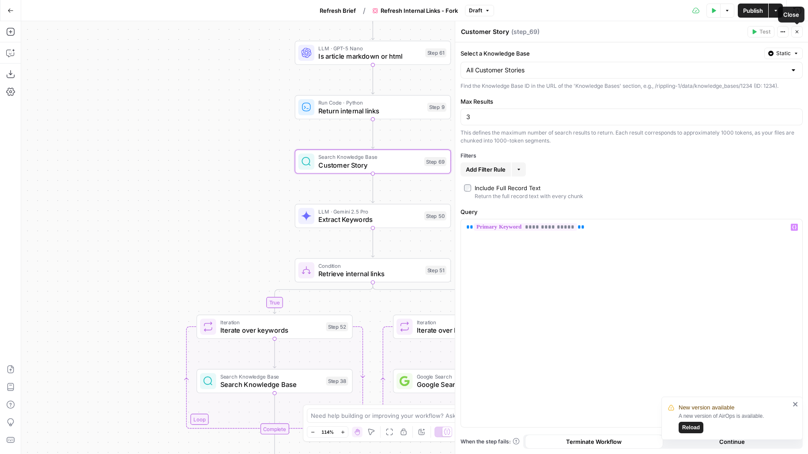
click at [796, 33] on icon "button" at bounding box center [796, 31] width 5 height 5
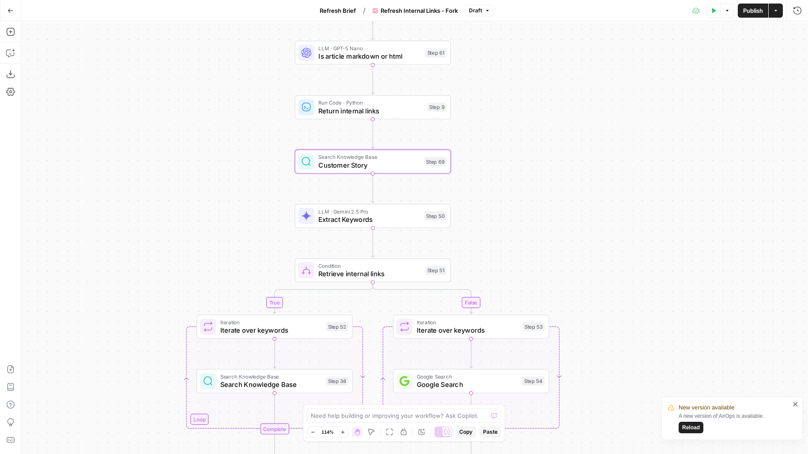
click at [712, 14] on button "Test Data" at bounding box center [713, 11] width 14 height 14
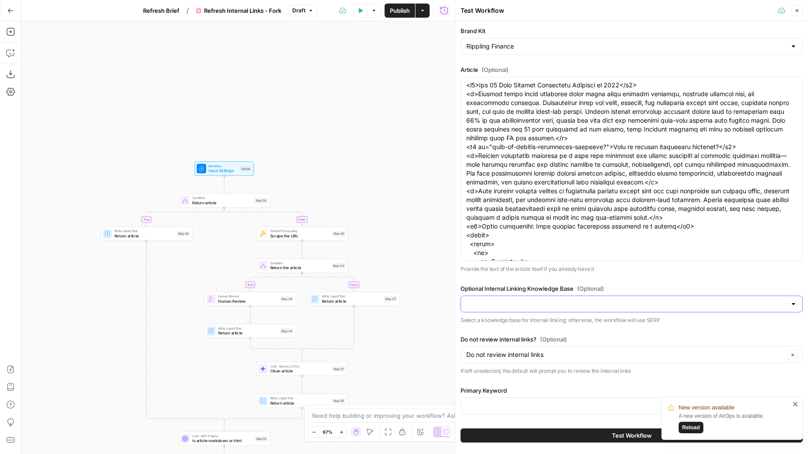
click at [543, 301] on input "Optional Internal Linking Knowledge Base (Optional)" at bounding box center [626, 304] width 320 height 9
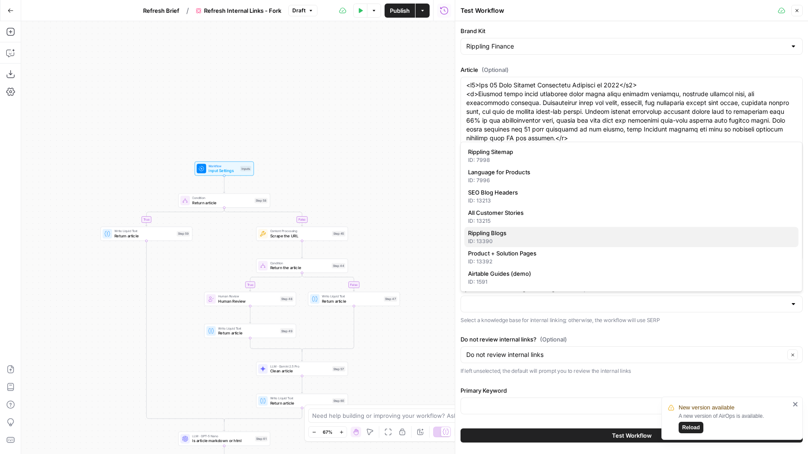
click at [510, 238] on div "ID: 13390" at bounding box center [631, 242] width 327 height 8
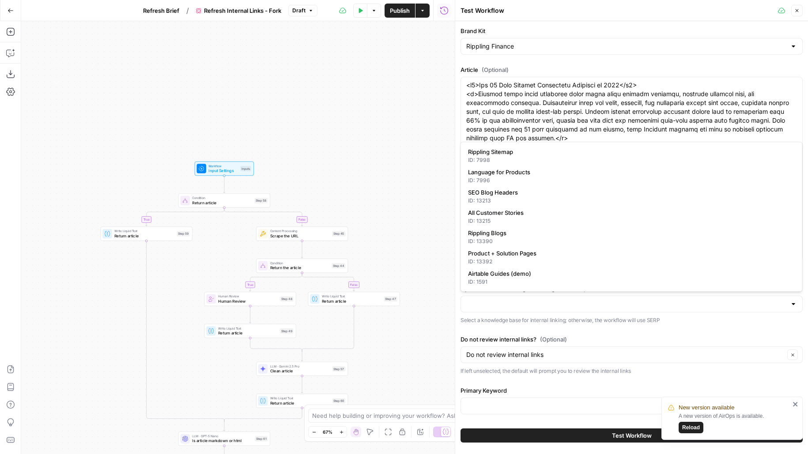
type input "Rippling Blogs"
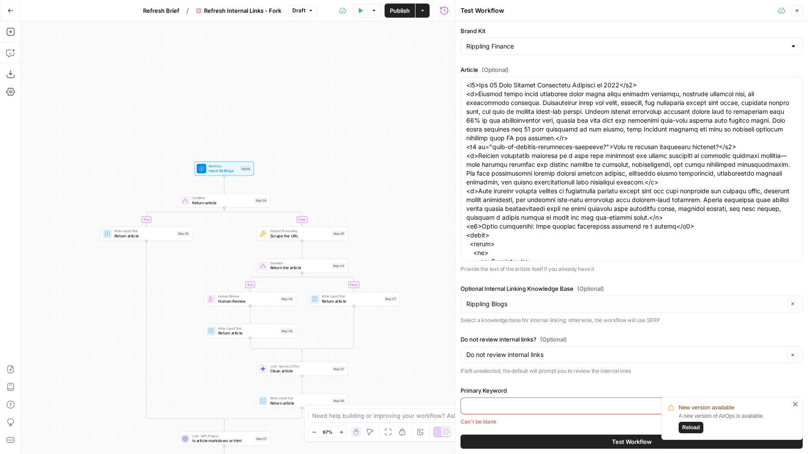
click at [503, 406] on input "Primary Keyword" at bounding box center [631, 406] width 331 height 9
drag, startPoint x: 494, startPoint y: 86, endPoint x: 608, endPoint y: 86, distance: 113.0
click at [489, 398] on div at bounding box center [631, 406] width 342 height 17
paste input "0 Best Expense Management Software"
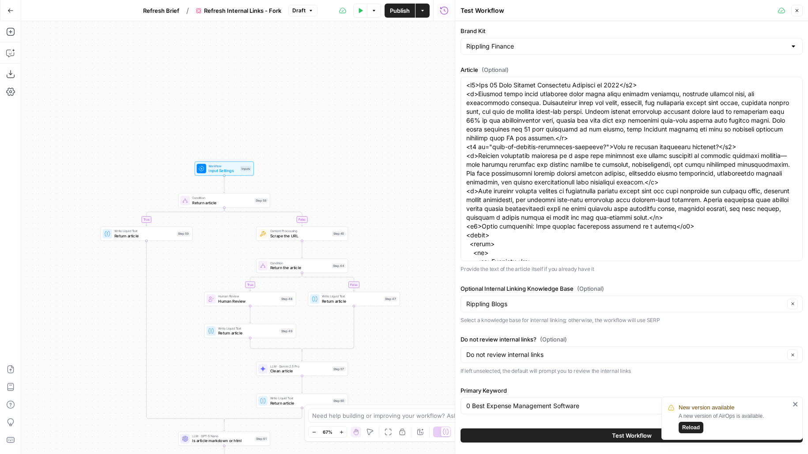
click at [461, 406] on div "0 Best Expense Management Software" at bounding box center [631, 406] width 342 height 17
click at [466, 405] on input "0 Best Expense Management Software" at bounding box center [631, 406] width 331 height 9
type input "10 Best Expense Management Software"
click at [264, 190] on span "Test" at bounding box center [261, 189] width 7 height 5
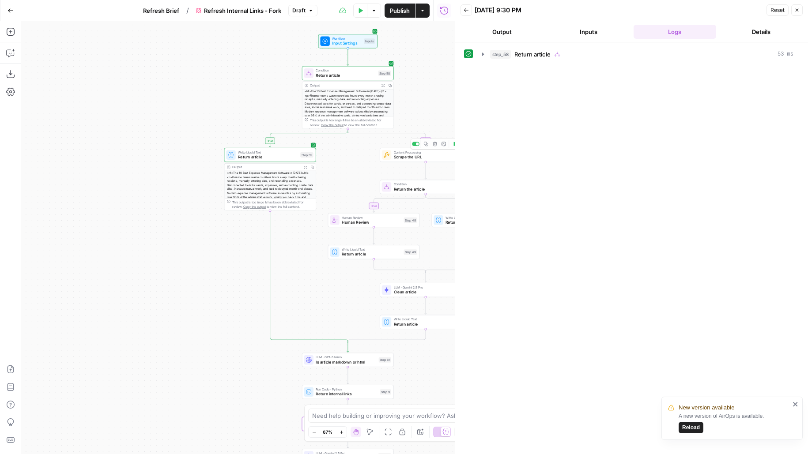
drag, startPoint x: 367, startPoint y: 177, endPoint x: 367, endPoint y: 71, distance: 105.5
click at [367, 71] on div "true false true false true false true false Workflow Input Settings Inputs Cond…" at bounding box center [238, 237] width 434 height 433
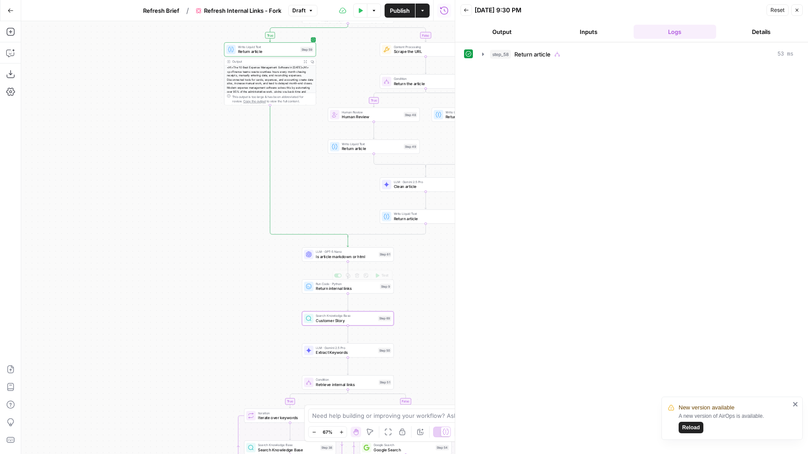
click at [382, 245] on span "Test" at bounding box center [384, 243] width 7 height 5
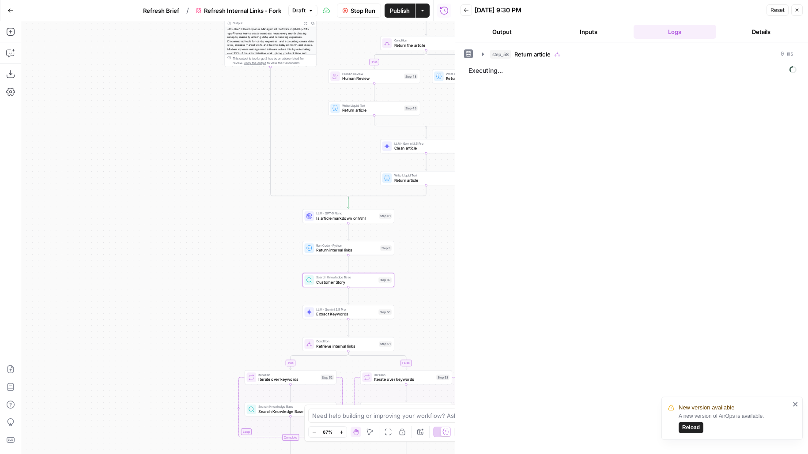
drag, startPoint x: 404, startPoint y: 266, endPoint x: 404, endPoint y: 159, distance: 106.8
click at [404, 163] on div "true false true false true false true false Workflow Input Settings Inputs Cond…" at bounding box center [238, 237] width 434 height 433
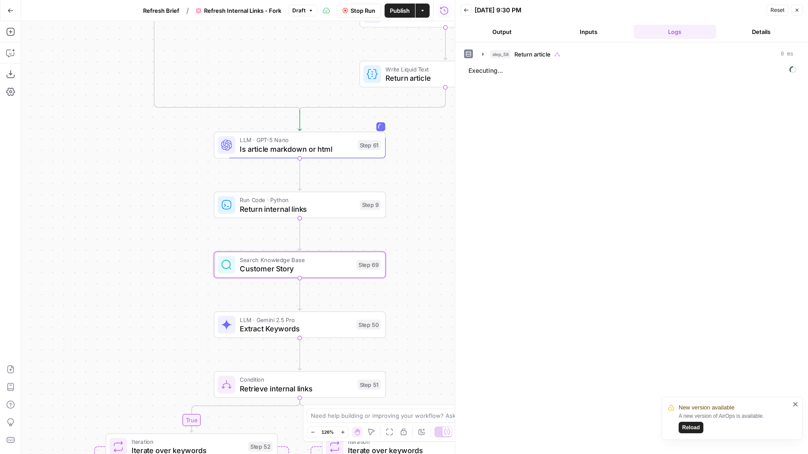
drag, startPoint x: 430, startPoint y: 208, endPoint x: 400, endPoint y: 126, distance: 87.2
click at [400, 126] on div "true false true false true false true false Workflow Input Settings Inputs Cond…" at bounding box center [238, 237] width 434 height 433
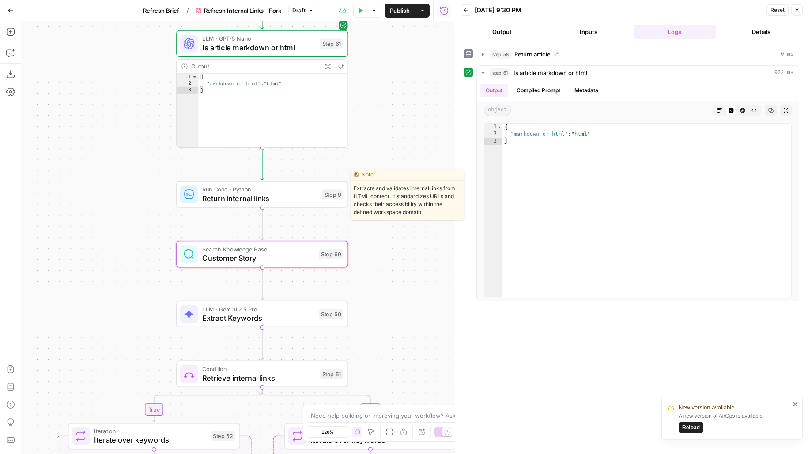
click at [328, 173] on span "Test" at bounding box center [331, 174] width 13 height 10
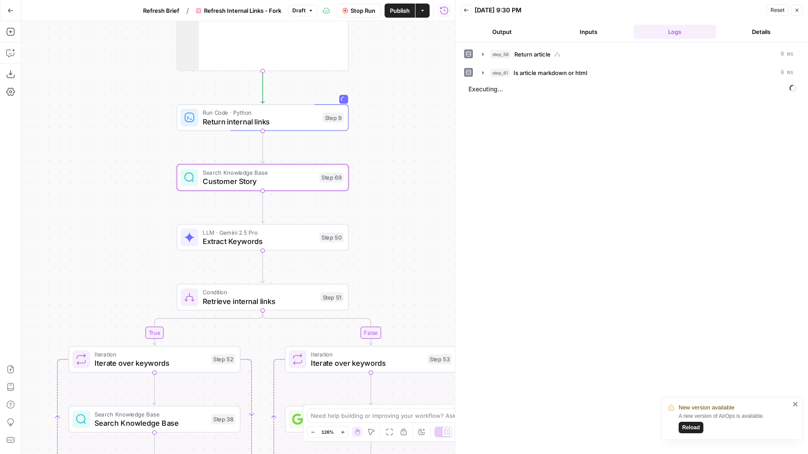
drag, startPoint x: 365, startPoint y: 263, endPoint x: 365, endPoint y: 147, distance: 116.6
click at [366, 147] on div "true false true false true false true false Workflow Input Settings Inputs Cond…" at bounding box center [238, 237] width 434 height 433
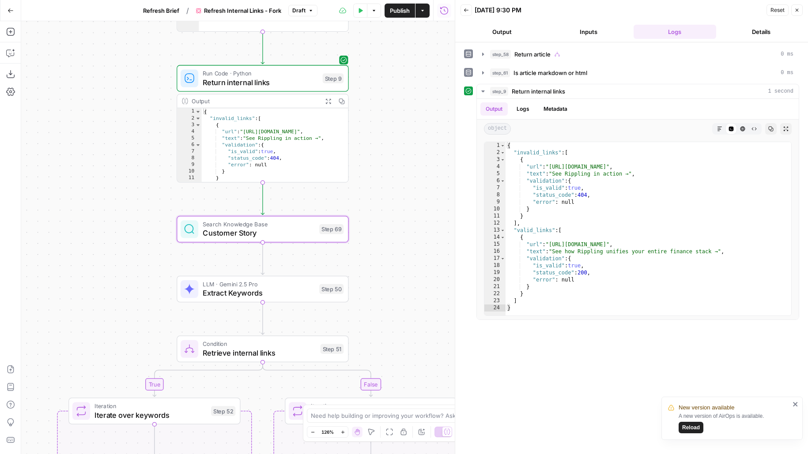
click at [325, 209] on button "Test" at bounding box center [326, 209] width 34 height 15
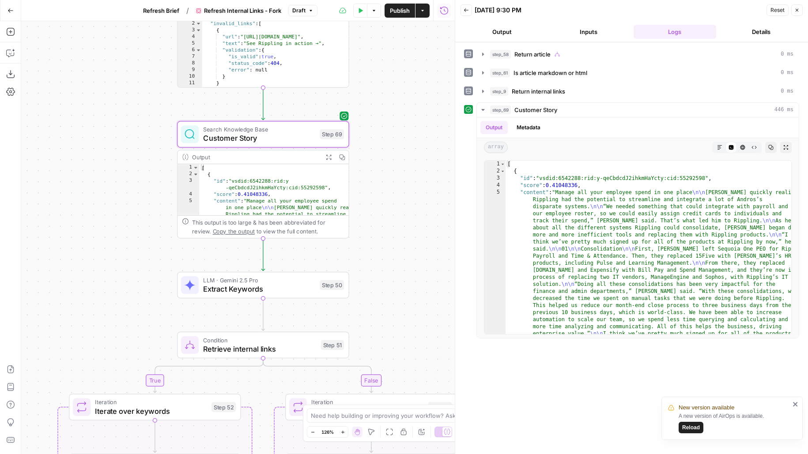
drag, startPoint x: 414, startPoint y: 217, endPoint x: 414, endPoint y: 113, distance: 104.2
click at [414, 113] on div "true false true false true false true false Workflow Input Settings Inputs Cond…" at bounding box center [238, 237] width 434 height 433
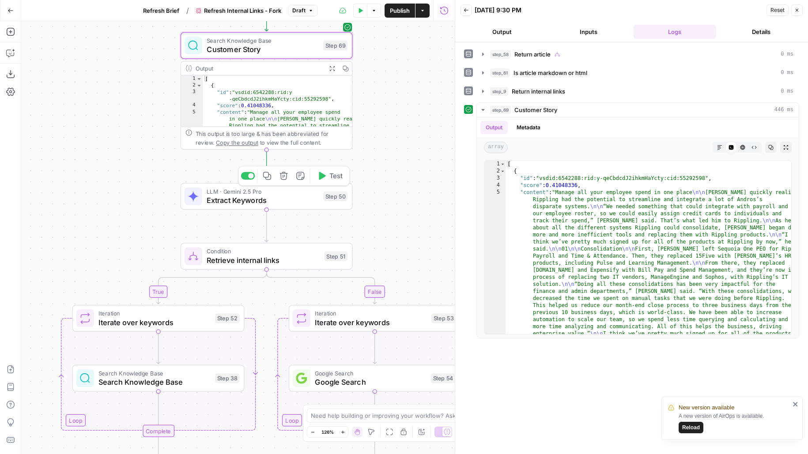
click at [328, 177] on button "Test" at bounding box center [330, 176] width 34 height 15
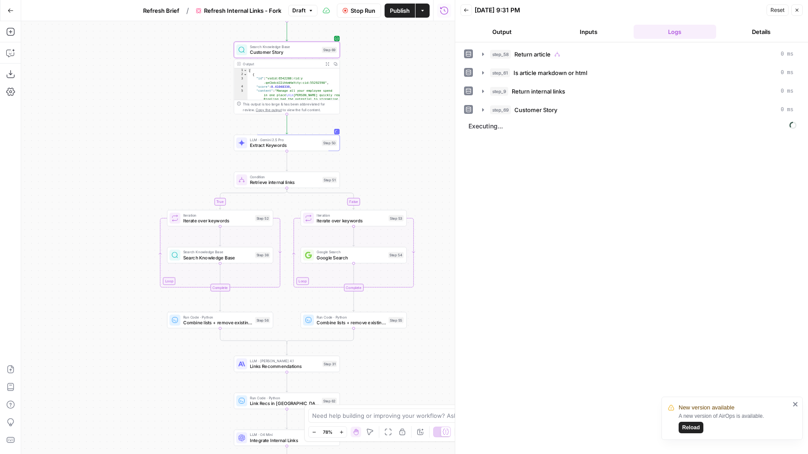
drag, startPoint x: 428, startPoint y: 167, endPoint x: 379, endPoint y: 75, distance: 105.1
click at [379, 77] on div "true false true false true false true false Workflow Input Settings Inputs Cond…" at bounding box center [238, 237] width 434 height 433
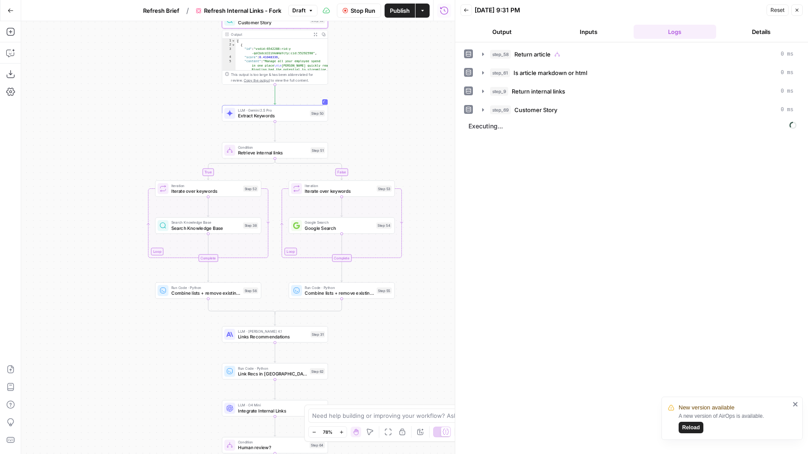
click at [403, 12] on span "Publish" at bounding box center [400, 10] width 20 height 9
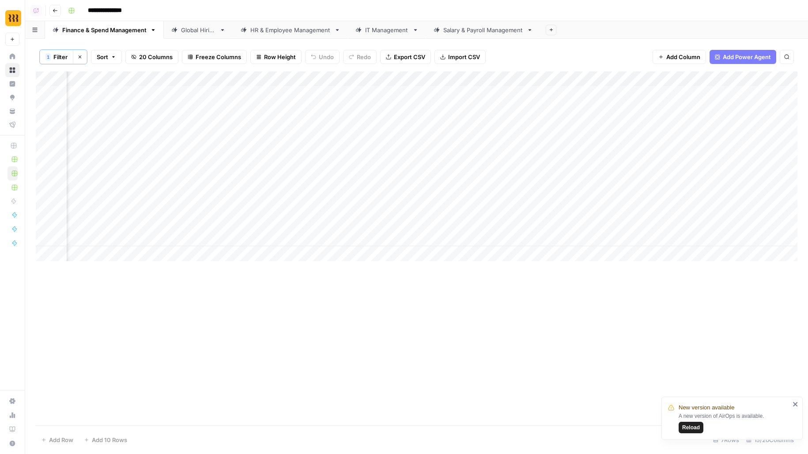
scroll to position [0, 744]
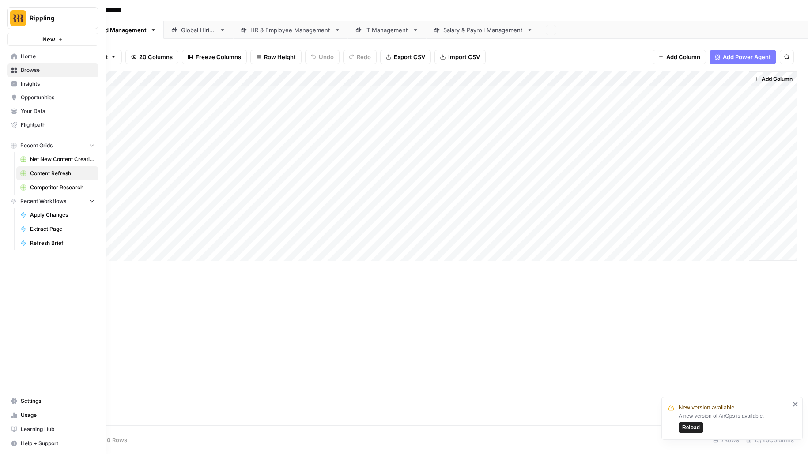
click at [46, 110] on span "Your Data" at bounding box center [58, 111] width 74 height 8
click at [29, 401] on span "Settings" at bounding box center [58, 401] width 74 height 8
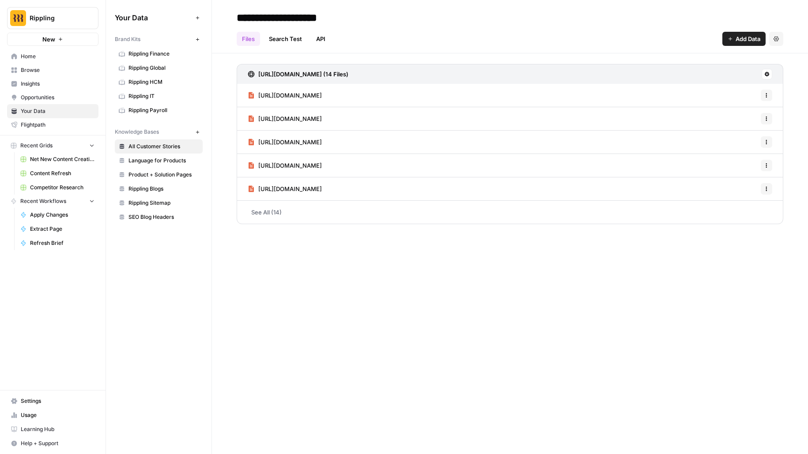
click at [167, 154] on link "Language for Products" at bounding box center [159, 161] width 88 height 14
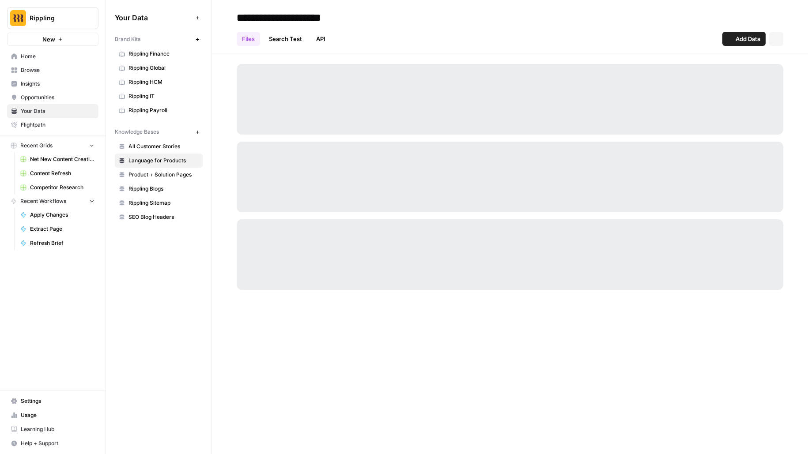
click at [167, 168] on link "Product + Solution Pages" at bounding box center [159, 175] width 88 height 14
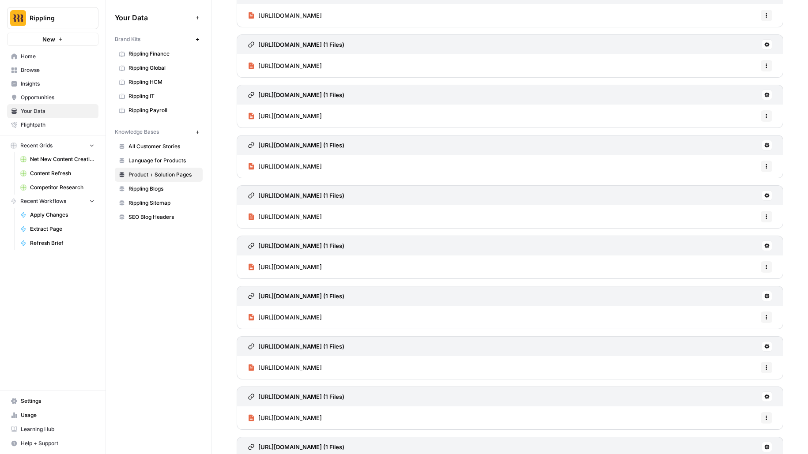
scroll to position [1059, 0]
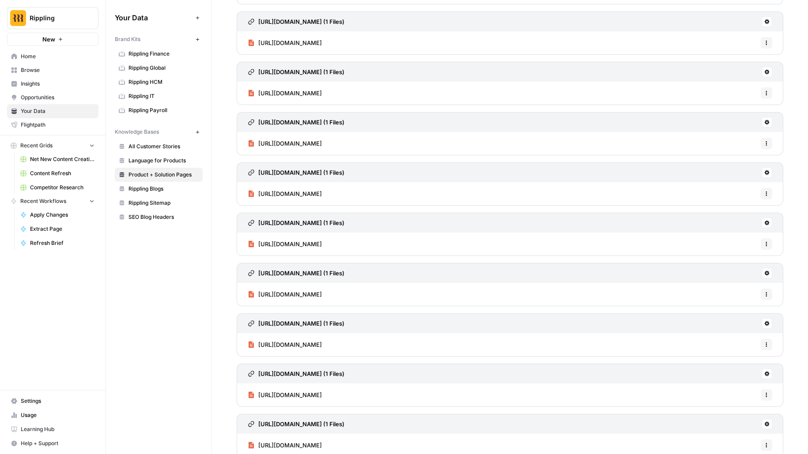
click at [312, 139] on span "https://www.rippling.com/products/hr/scheduling" at bounding box center [290, 143] width 64 height 9
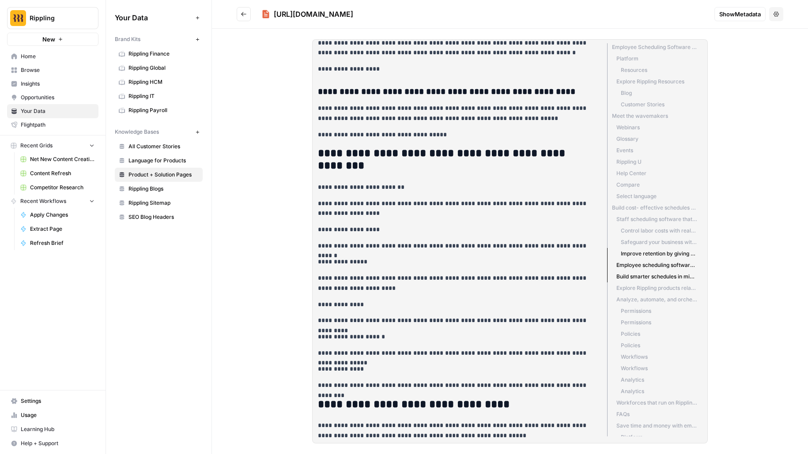
scroll to position [5351, 0]
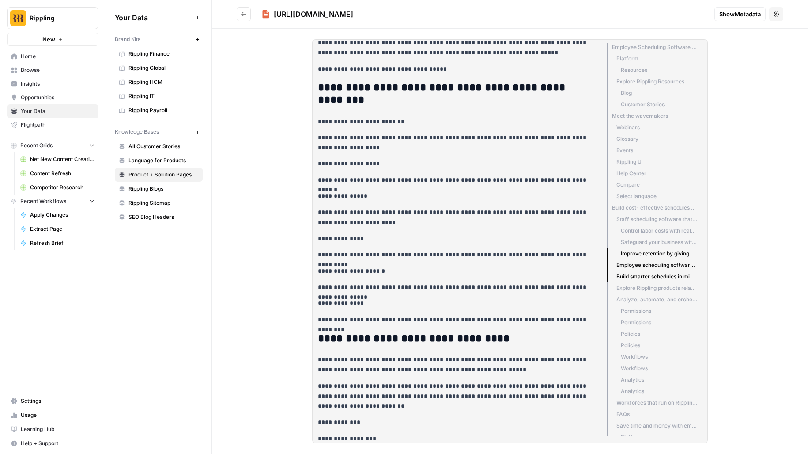
click at [498, 228] on p "**********" at bounding box center [455, 218] width 275 height 20
drag, startPoint x: 477, startPoint y: 218, endPoint x: 475, endPoint y: 137, distance: 80.8
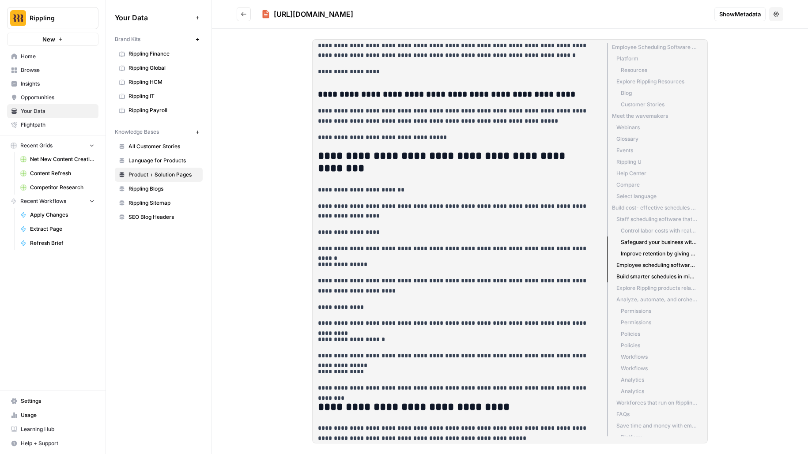
scroll to position [5279, 0]
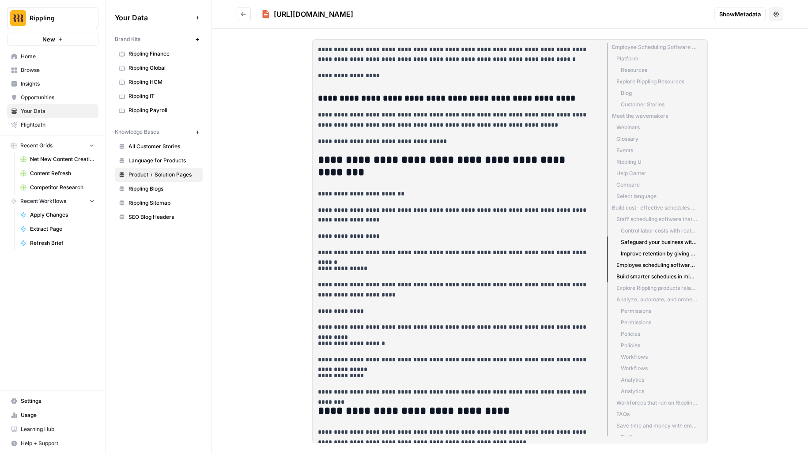
click at [242, 7] on header "https://www.rippling.com/products/hr/scheduling Show Metadata Options" at bounding box center [510, 14] width 596 height 29
click at [245, 15] on icon "Go back" at bounding box center [244, 14] width 6 height 6
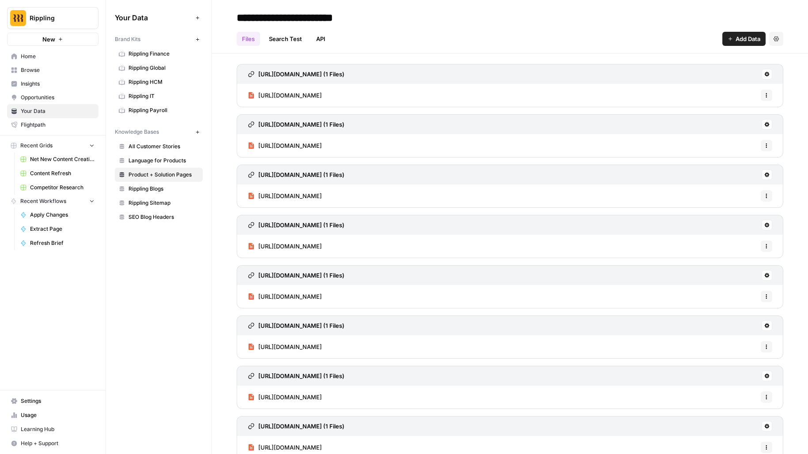
click at [769, 74] on icon at bounding box center [766, 74] width 5 height 5
click at [662, 36] on div "Files Search Test API Add Data Settings" at bounding box center [510, 35] width 547 height 21
click at [166, 143] on span "All Customer Stories" at bounding box center [163, 147] width 70 height 8
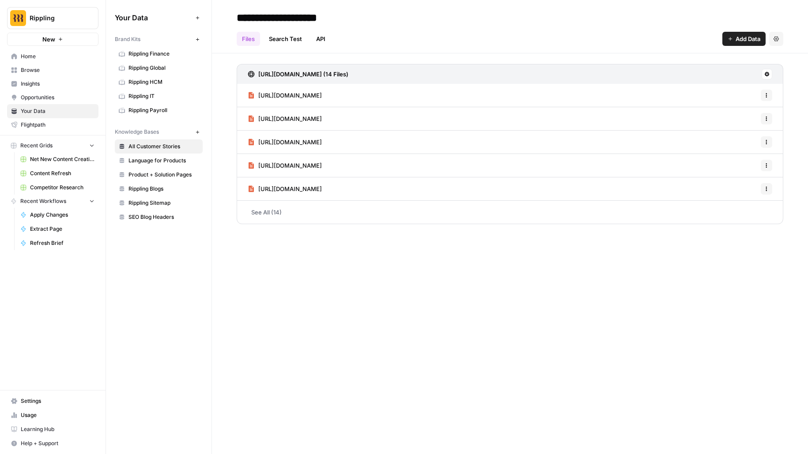
click at [142, 190] on link "Rippling Blogs" at bounding box center [159, 189] width 88 height 14
click at [296, 210] on link "See All (1659)" at bounding box center [510, 212] width 547 height 23
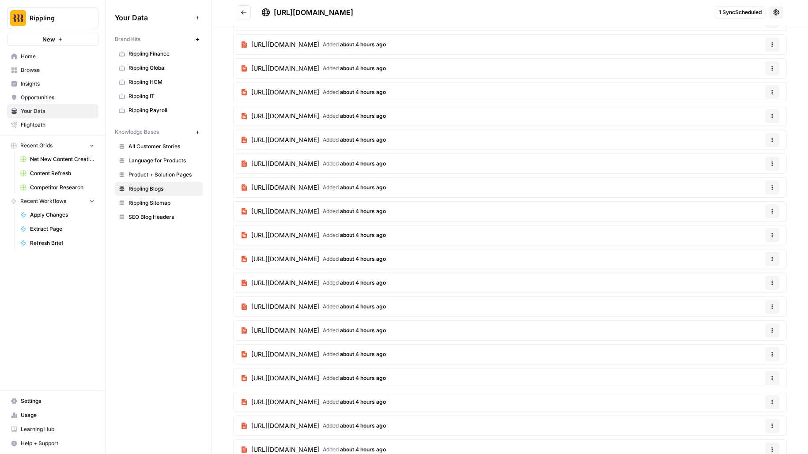
scroll to position [1943, 0]
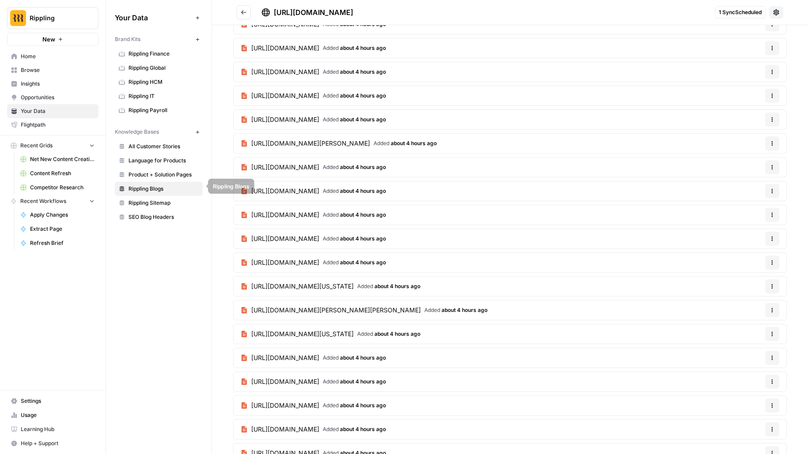
click at [173, 189] on span "Rippling Blogs" at bounding box center [163, 189] width 70 height 8
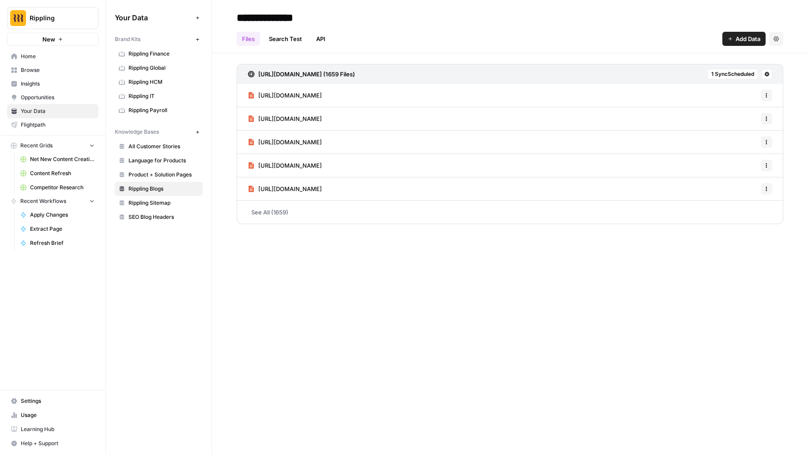
click at [170, 172] on span "Product + Solution Pages" at bounding box center [163, 175] width 70 height 8
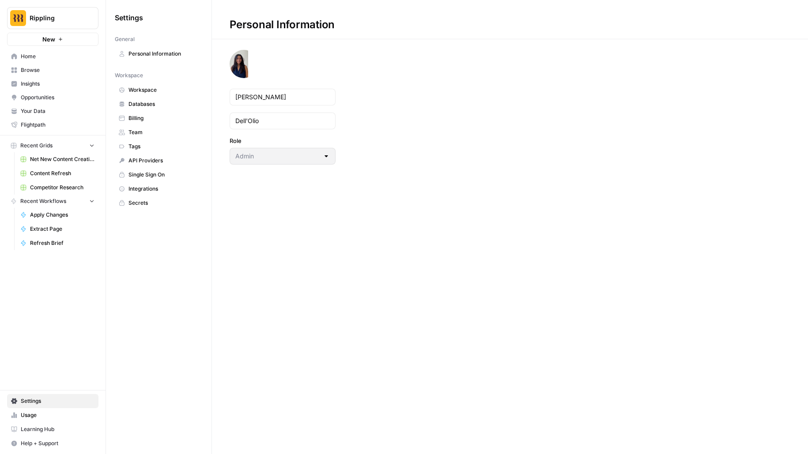
click at [152, 132] on span "Team" at bounding box center [163, 132] width 70 height 8
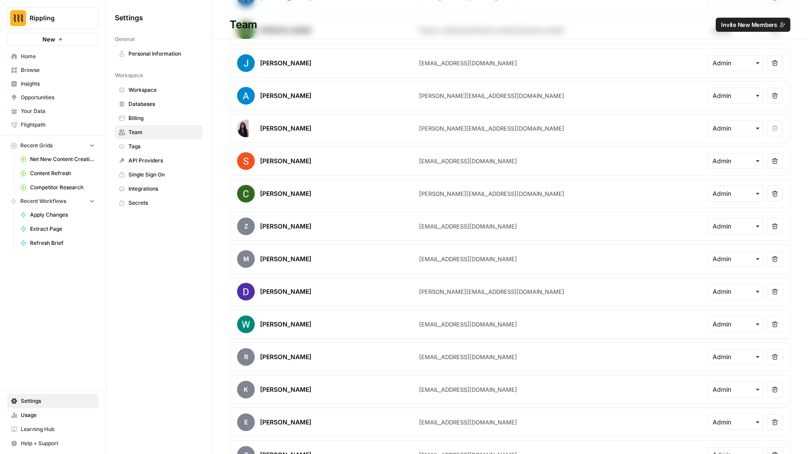
scroll to position [110, 0]
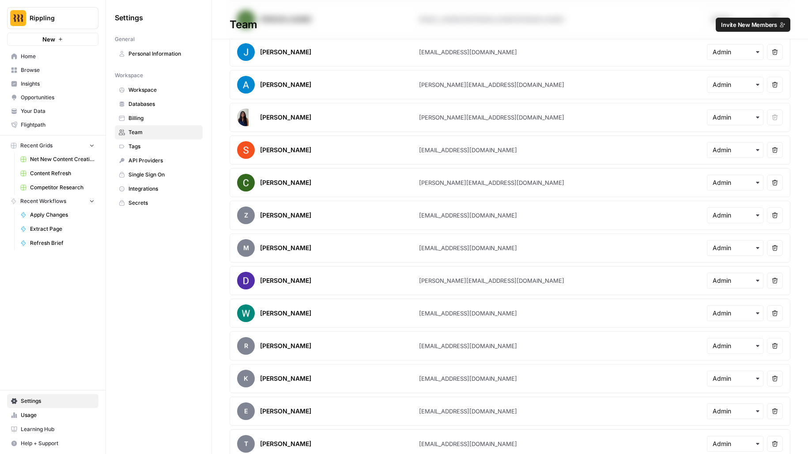
click at [769, 26] on span "Invite New Members" at bounding box center [749, 24] width 56 height 9
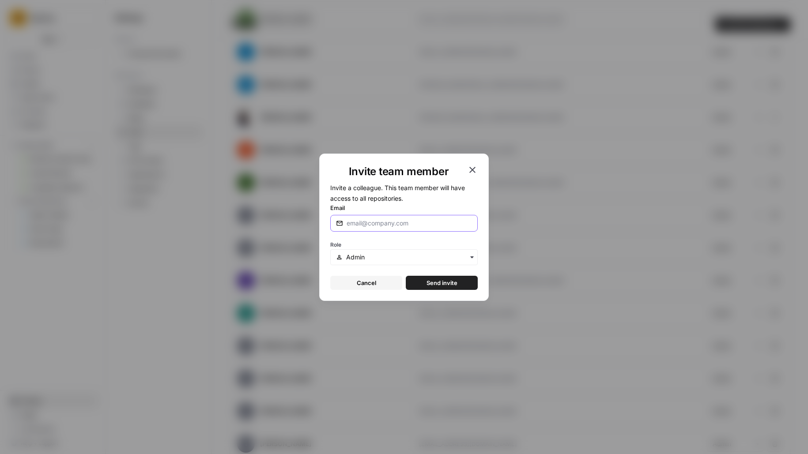
click at [426, 226] on input "Email" at bounding box center [409, 223] width 125 height 9
type input "[PERSON_NAME][EMAIL_ADDRESS][DOMAIN_NAME]"
click at [406, 276] on button "Send invite" at bounding box center [442, 283] width 72 height 14
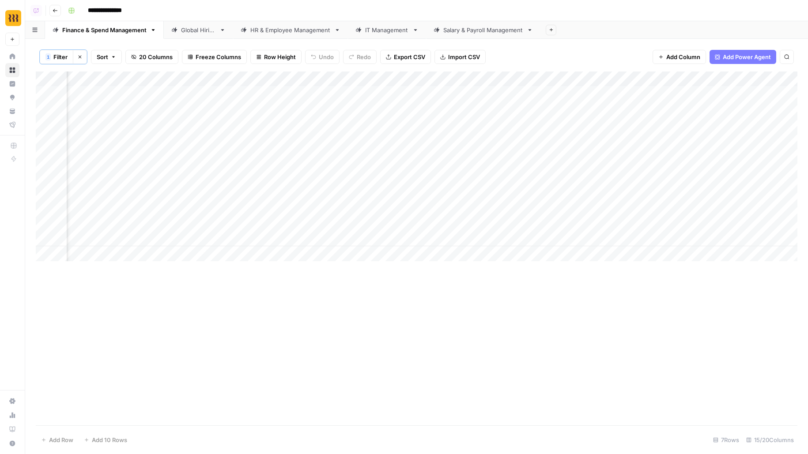
scroll to position [0, 605]
click at [541, 78] on div "Add Column" at bounding box center [417, 167] width 762 height 190
click at [514, 164] on span "Edit Workflow" at bounding box center [544, 165] width 77 height 9
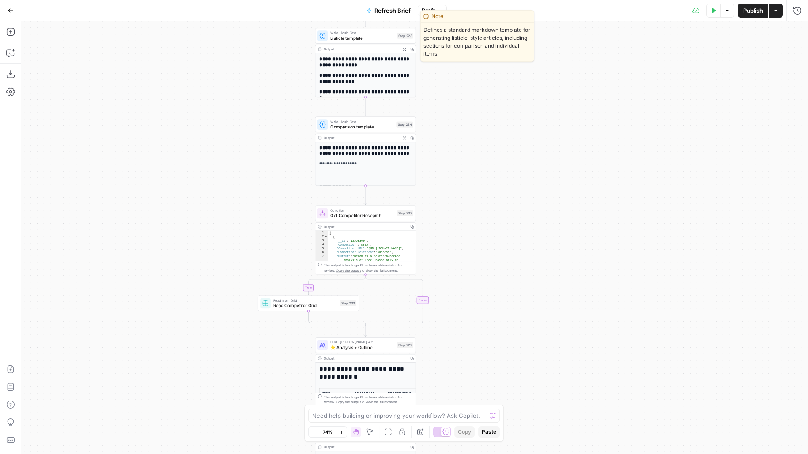
click at [382, 38] on span "Listicle template" at bounding box center [362, 38] width 64 height 7
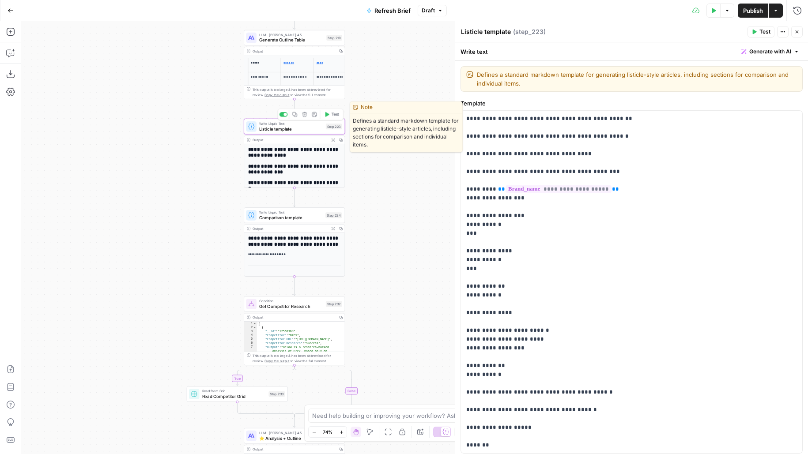
click at [319, 129] on span "Listicle template" at bounding box center [291, 128] width 64 height 7
click at [315, 129] on span "Listicle template" at bounding box center [291, 128] width 64 height 7
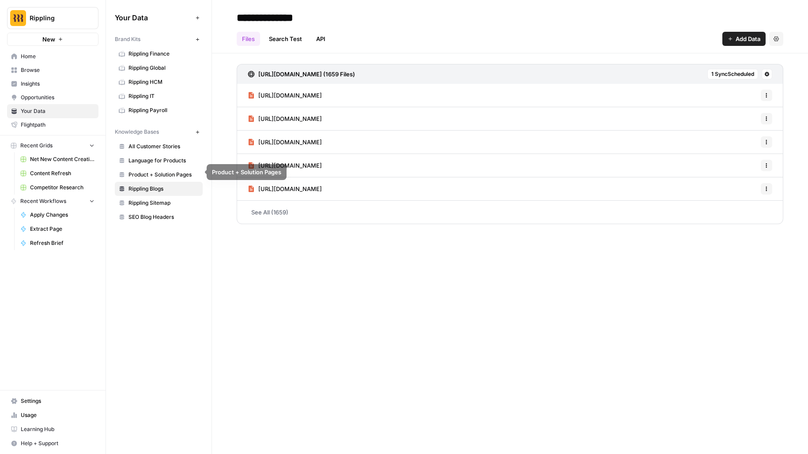
click at [155, 200] on span "Rippling Sitemap" at bounding box center [163, 203] width 70 height 8
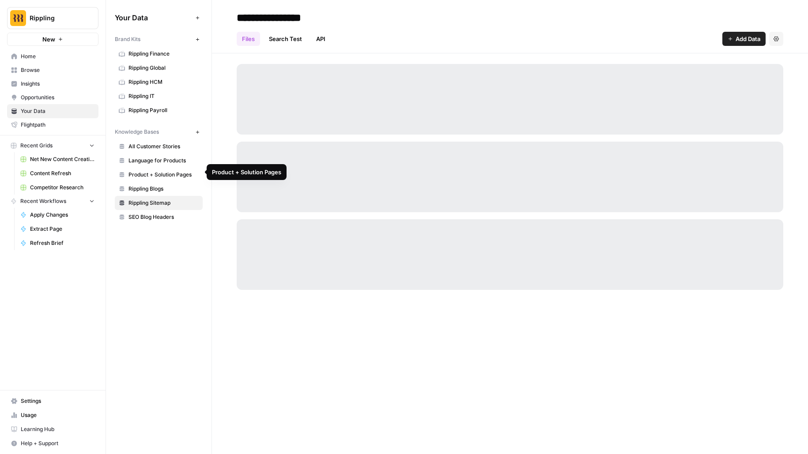
click at [151, 185] on span "Rippling Blogs" at bounding box center [163, 189] width 70 height 8
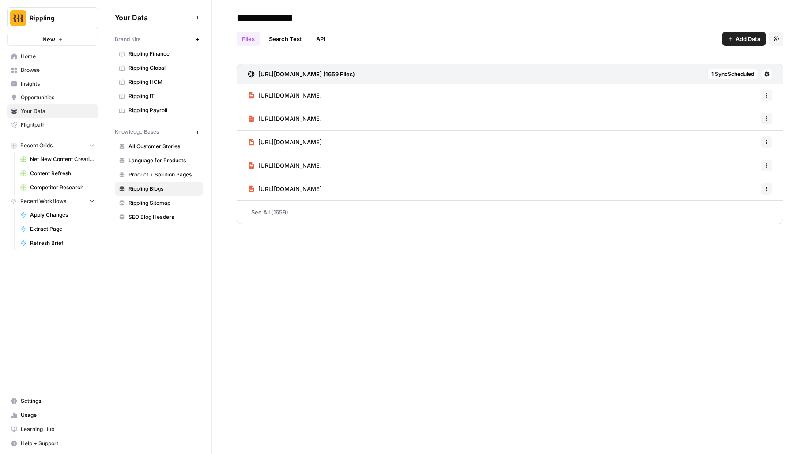
click at [322, 97] on span "[URL][DOMAIN_NAME]" at bounding box center [290, 95] width 64 height 9
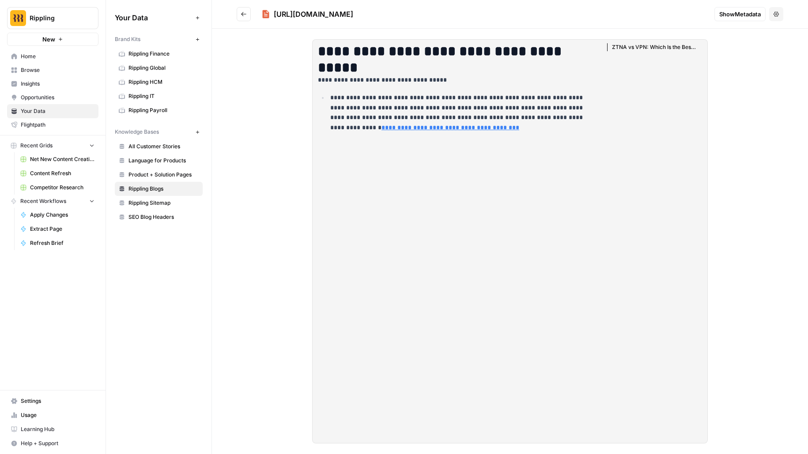
click at [246, 10] on button "Go back" at bounding box center [244, 14] width 14 height 14
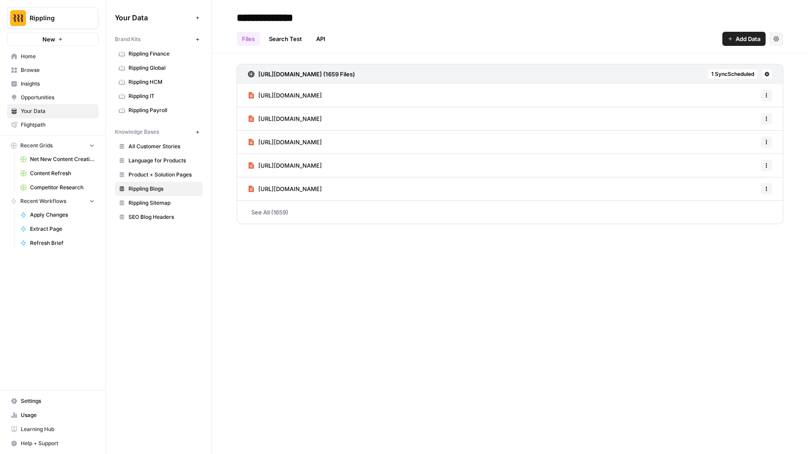
click at [322, 157] on link "[URL][DOMAIN_NAME]" at bounding box center [285, 165] width 74 height 23
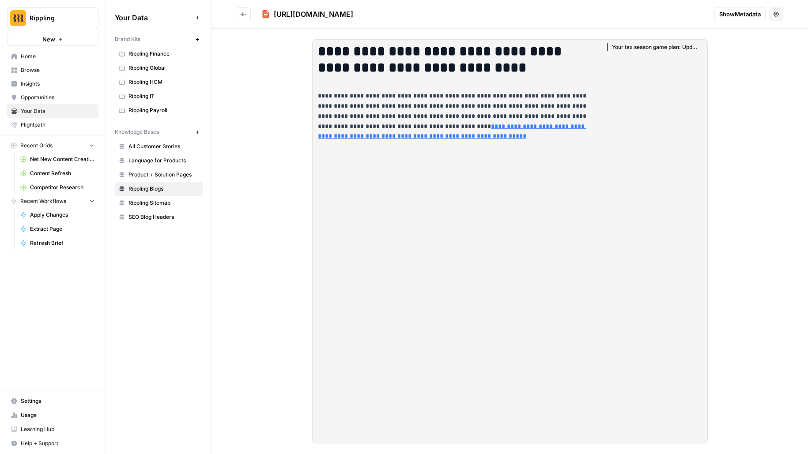
click at [744, 13] on span "Show Metadata" at bounding box center [740, 14] width 42 height 9
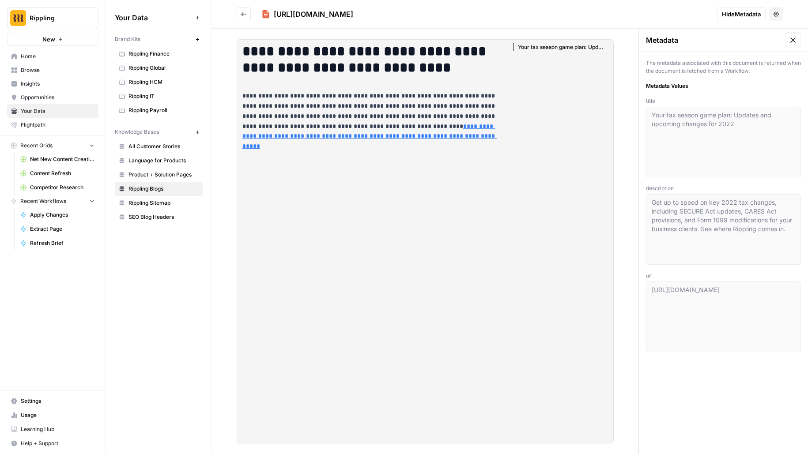
click at [346, 82] on div "**********" at bounding box center [370, 97] width 267 height 115
click at [245, 14] on icon "Go back" at bounding box center [243, 14] width 5 height 4
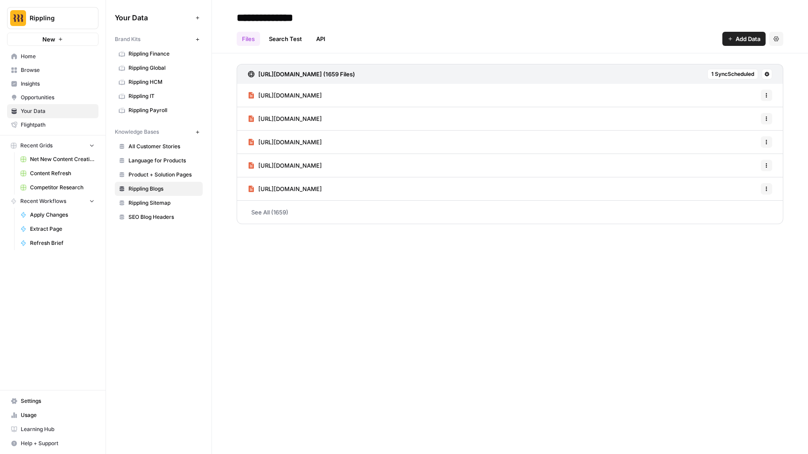
click at [182, 86] on link "Rippling HCM" at bounding box center [159, 82] width 88 height 14
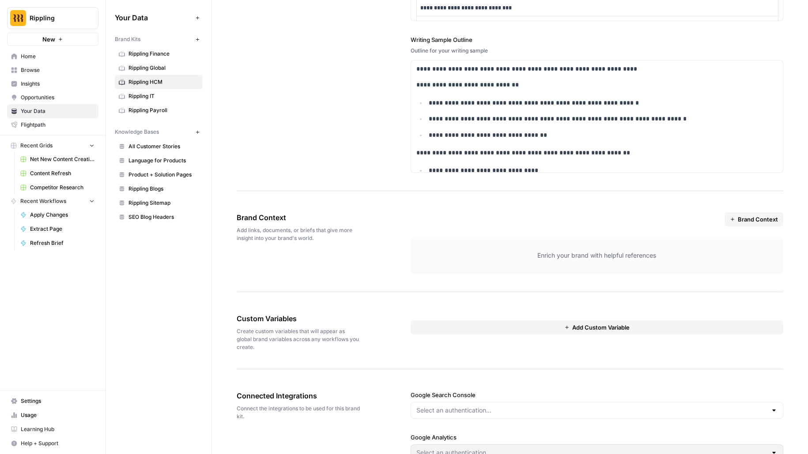
scroll to position [1534, 0]
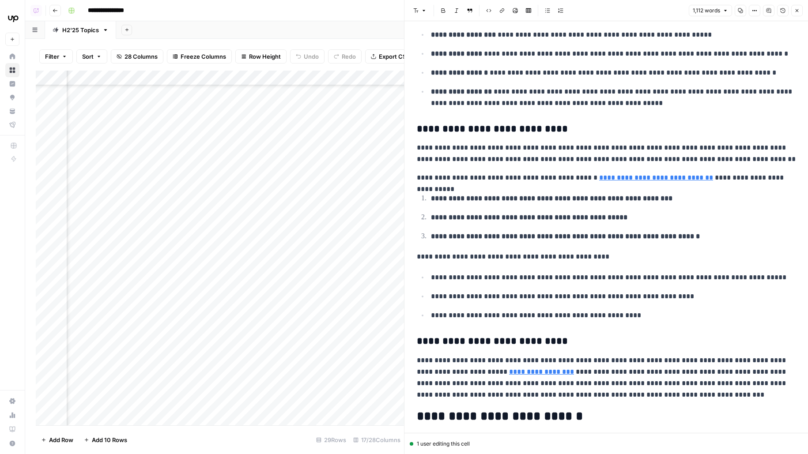
scroll to position [971, 0]
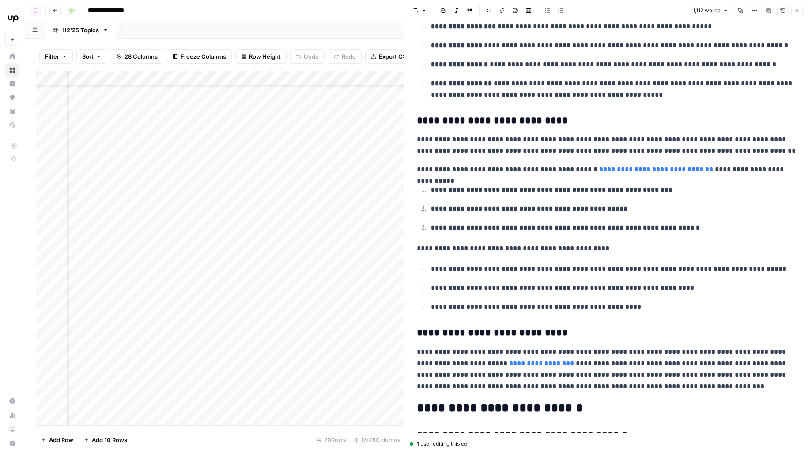
click at [787, 12] on button "Version History" at bounding box center [782, 10] width 11 height 11
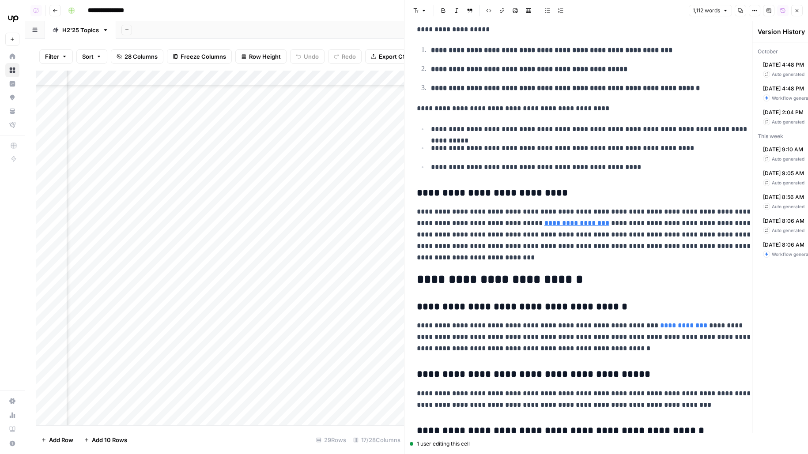
scroll to position [1270, 0]
